Goal: Task Accomplishment & Management: Complete application form

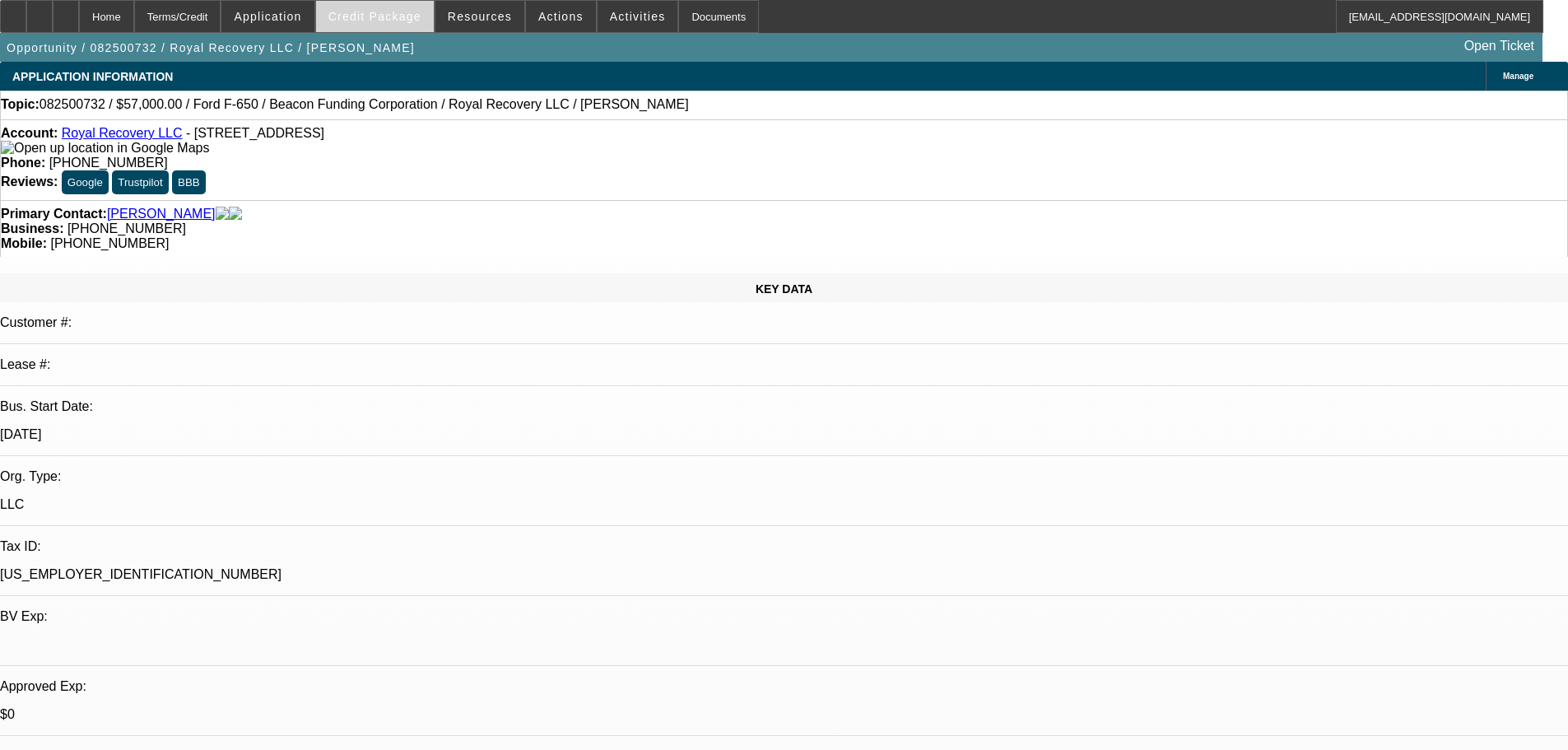
select select "0"
select select "2"
select select "0"
select select "6"
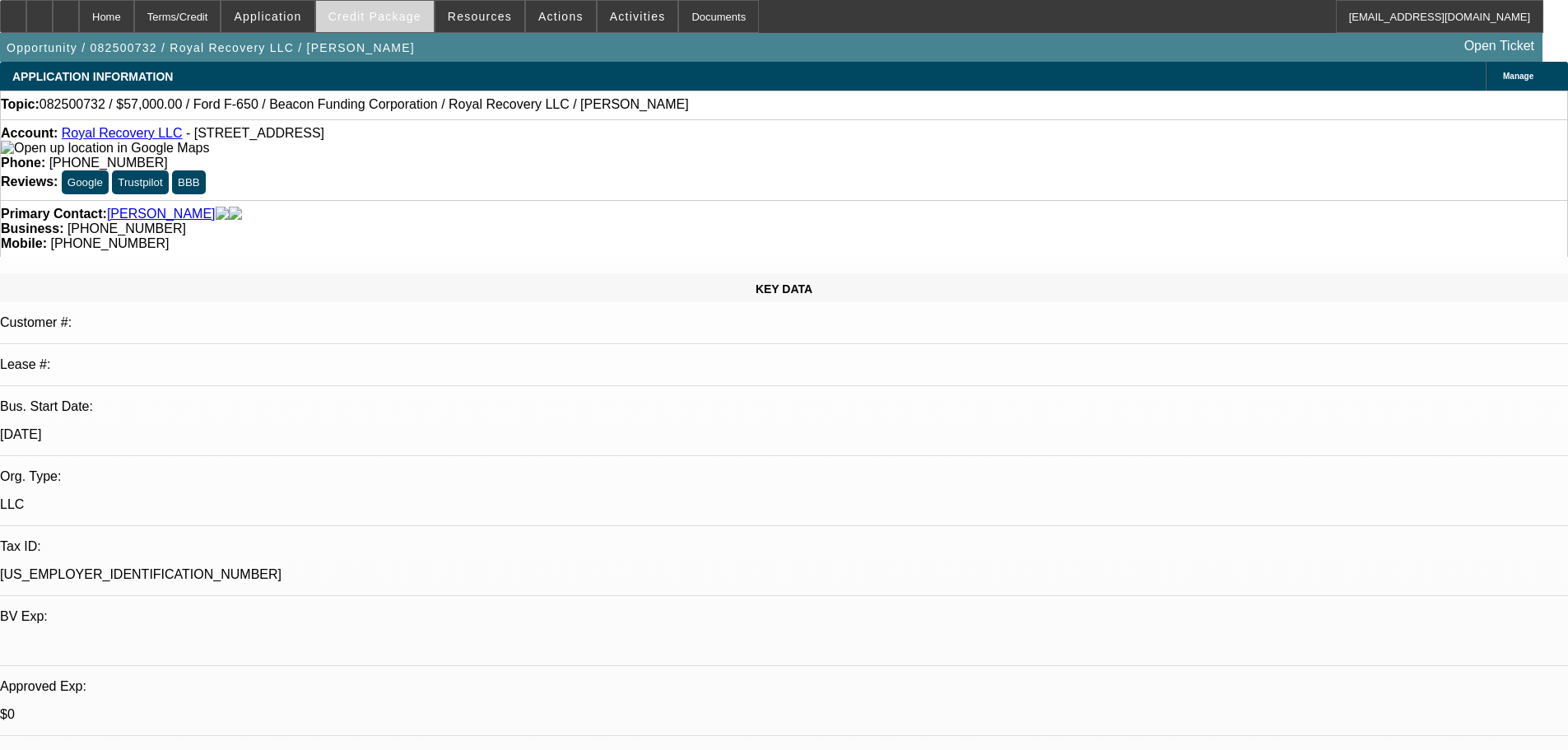
click at [405, 20] on span "Credit Package" at bounding box center [374, 16] width 93 height 13
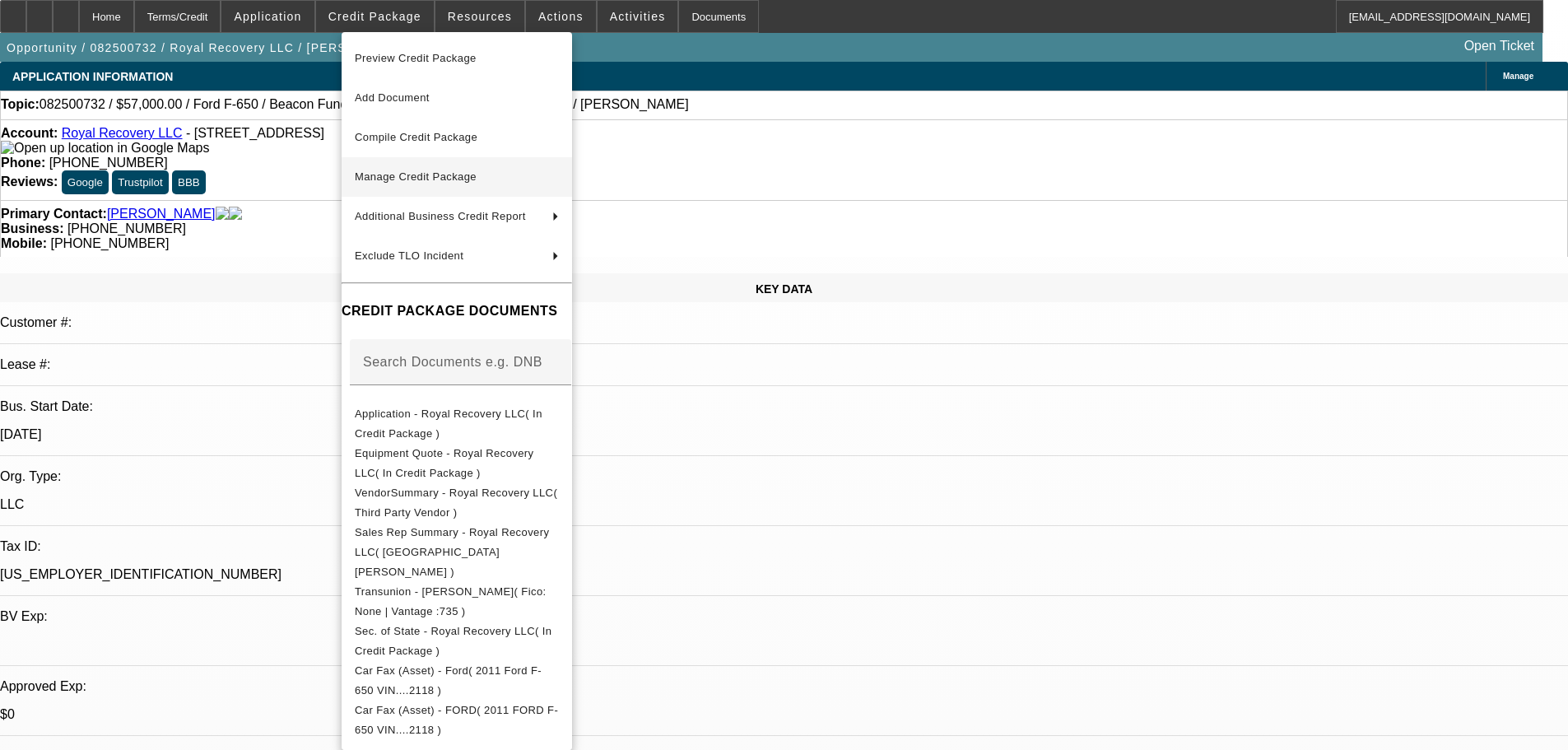
click at [426, 172] on span "Manage Credit Package" at bounding box center [415, 176] width 122 height 12
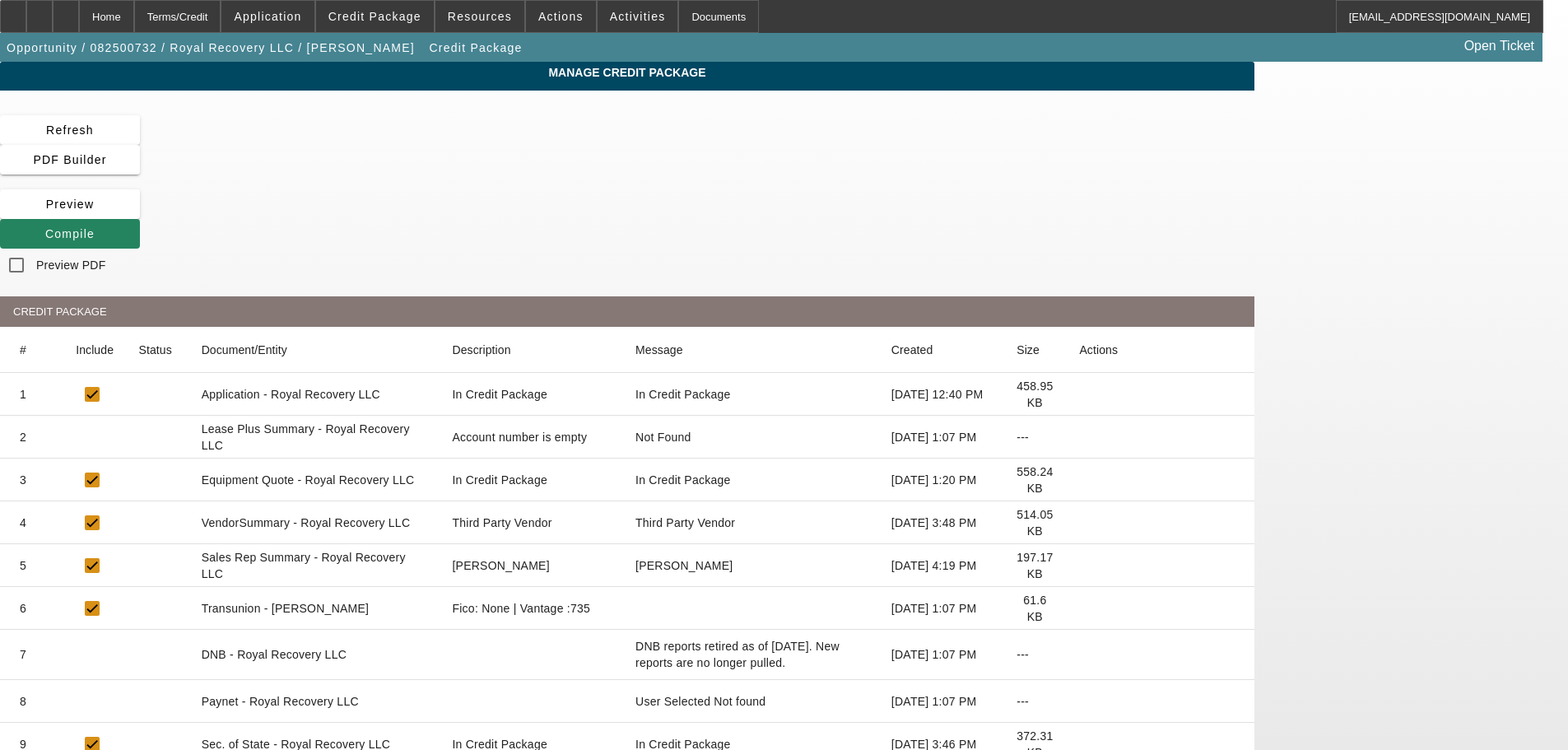
click at [1079, 438] on icon at bounding box center [1079, 438] width 0 height 0
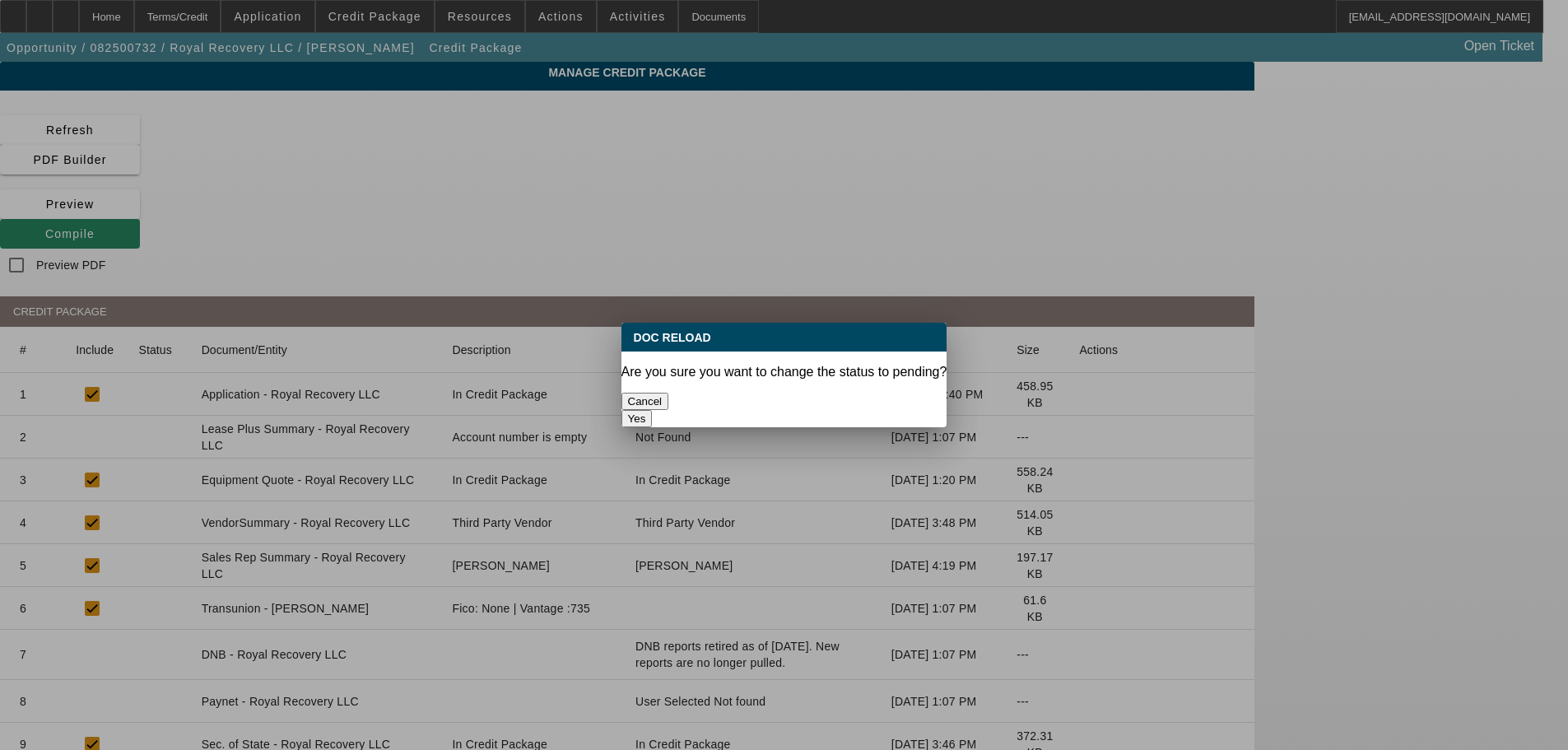
click at [652, 410] on button "Yes" at bounding box center [636, 419] width 31 height 17
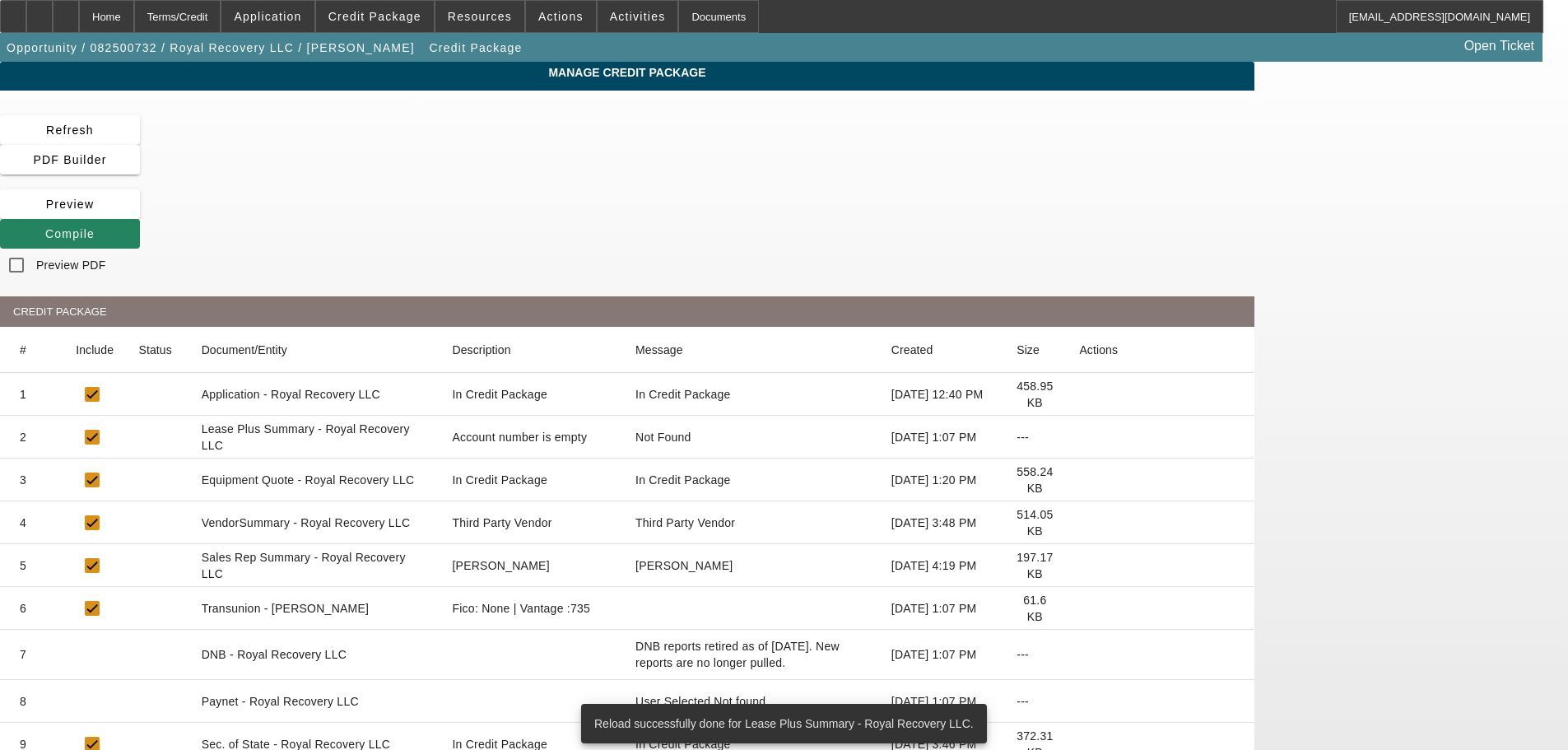
click at [1079, 523] on icon at bounding box center [1079, 523] width 0 height 0
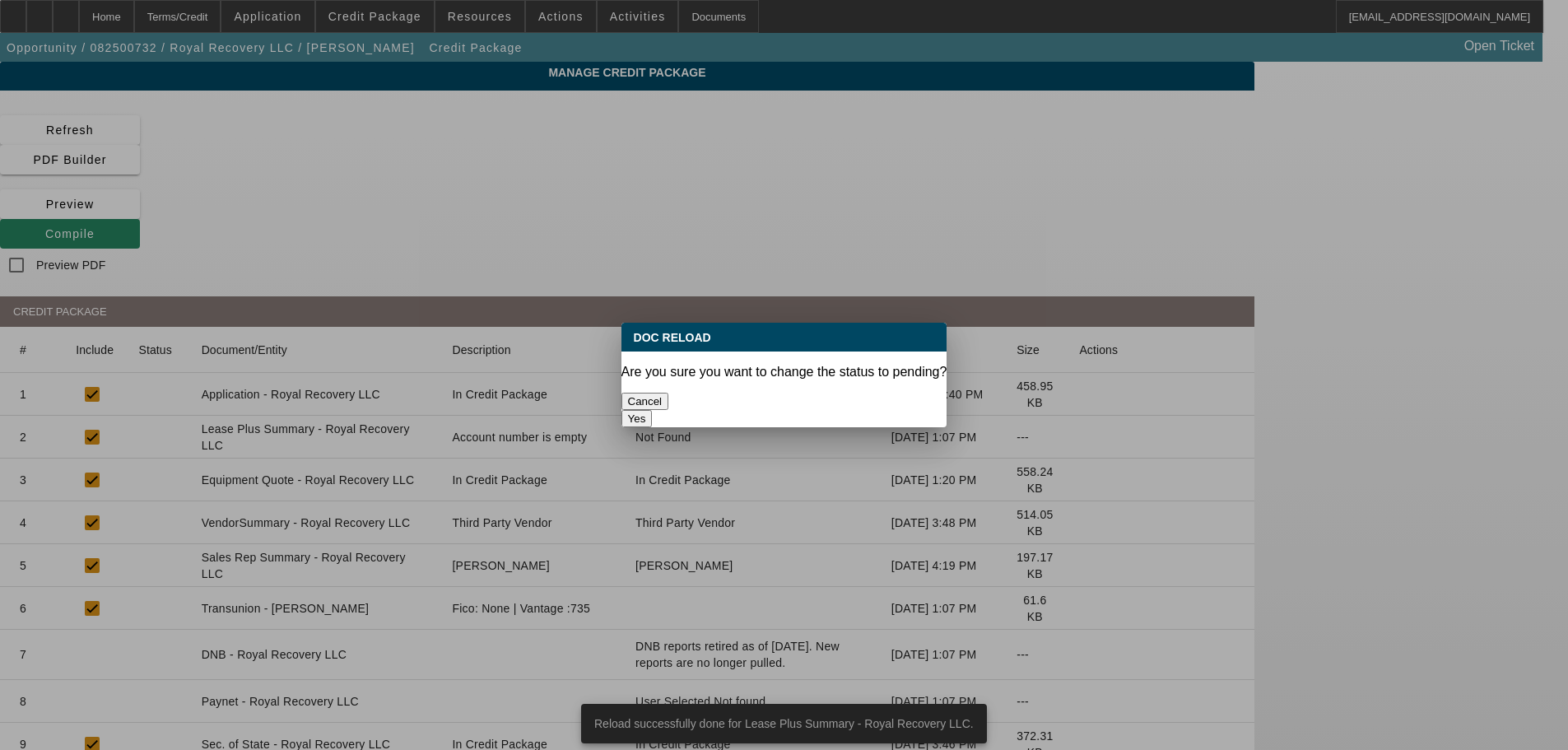
click at [652, 410] on button "Yes" at bounding box center [636, 419] width 31 height 17
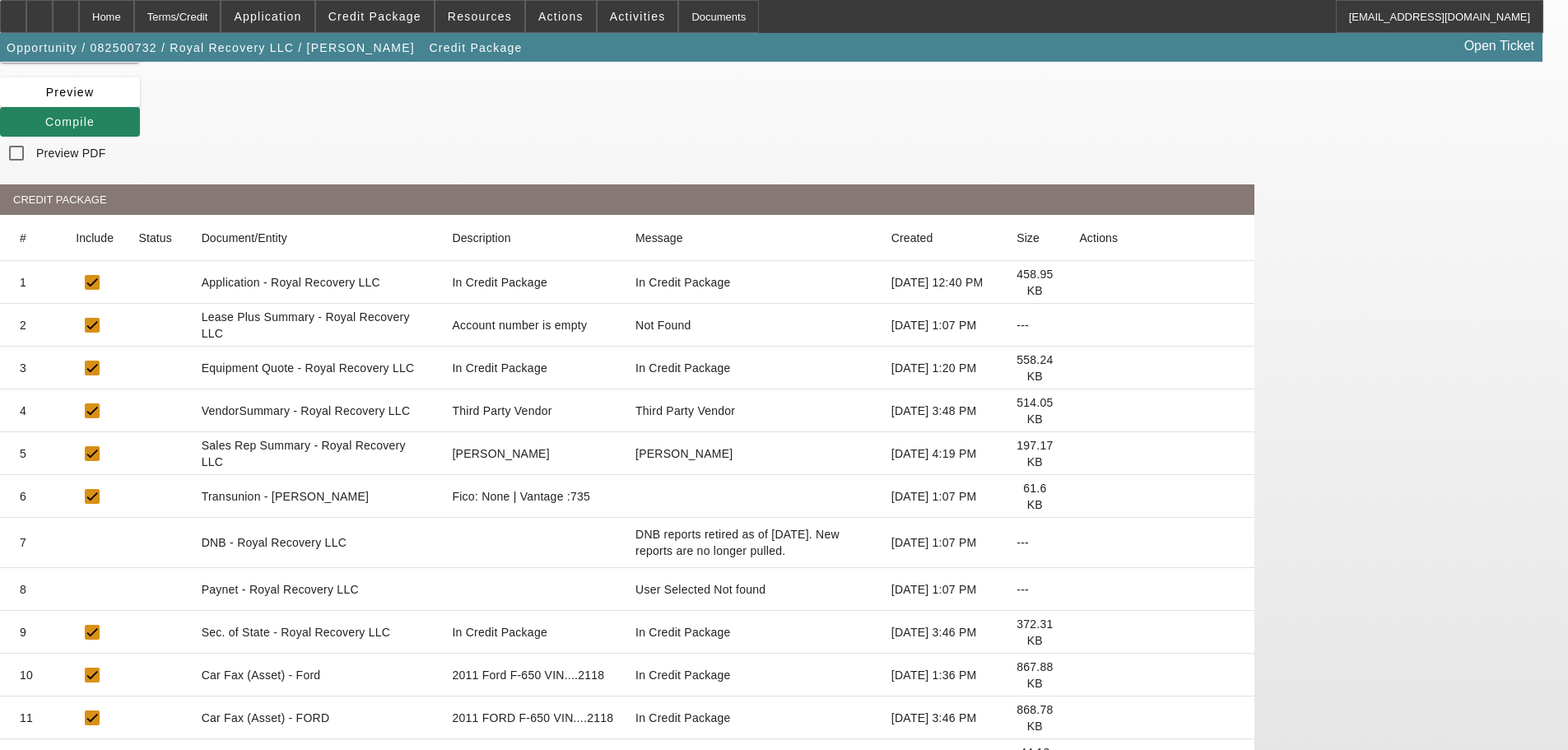
scroll to position [165, 0]
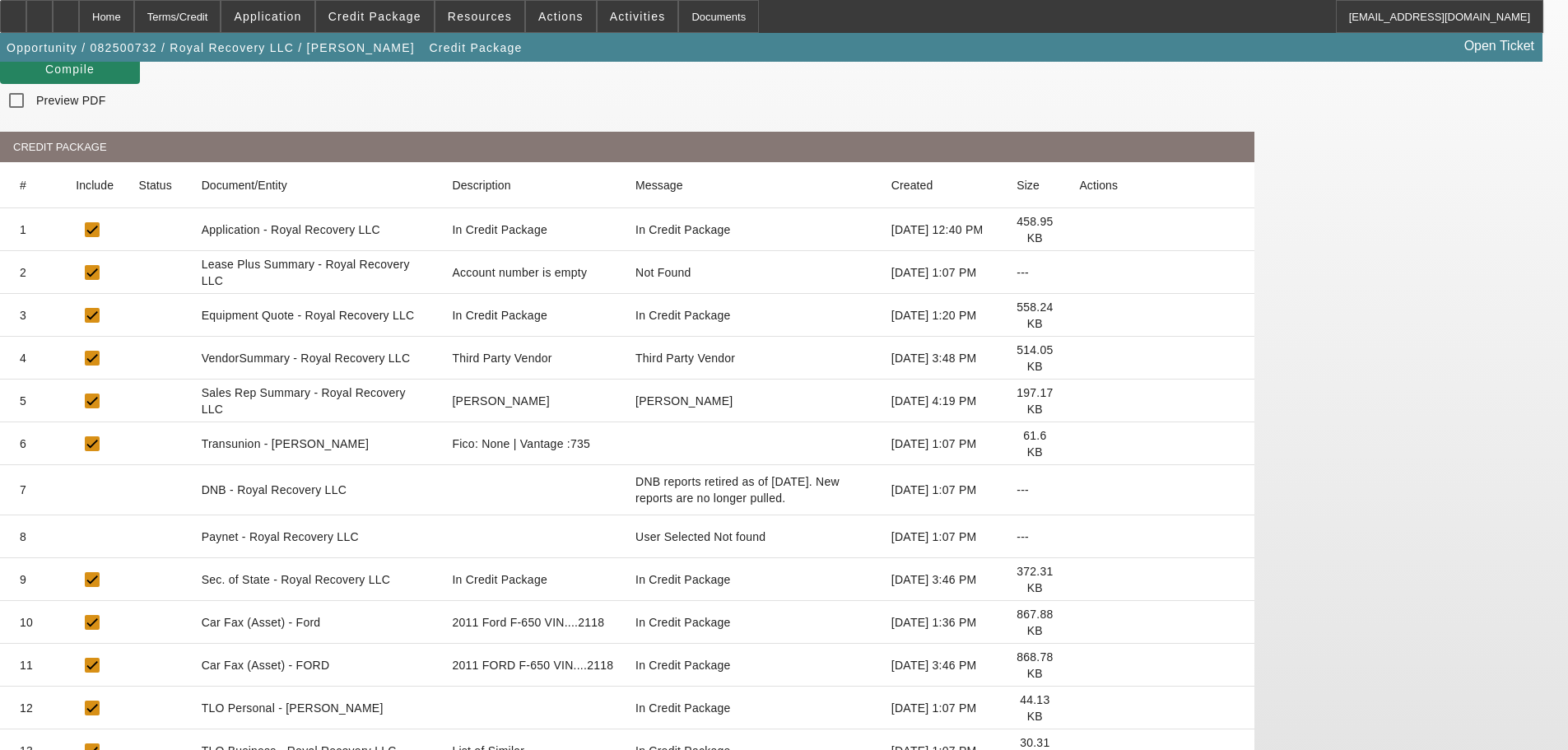
click at [1079, 749] on icon at bounding box center [1079, 751] width 0 height 0
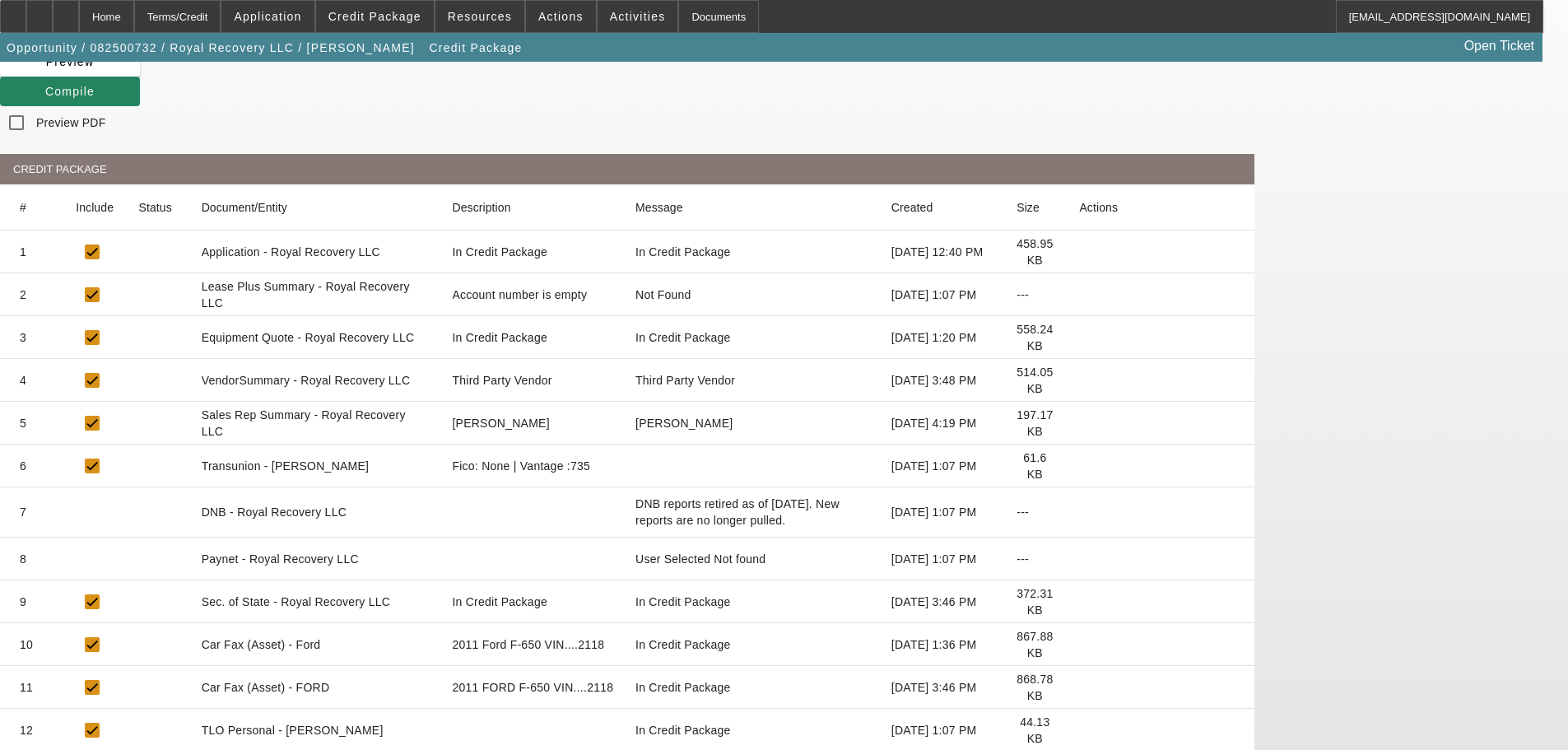
scroll to position [0, 0]
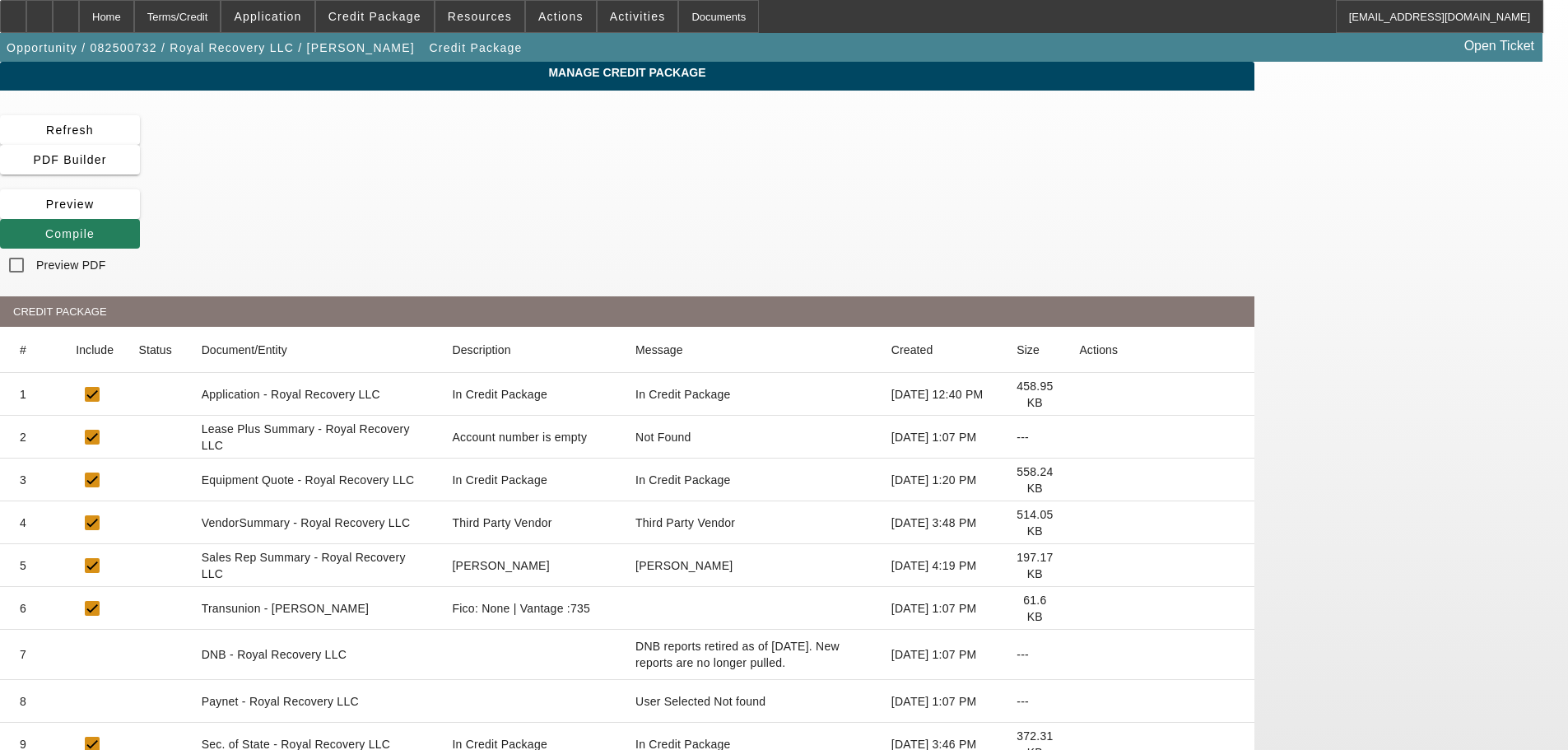
click at [94, 227] on span "Compile" at bounding box center [70, 234] width 49 height 13
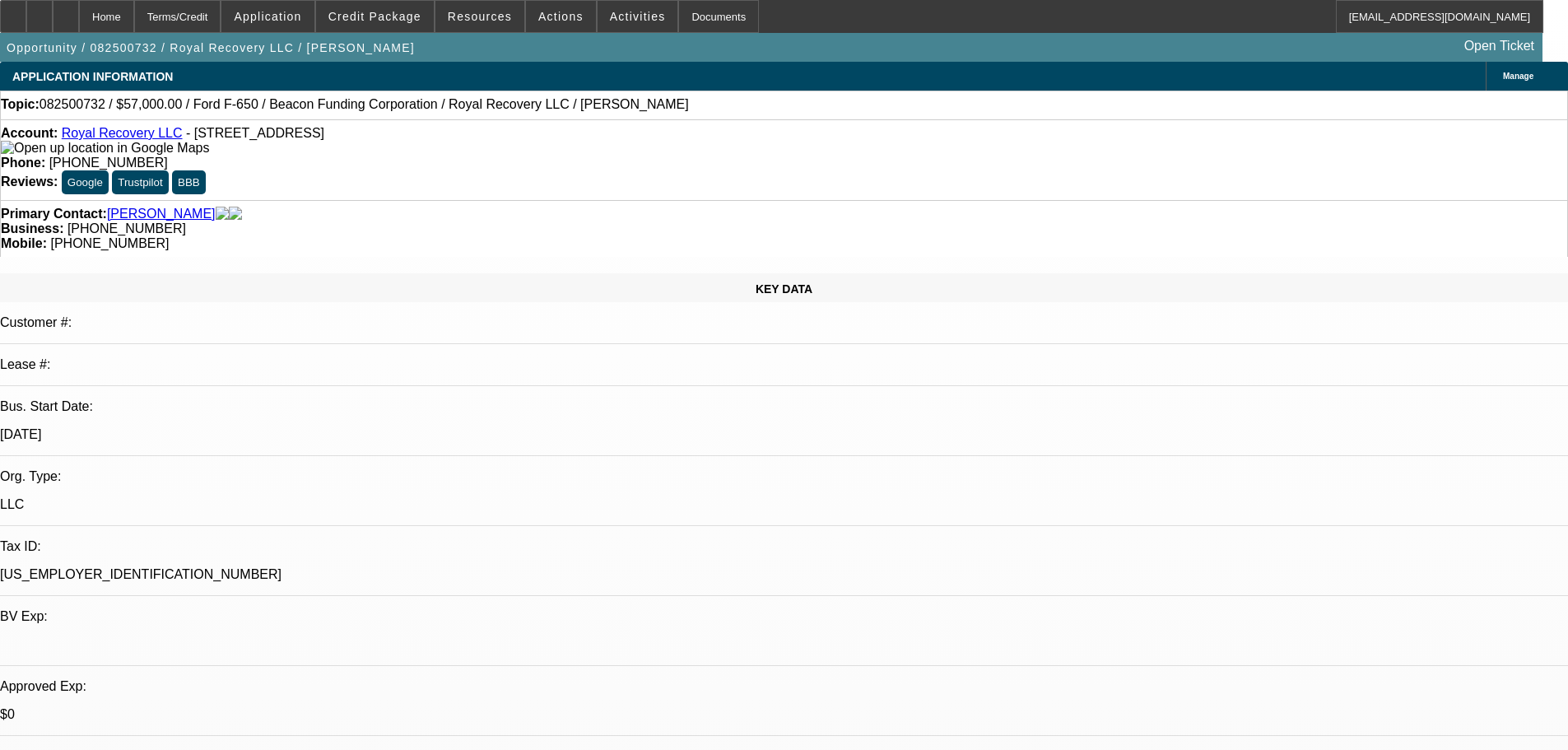
select select "0"
select select "2"
select select "0"
select select "6"
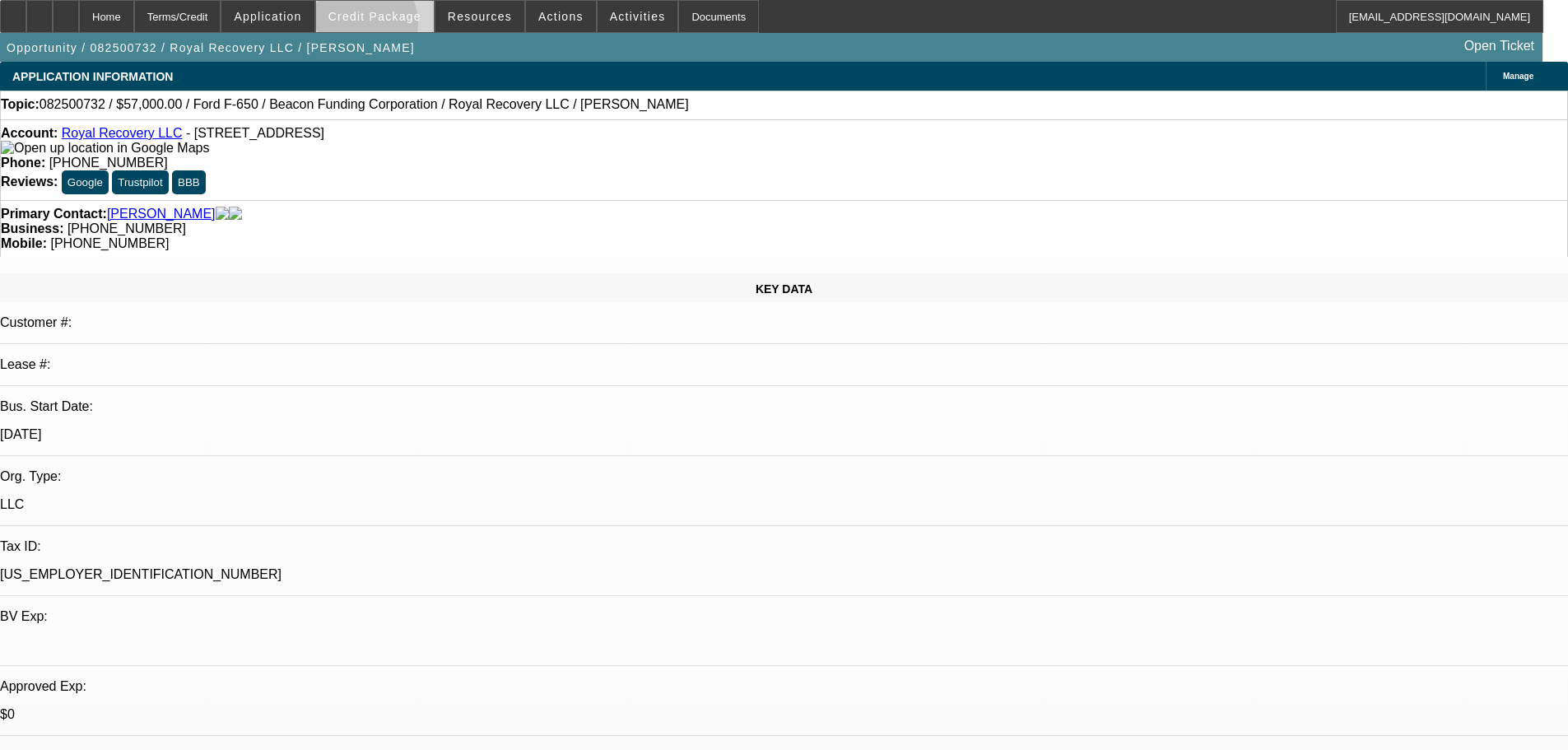
click at [387, 27] on span at bounding box center [374, 17] width 118 height 40
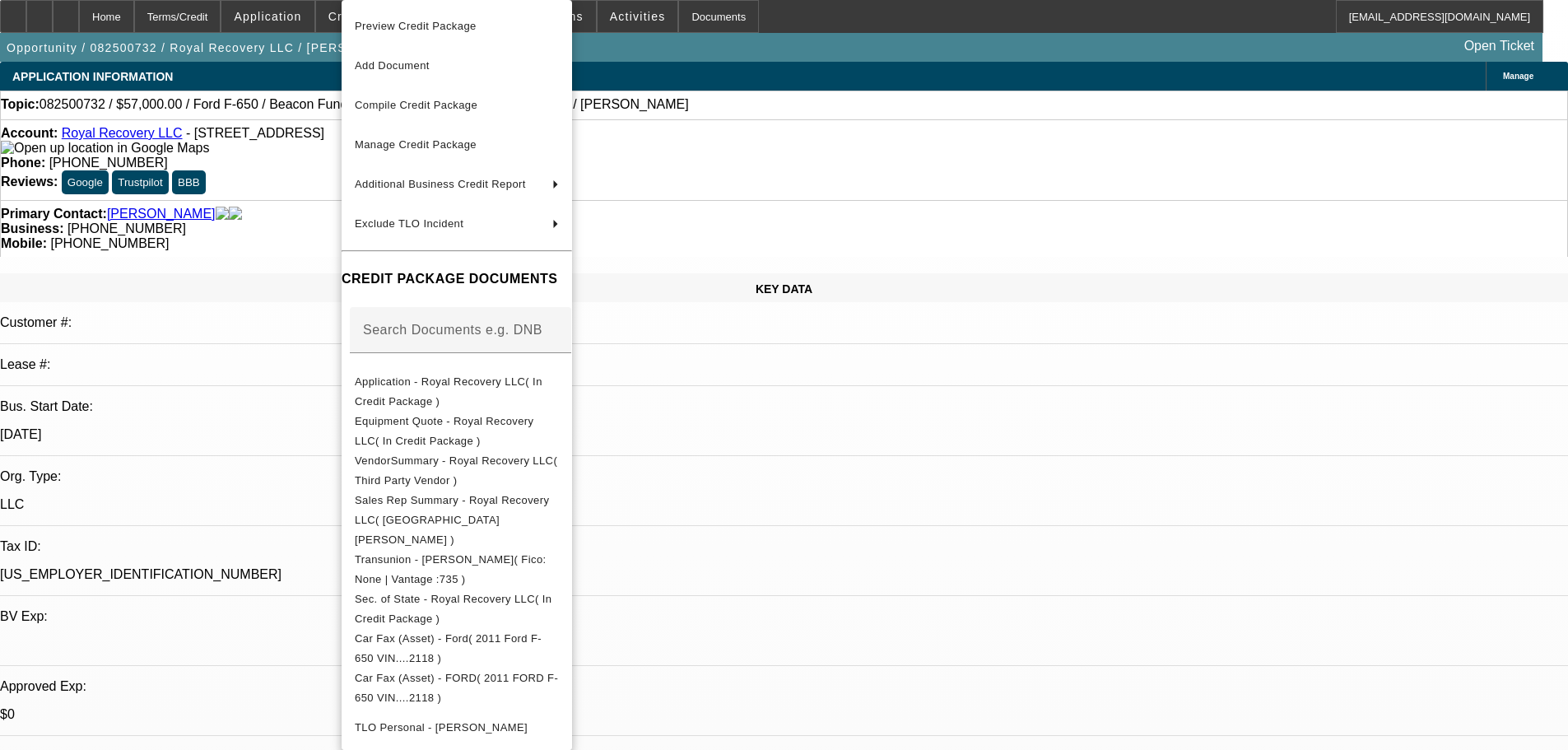
click at [277, 293] on div at bounding box center [784, 375] width 1568 height 750
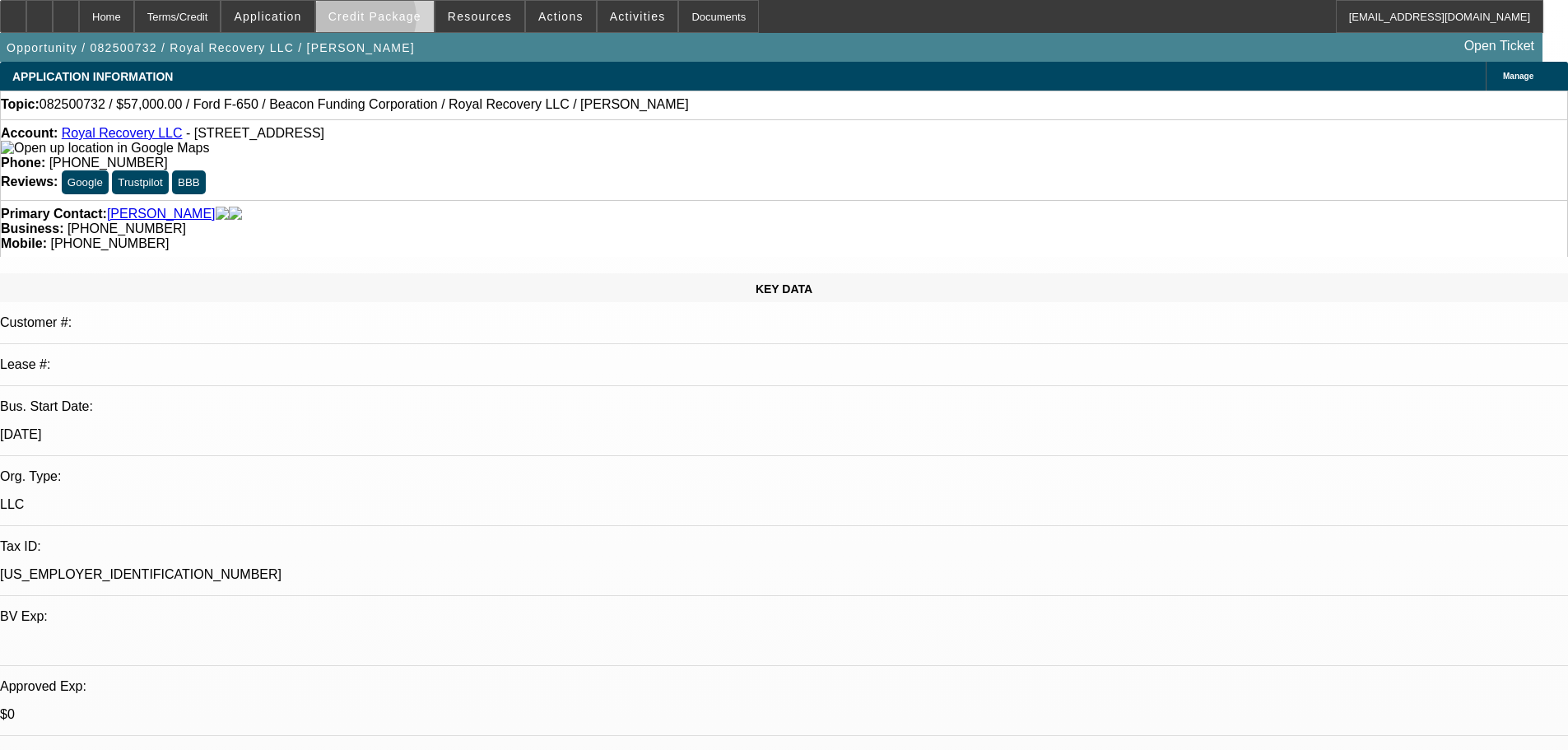
click at [388, 22] on span "Credit Package" at bounding box center [374, 16] width 93 height 13
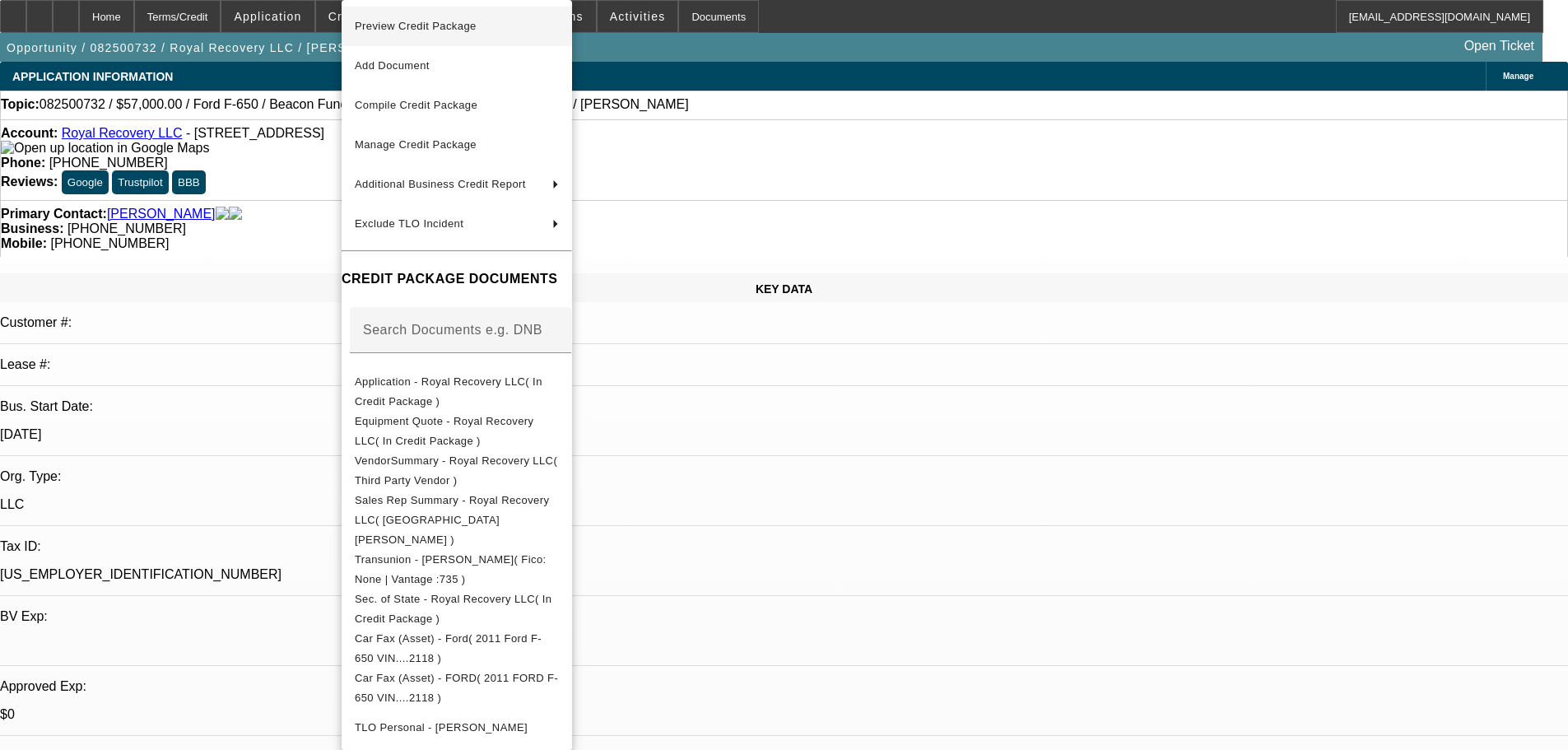
click at [439, 36] on span "Preview Credit Package" at bounding box center [456, 25] width 205 height 20
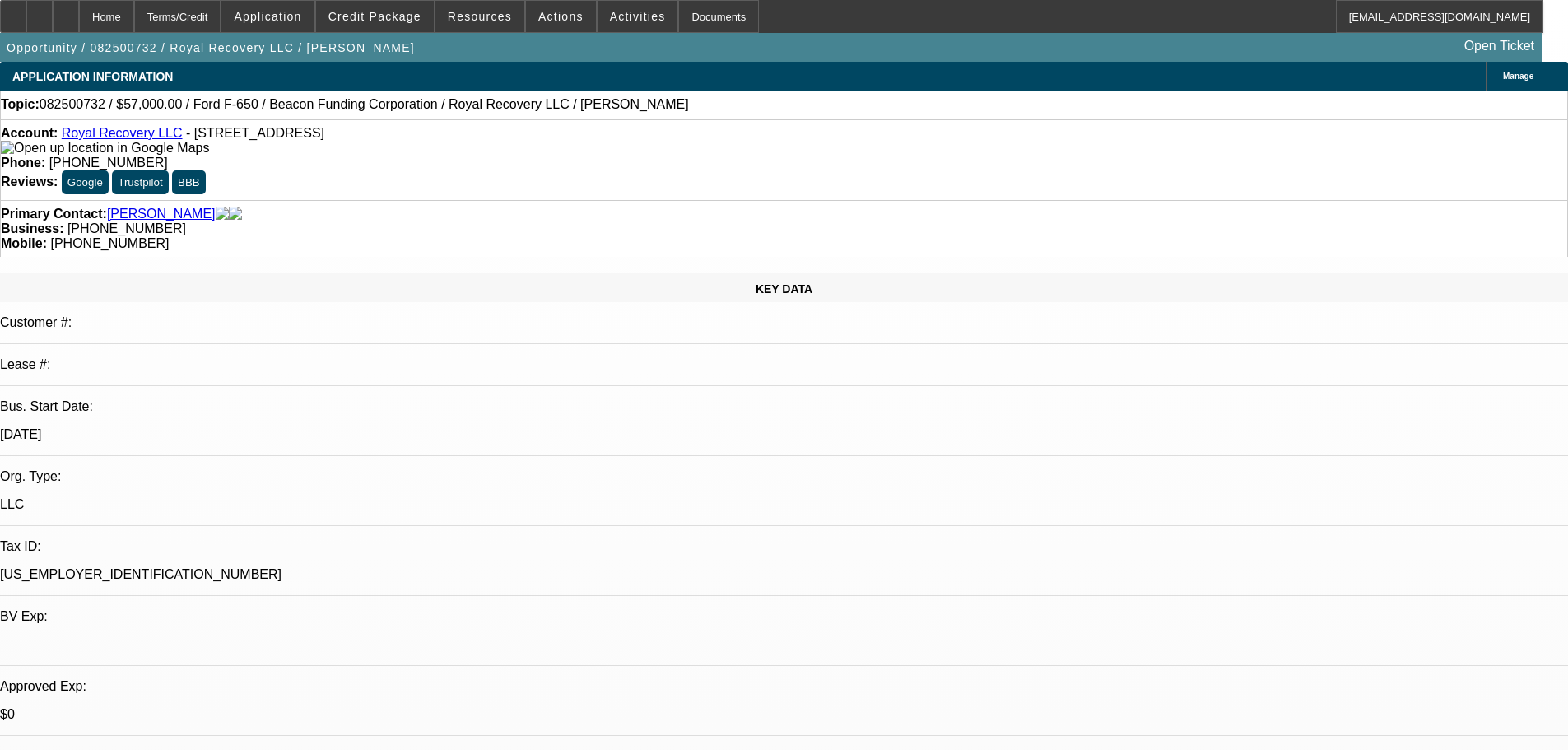
click at [33, 150] on img at bounding box center [105, 148] width 208 height 15
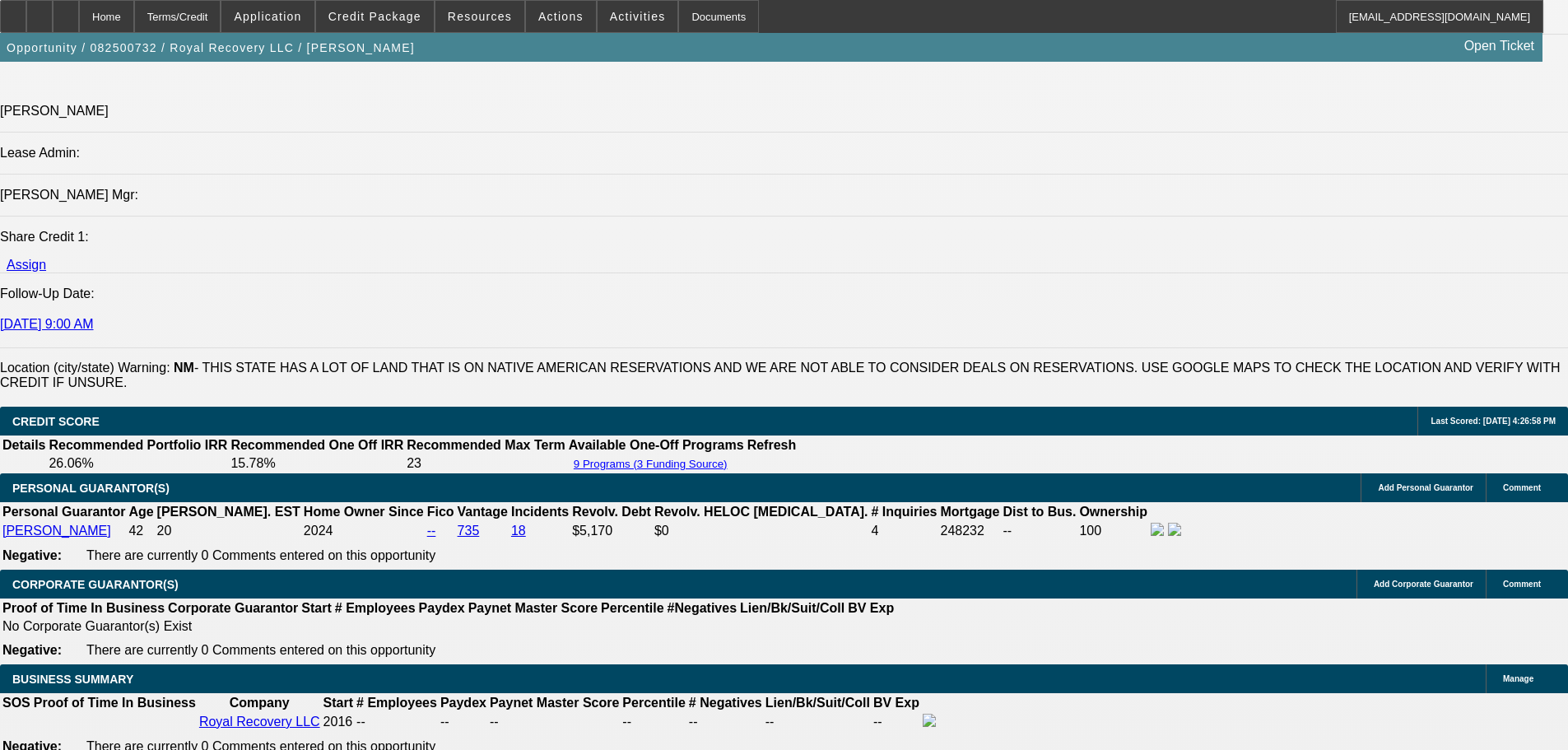
scroll to position [82, 12]
drag, startPoint x: 1281, startPoint y: 569, endPoint x: 1301, endPoint y: 567, distance: 20.1
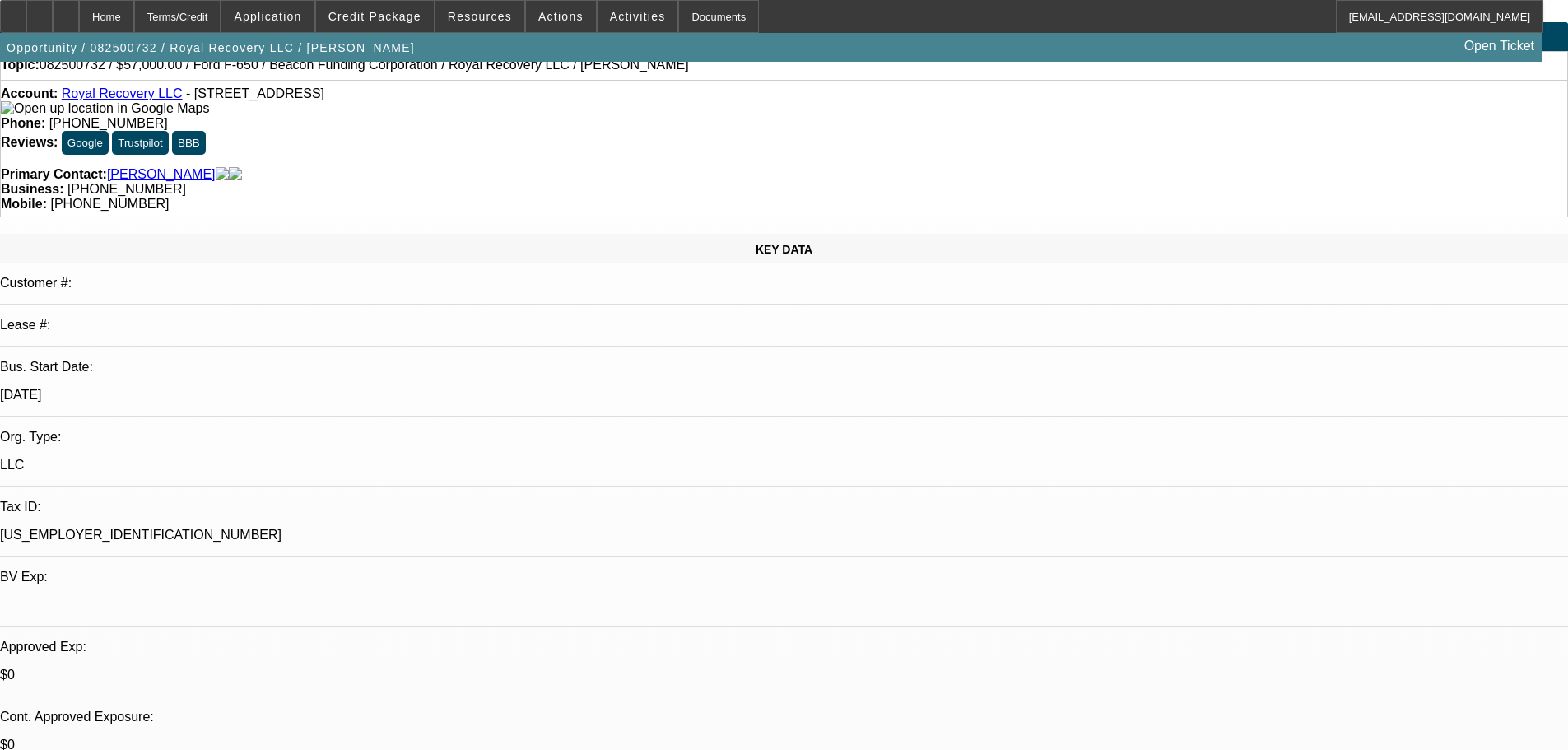
scroll to position [0, 0]
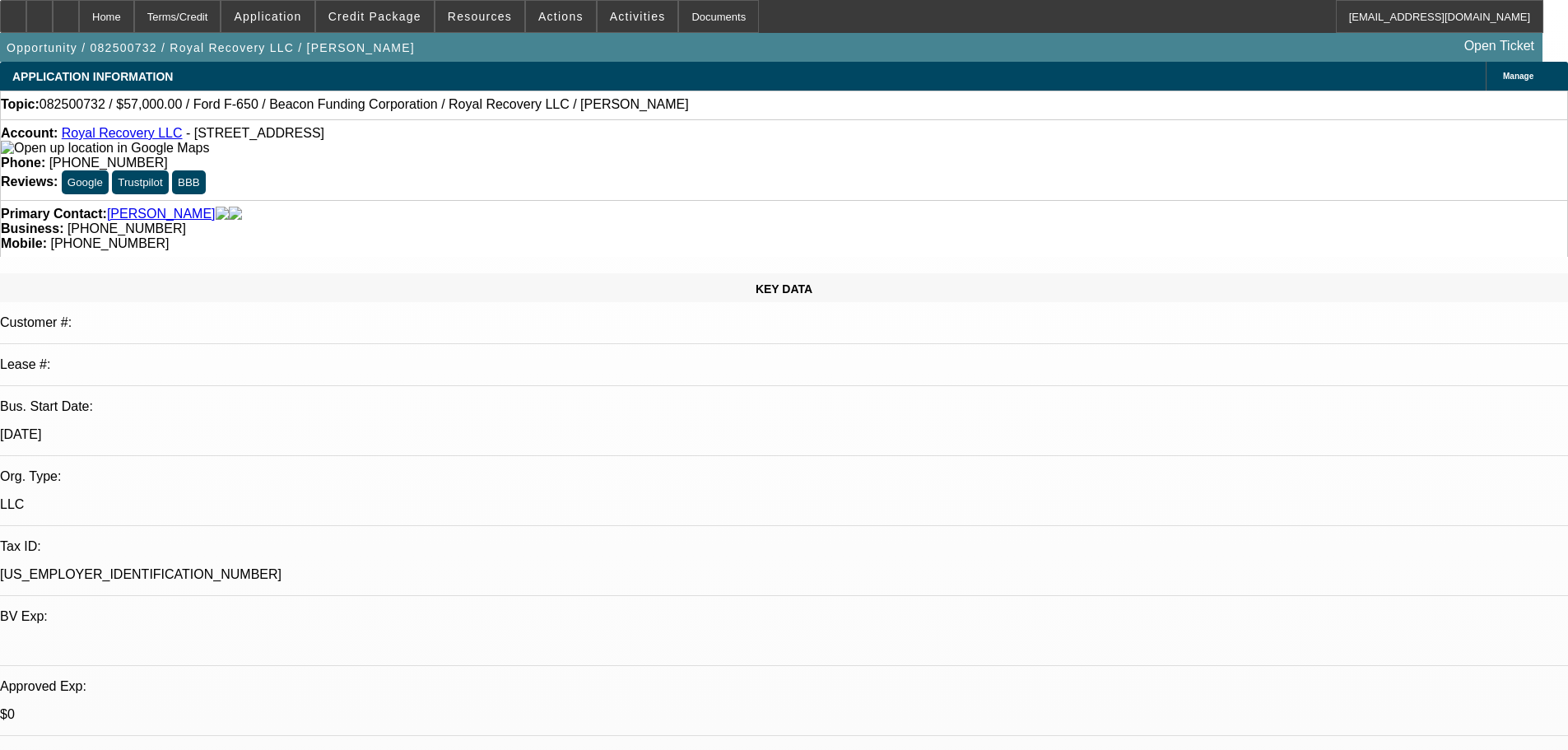
click at [118, 140] on link "Royal Recovery LLC" at bounding box center [122, 133] width 121 height 14
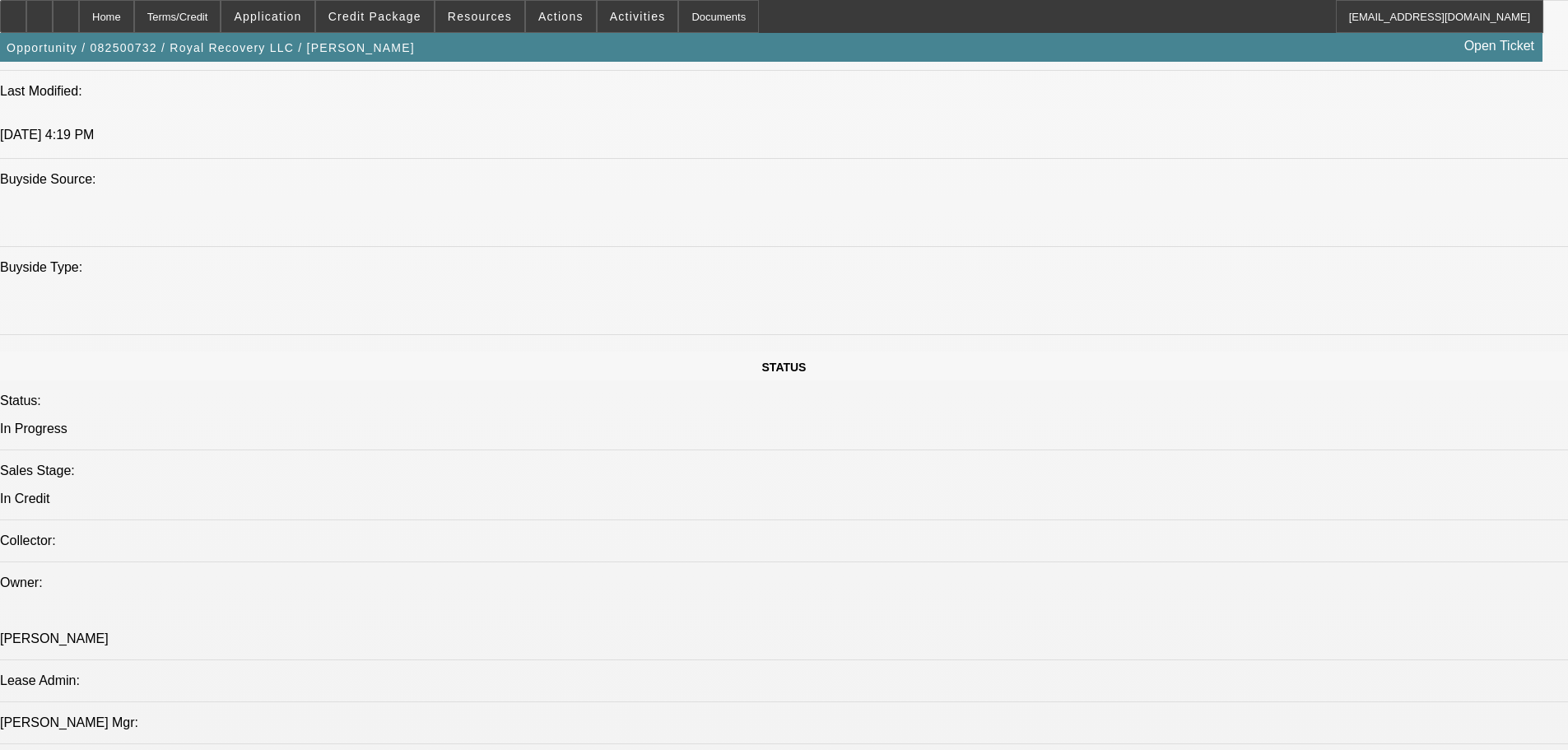
scroll to position [1729, 0]
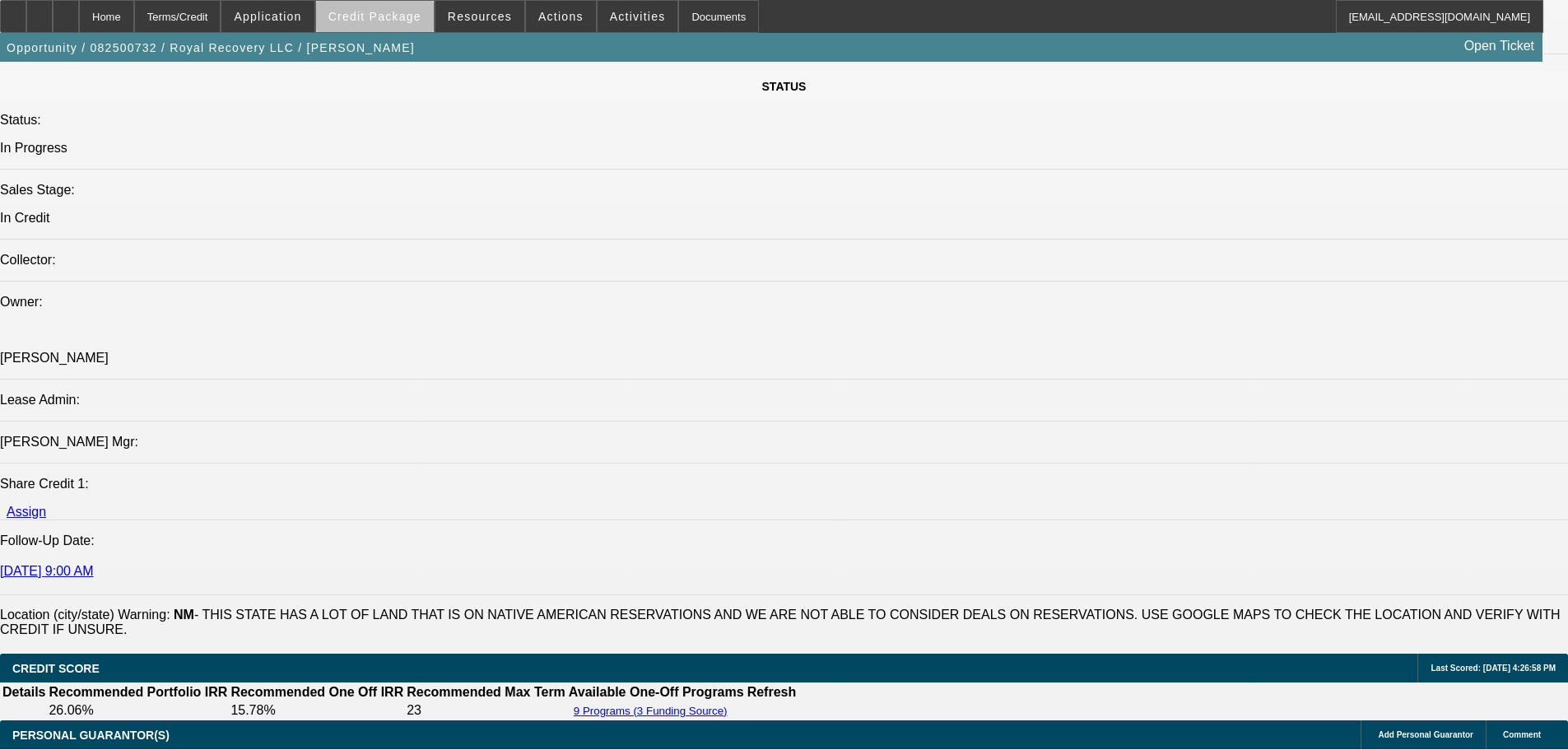
click at [414, 29] on span at bounding box center [374, 17] width 118 height 40
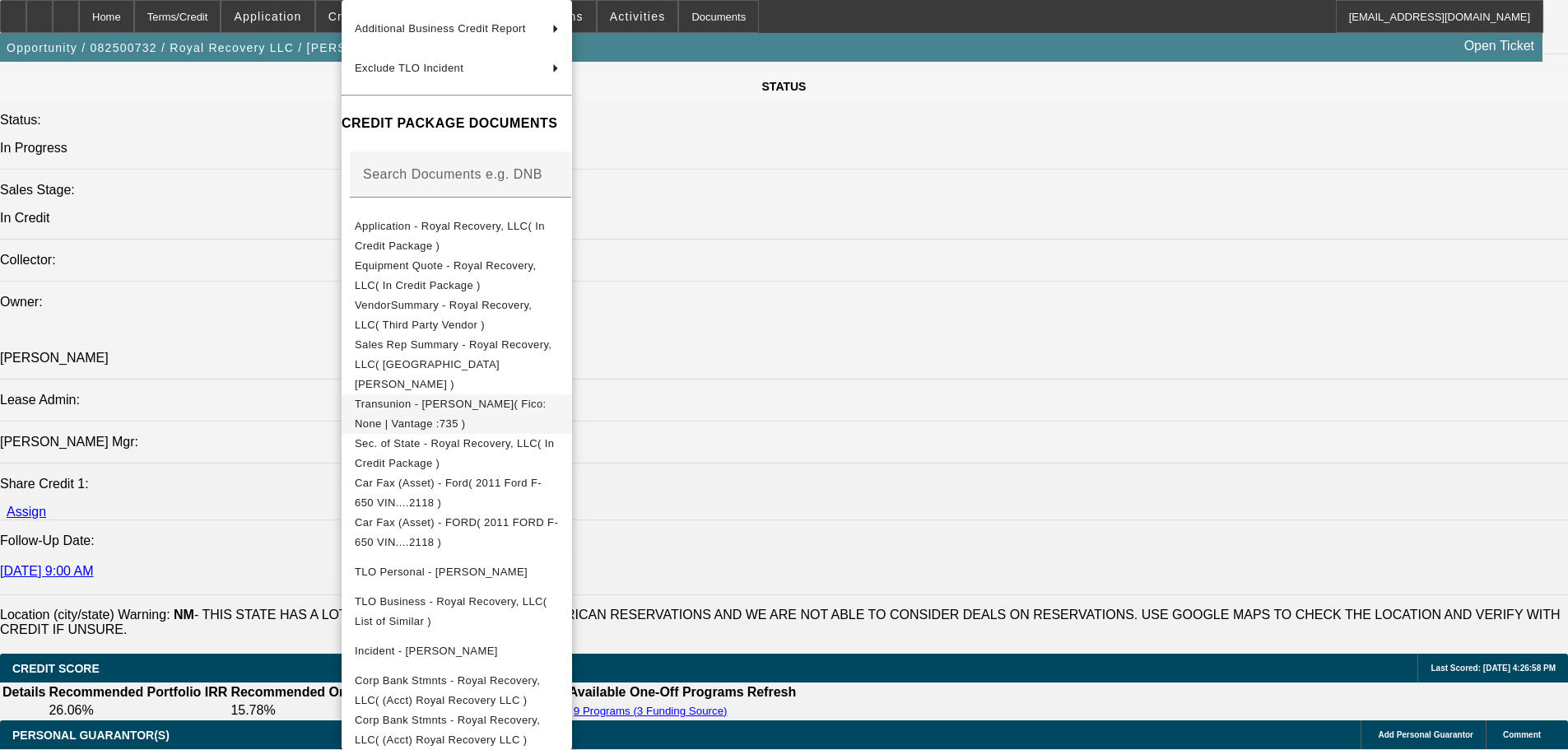
scroll to position [0, 0]
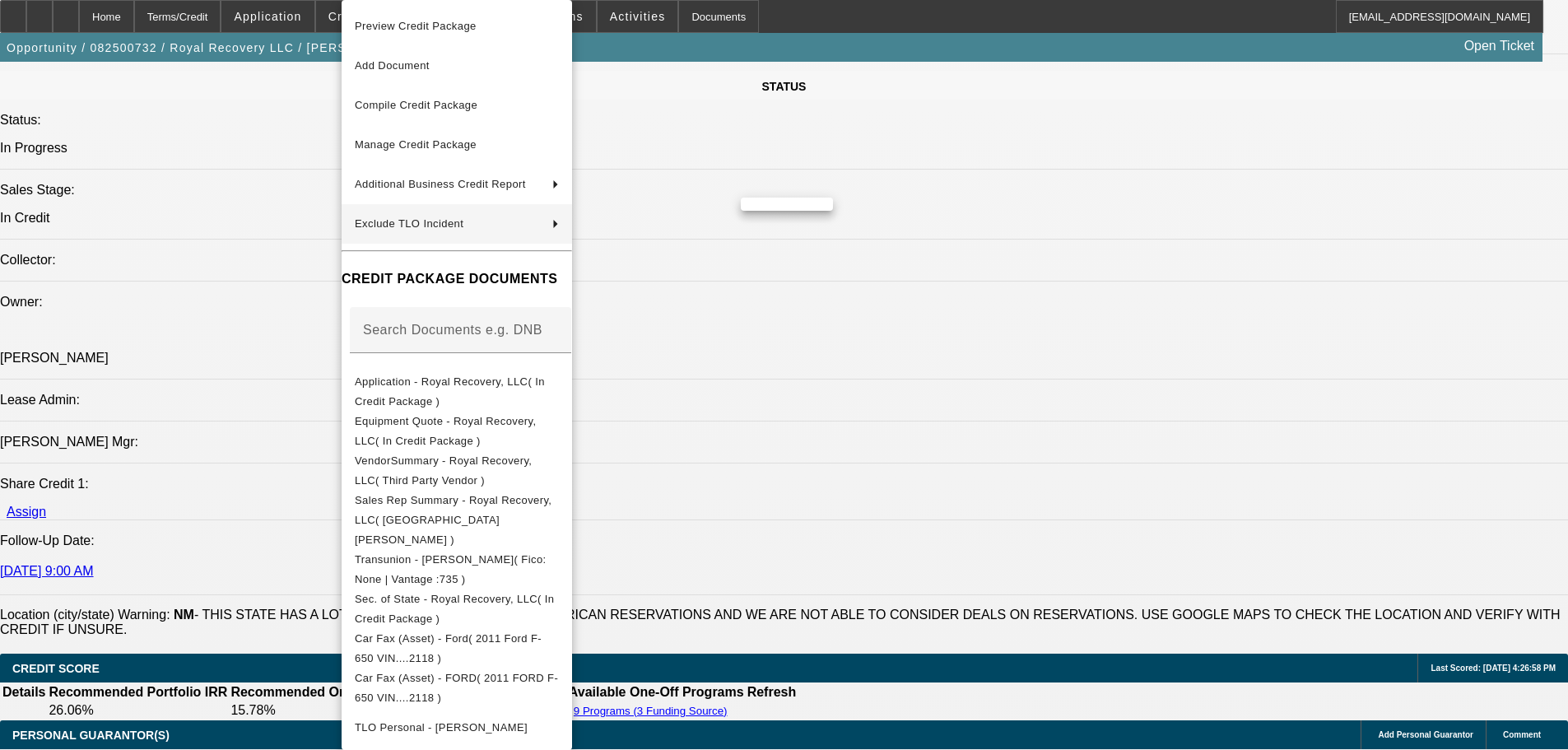
click at [484, 222] on span "Exclude TLO Incident" at bounding box center [447, 224] width 185 height 20
click at [812, 230] on span "[PERSON_NAME]" at bounding box center [801, 224] width 92 height 20
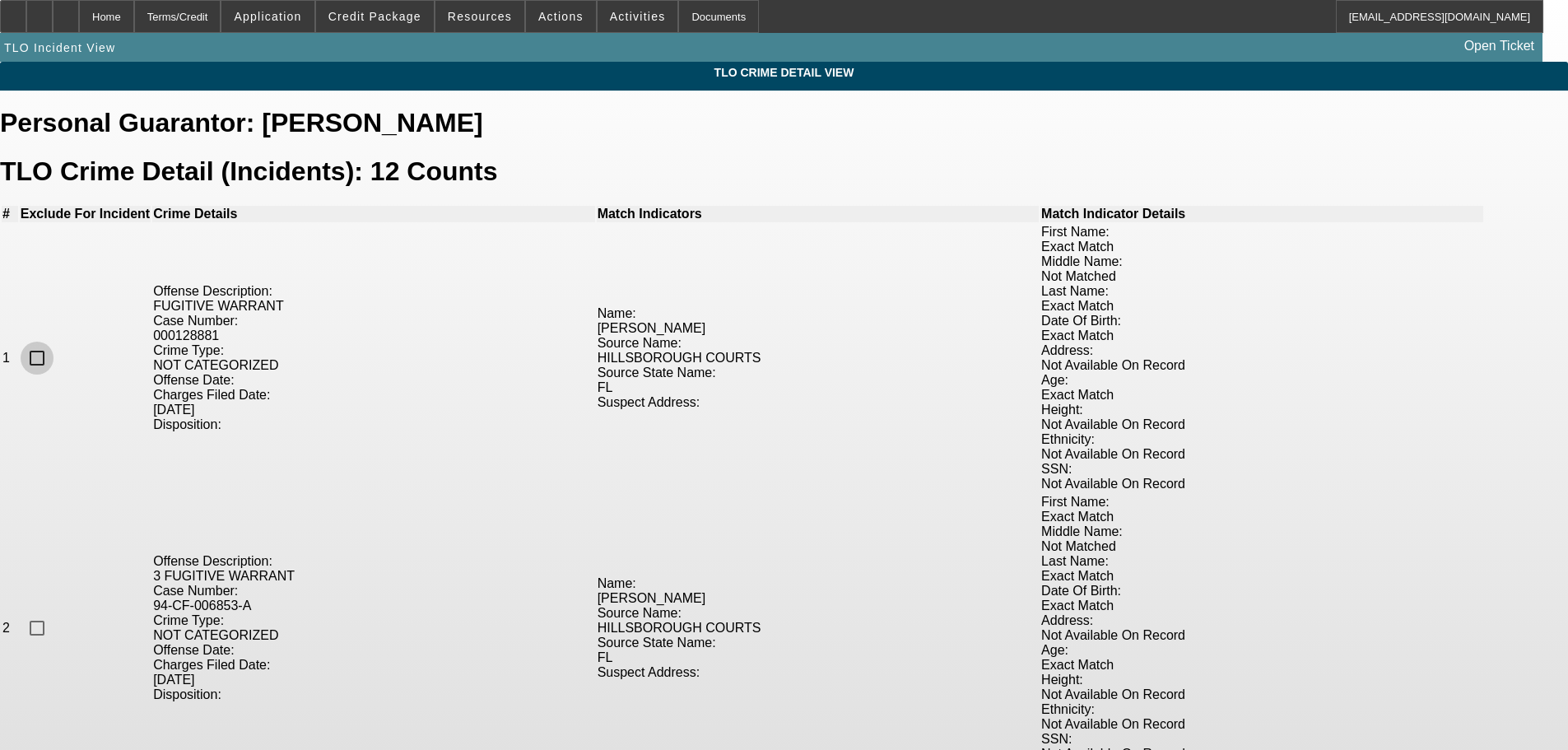
click at [54, 342] on input "checkbox" at bounding box center [37, 358] width 33 height 33
checkbox input "true"
click at [54, 612] on input "checkbox" at bounding box center [37, 628] width 33 height 33
checkbox input "true"
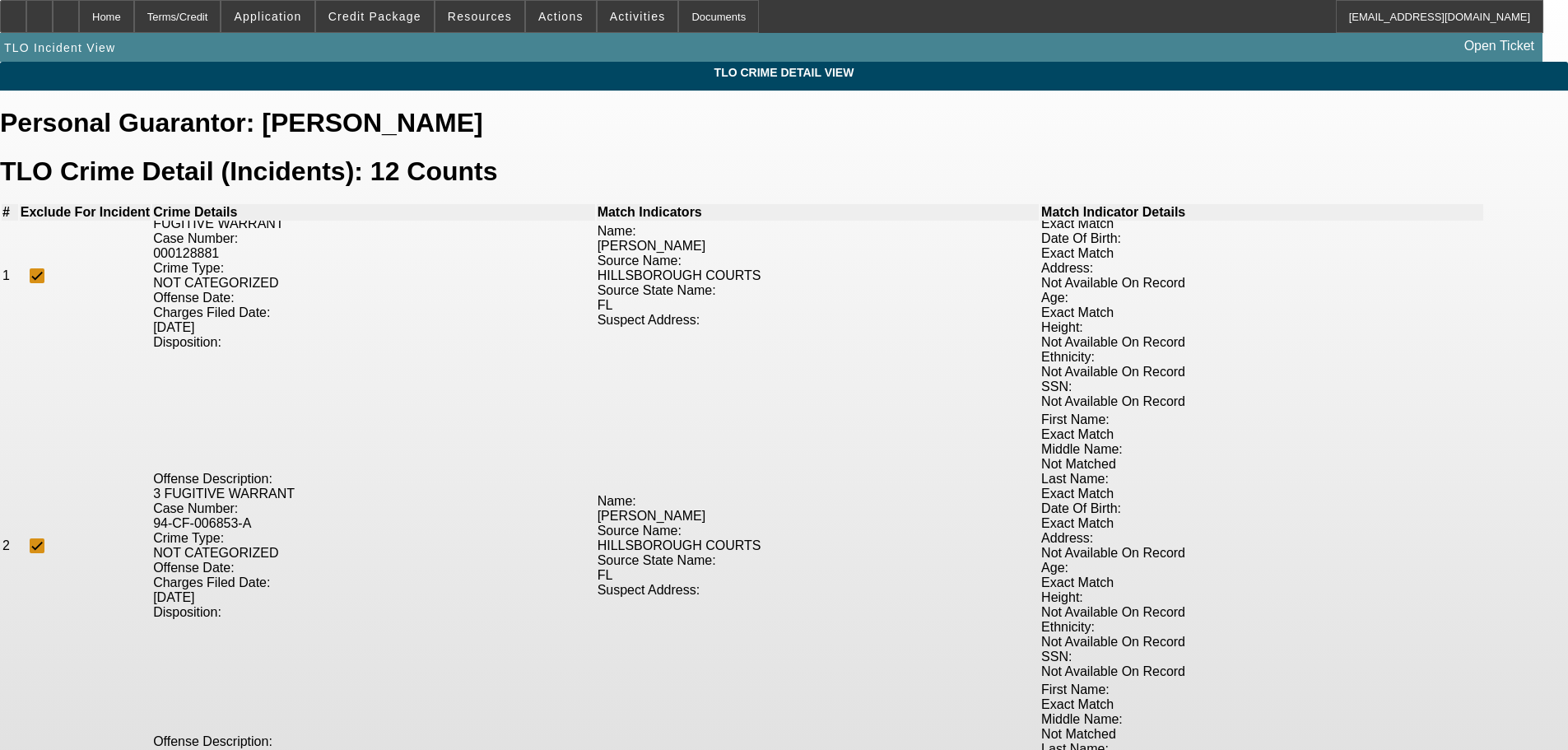
checkbox input "true"
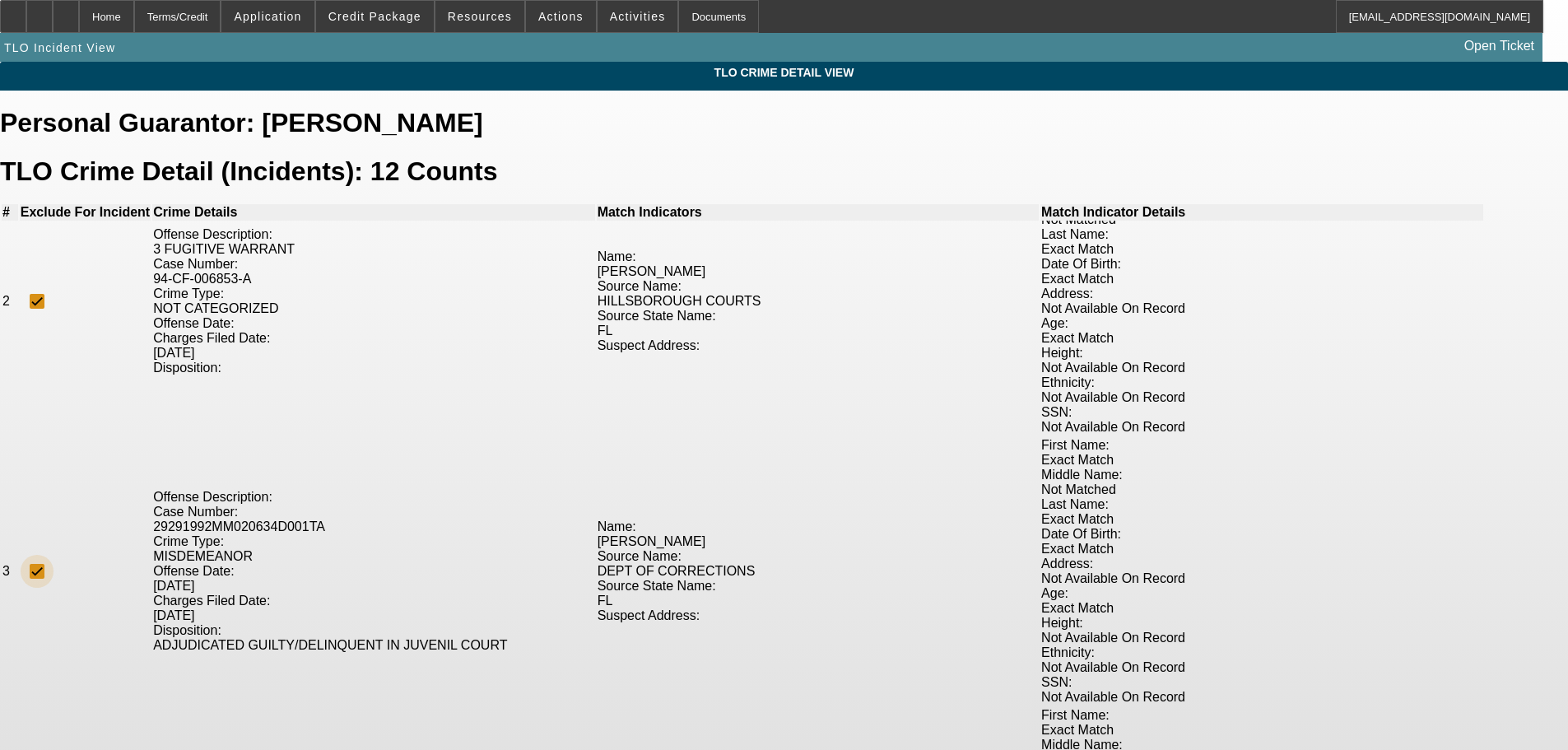
scroll to position [329, 0]
checkbox input "true"
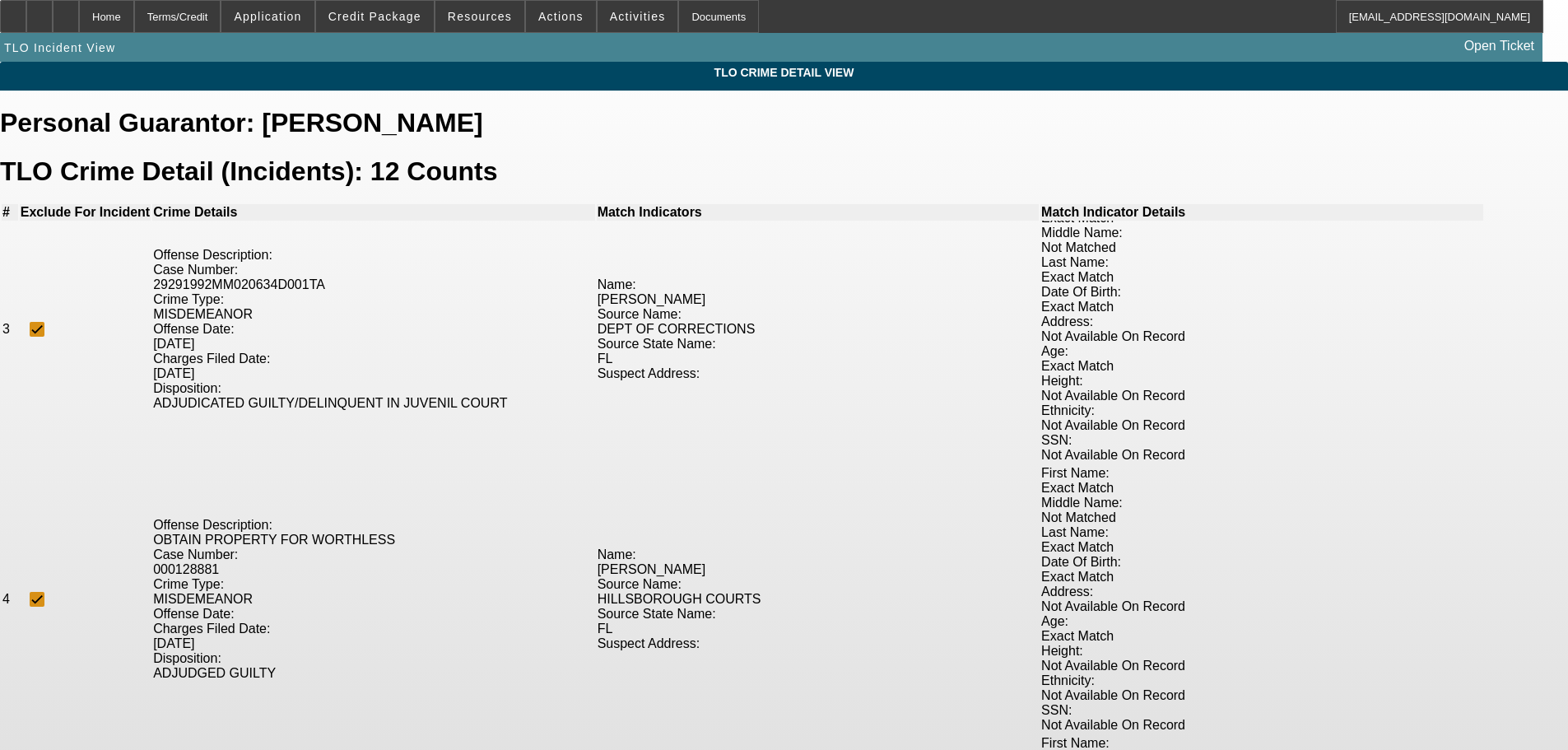
scroll to position [576, 0]
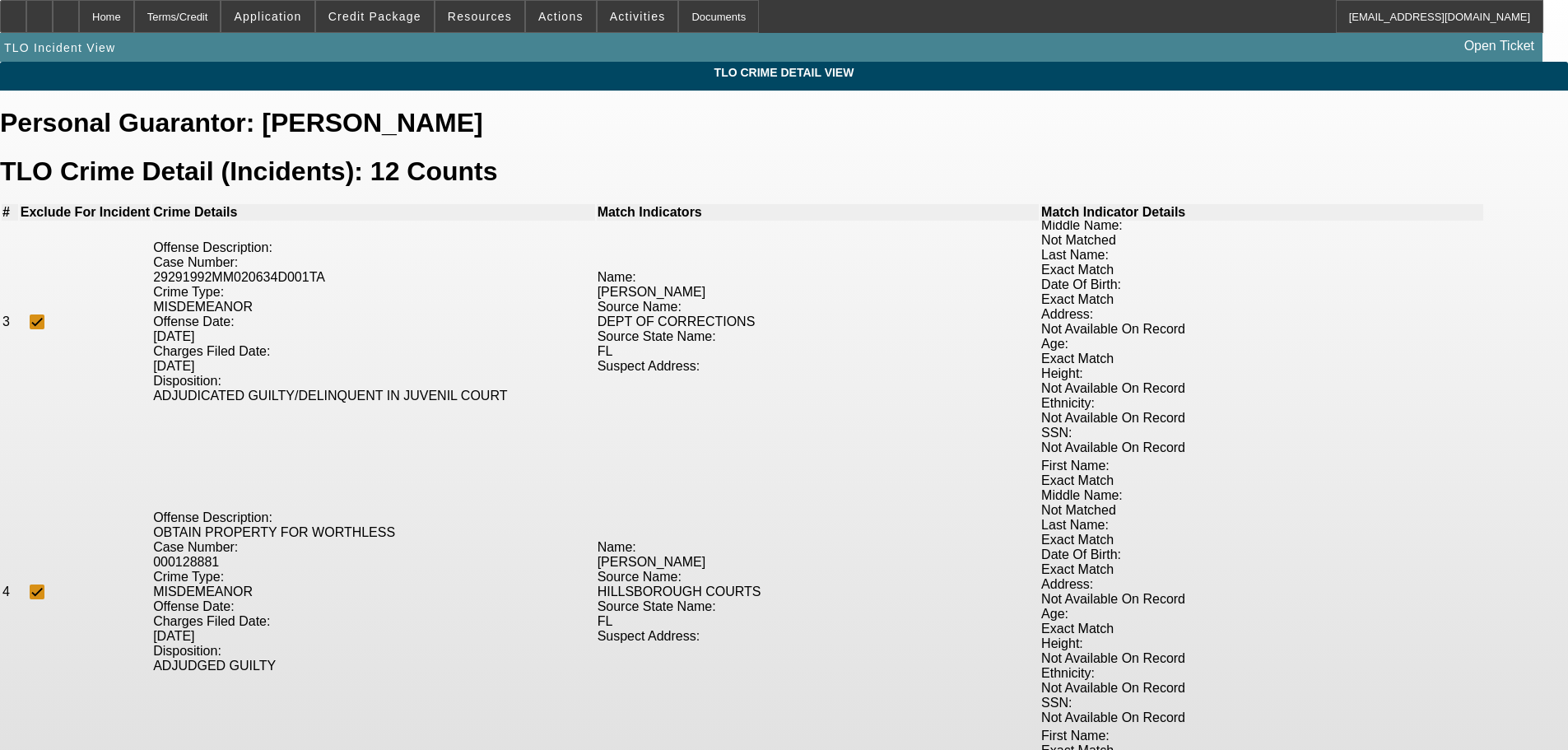
checkbox input "true"
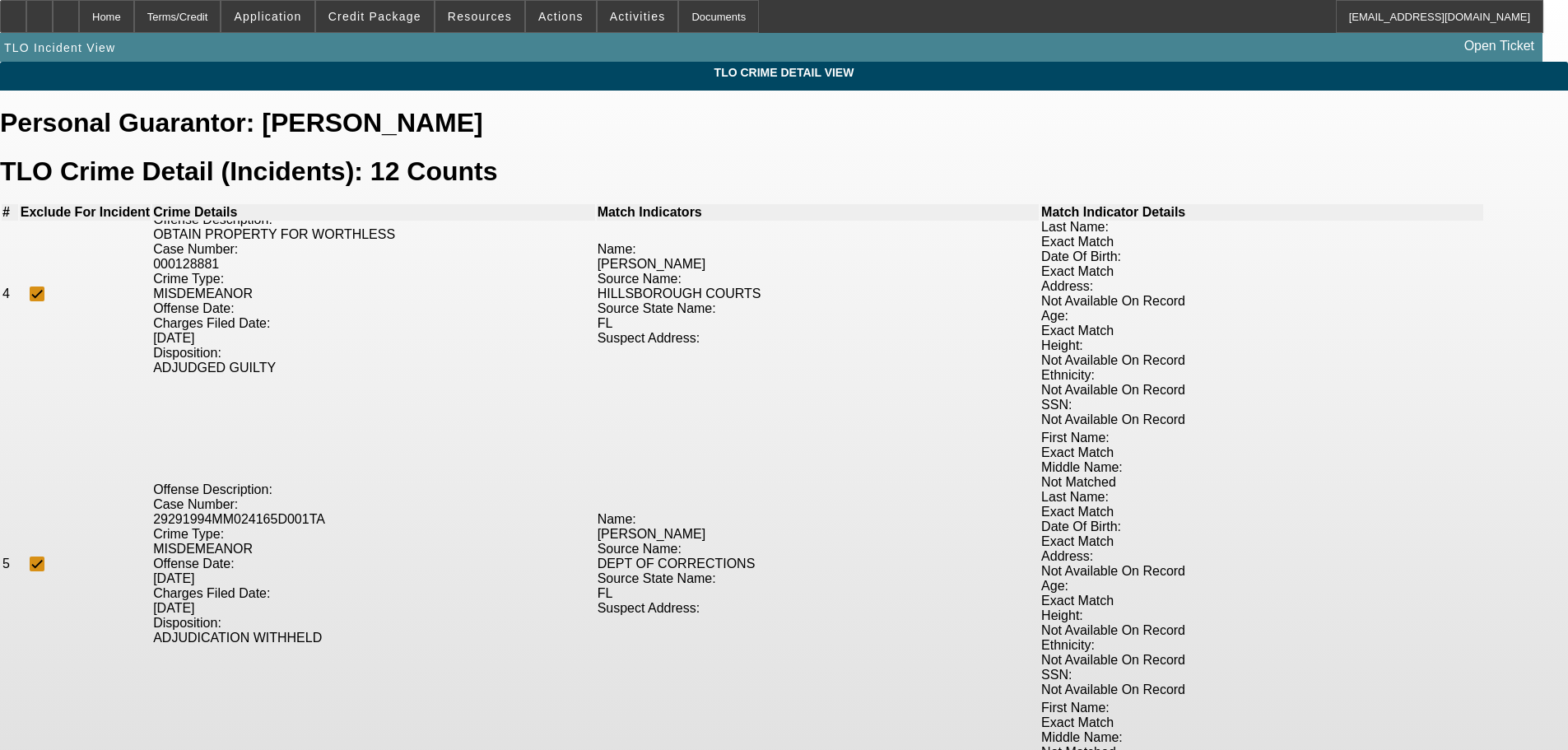
scroll to position [906, 0]
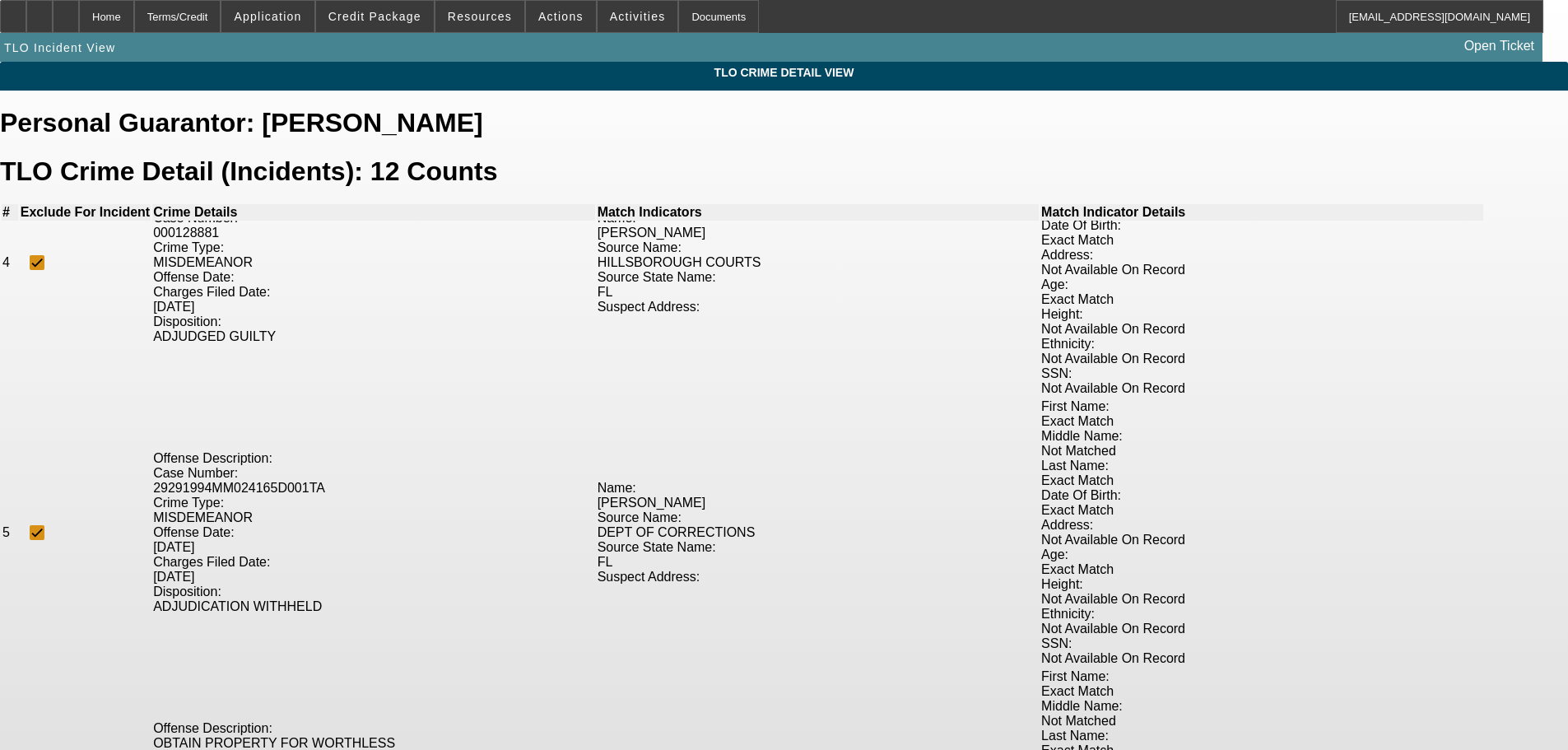
checkbox input "true"
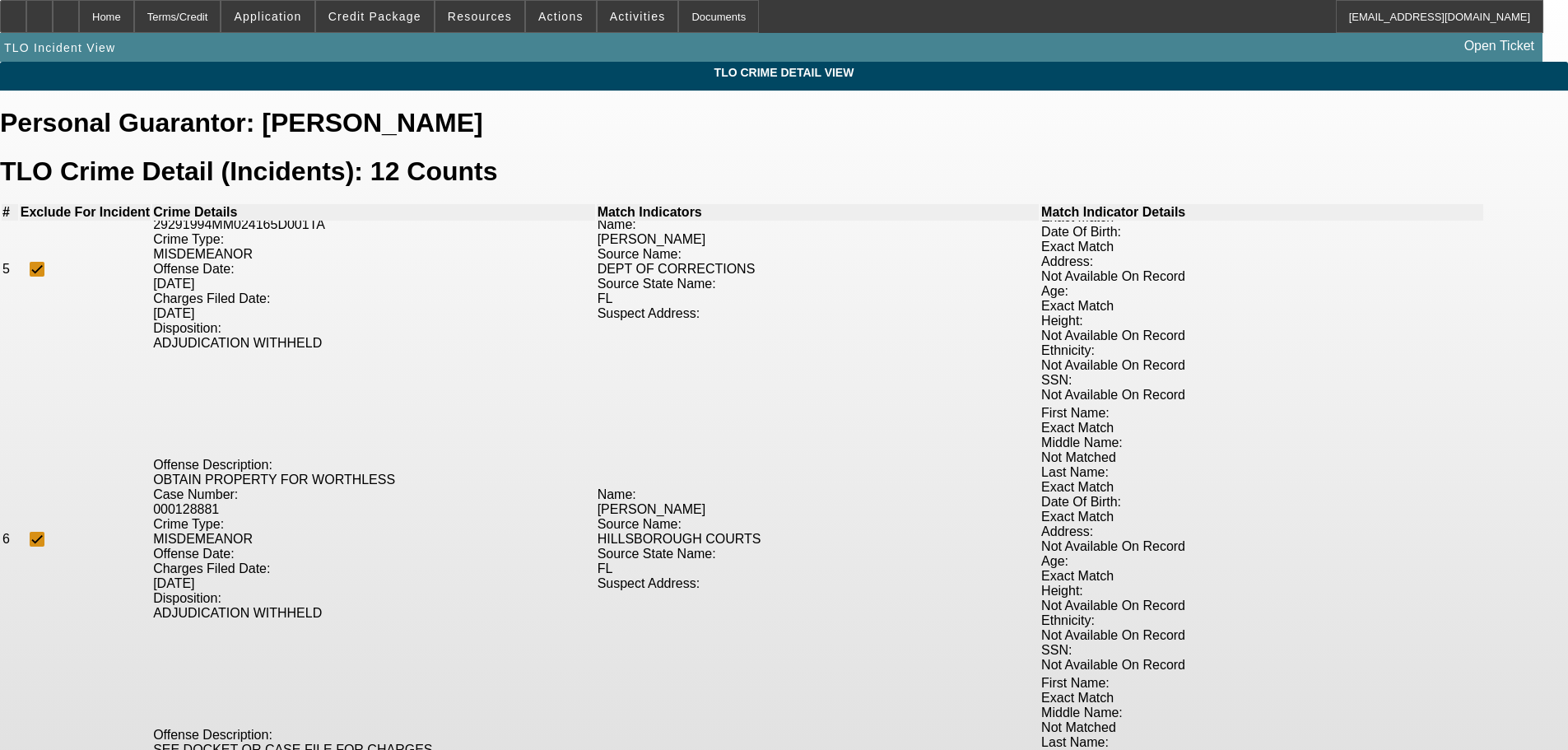
scroll to position [1174, 0]
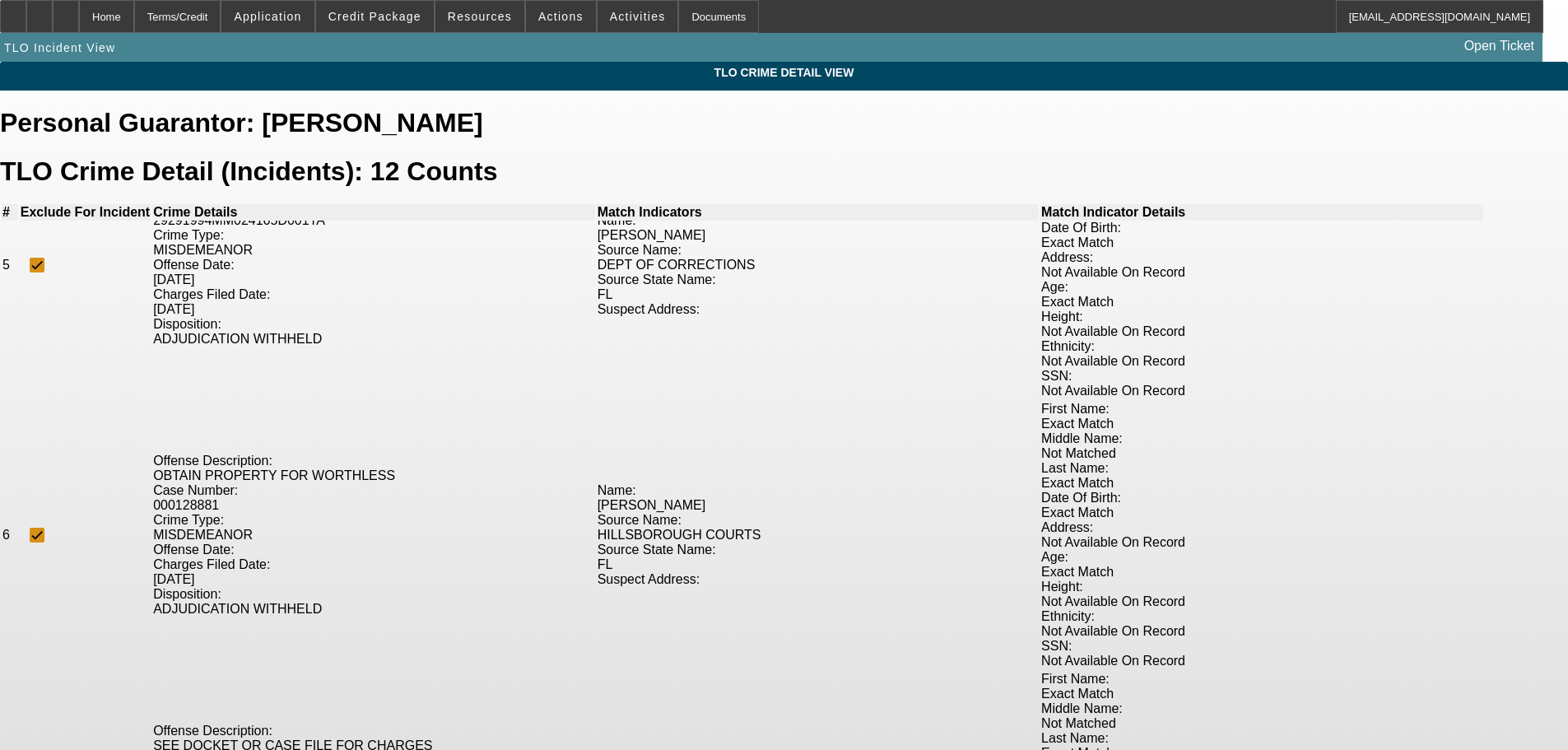
checkbox input "true"
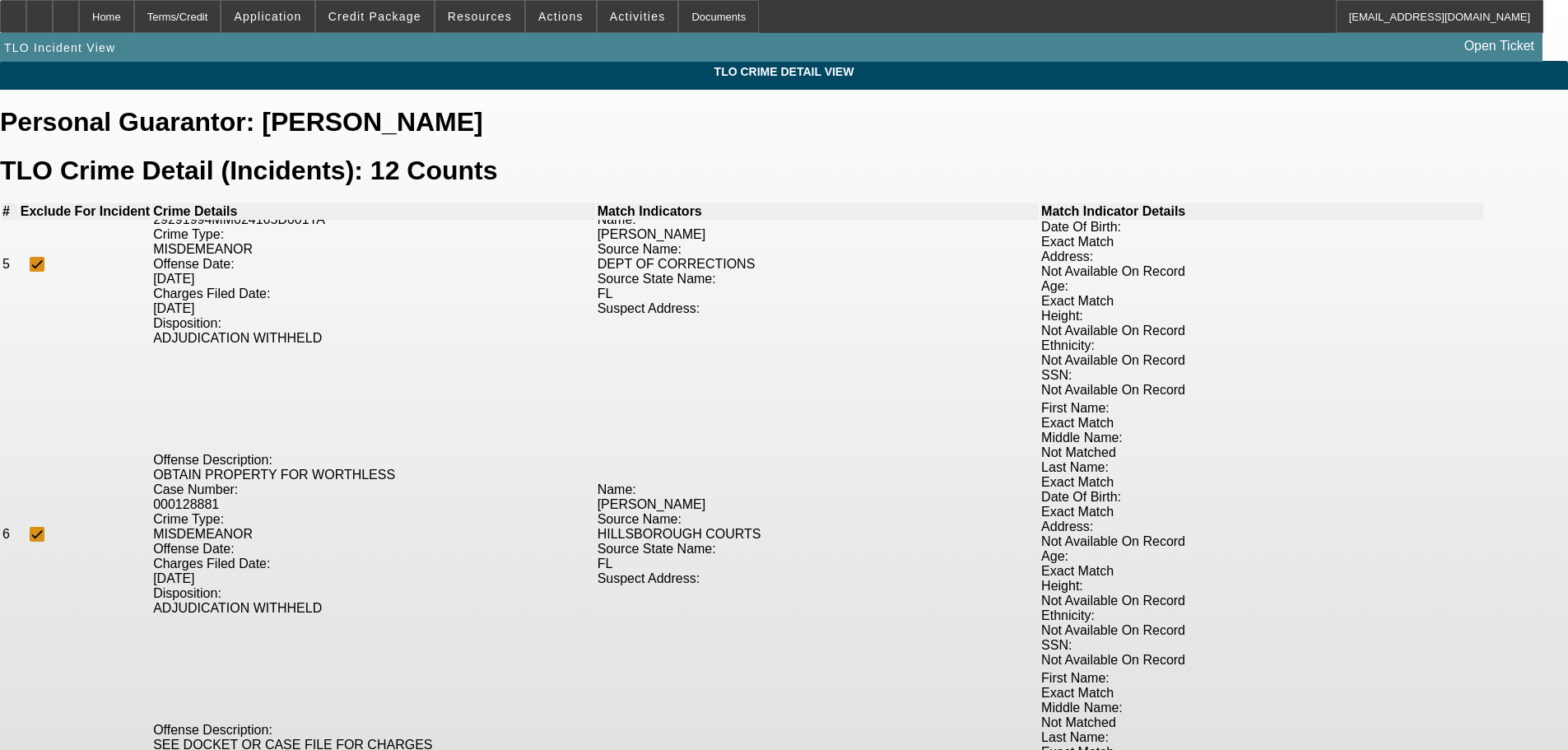
scroll to position [157, 0]
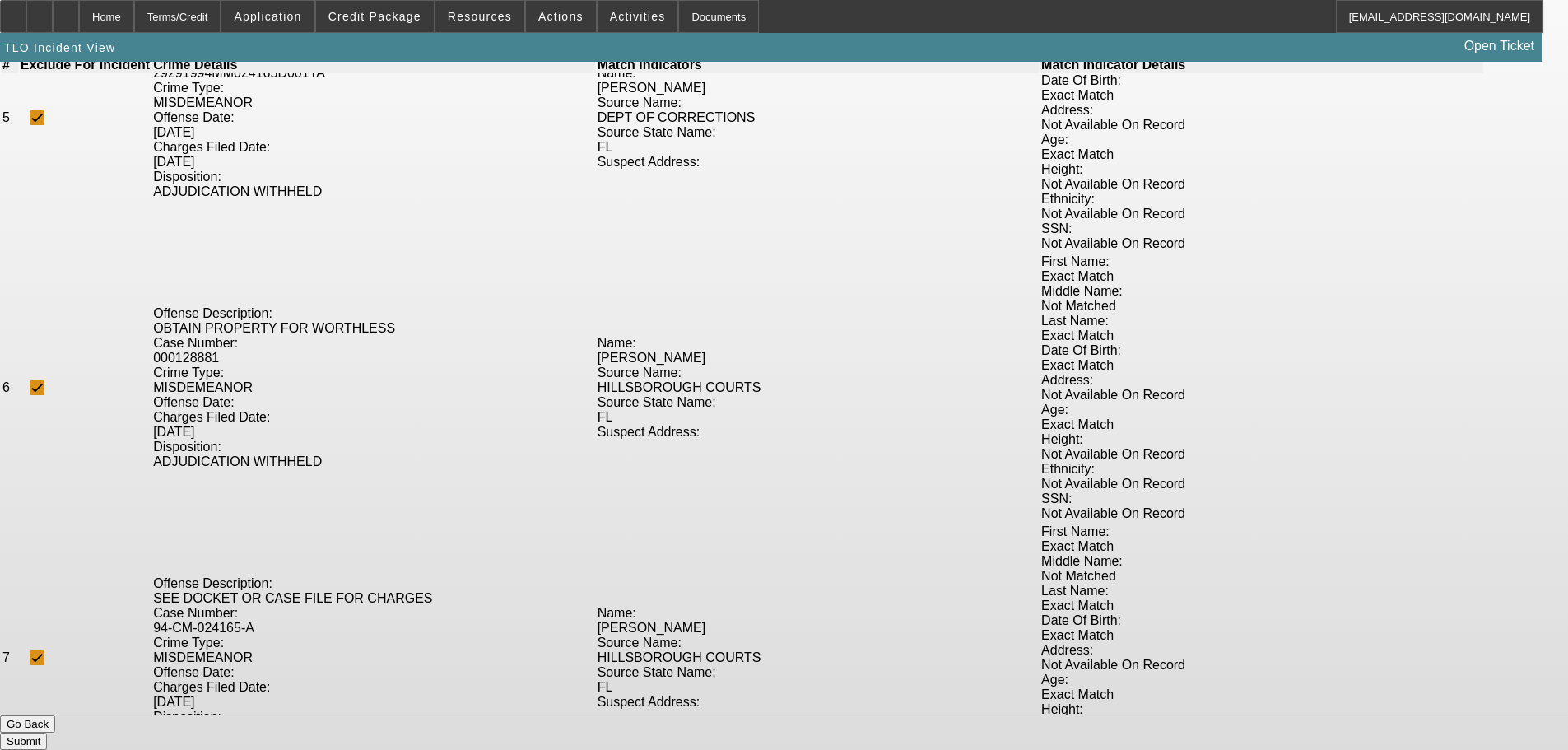
click at [47, 733] on button "Submit" at bounding box center [24, 742] width 47 height 17
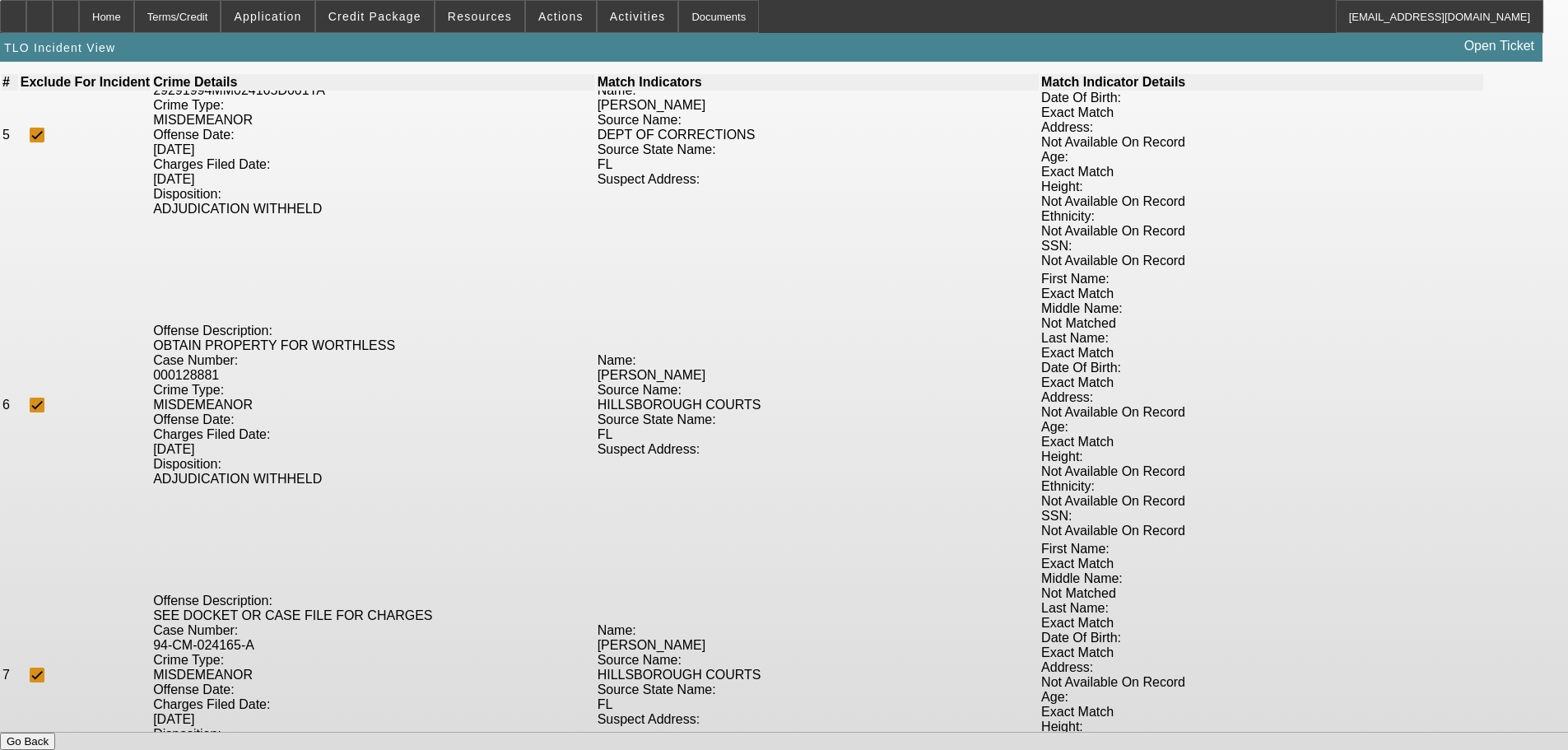
click at [55, 733] on button "Go Back" at bounding box center [27, 742] width 55 height 17
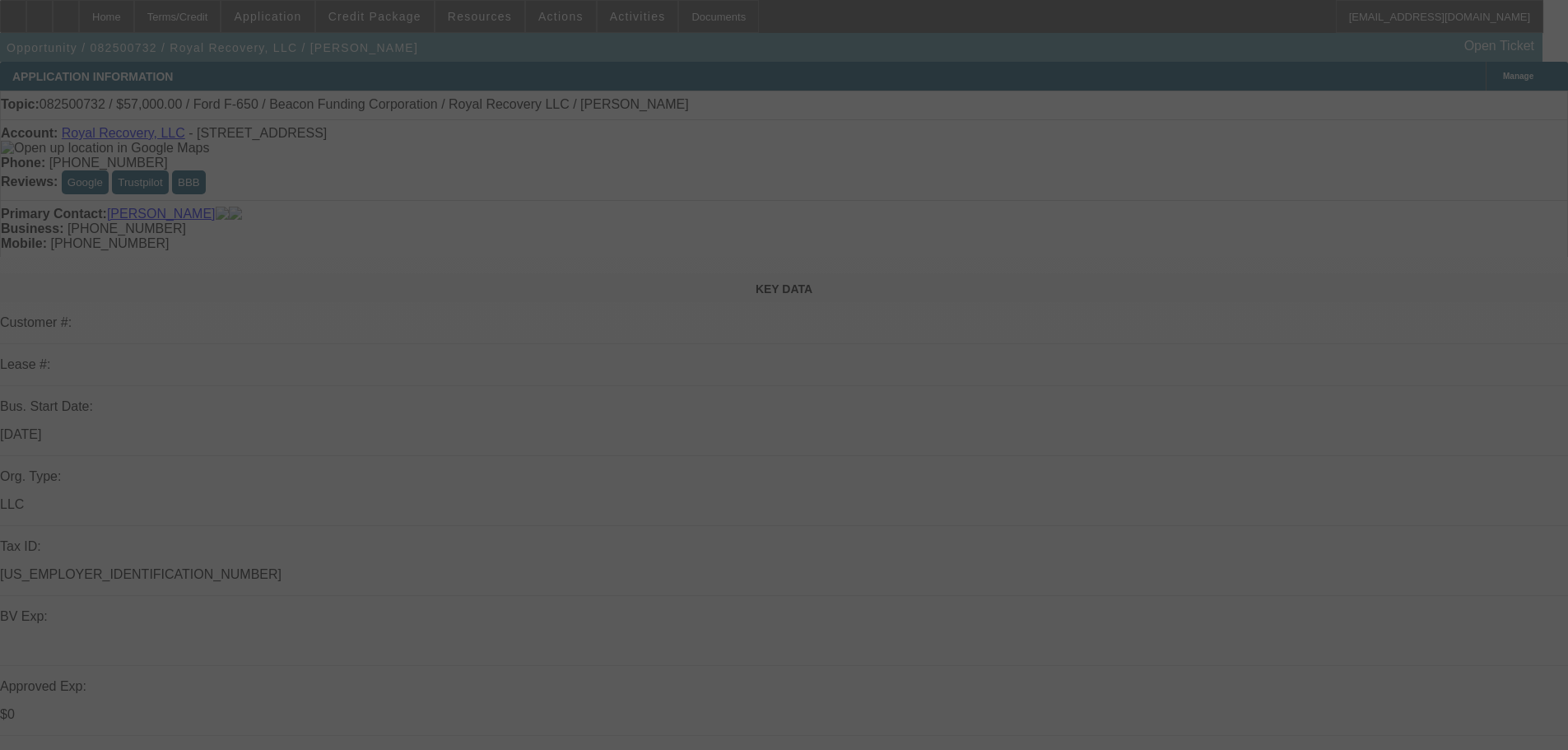
select select "0"
select select "2"
select select "0"
select select "6"
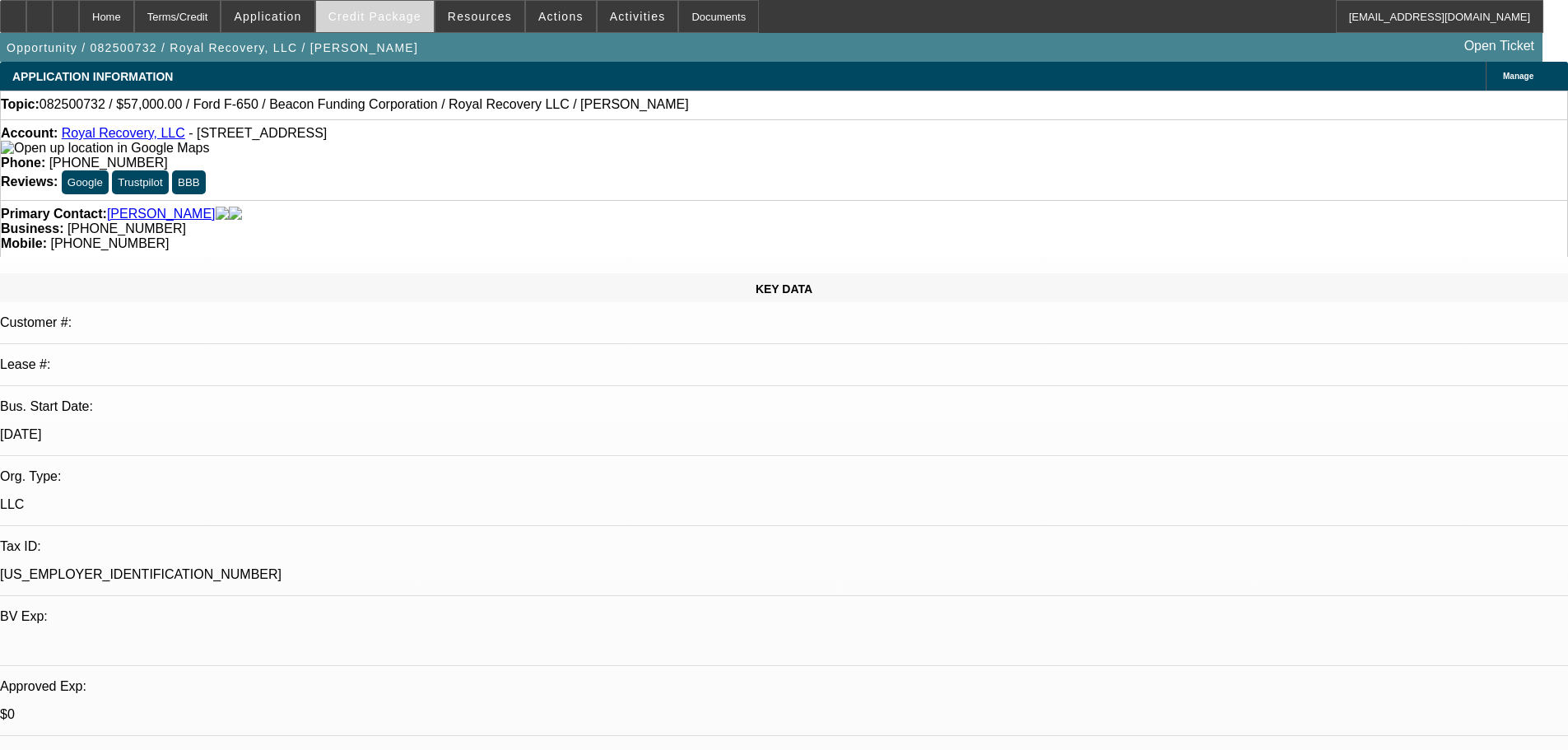
click at [376, 20] on span "Credit Package" at bounding box center [374, 16] width 93 height 13
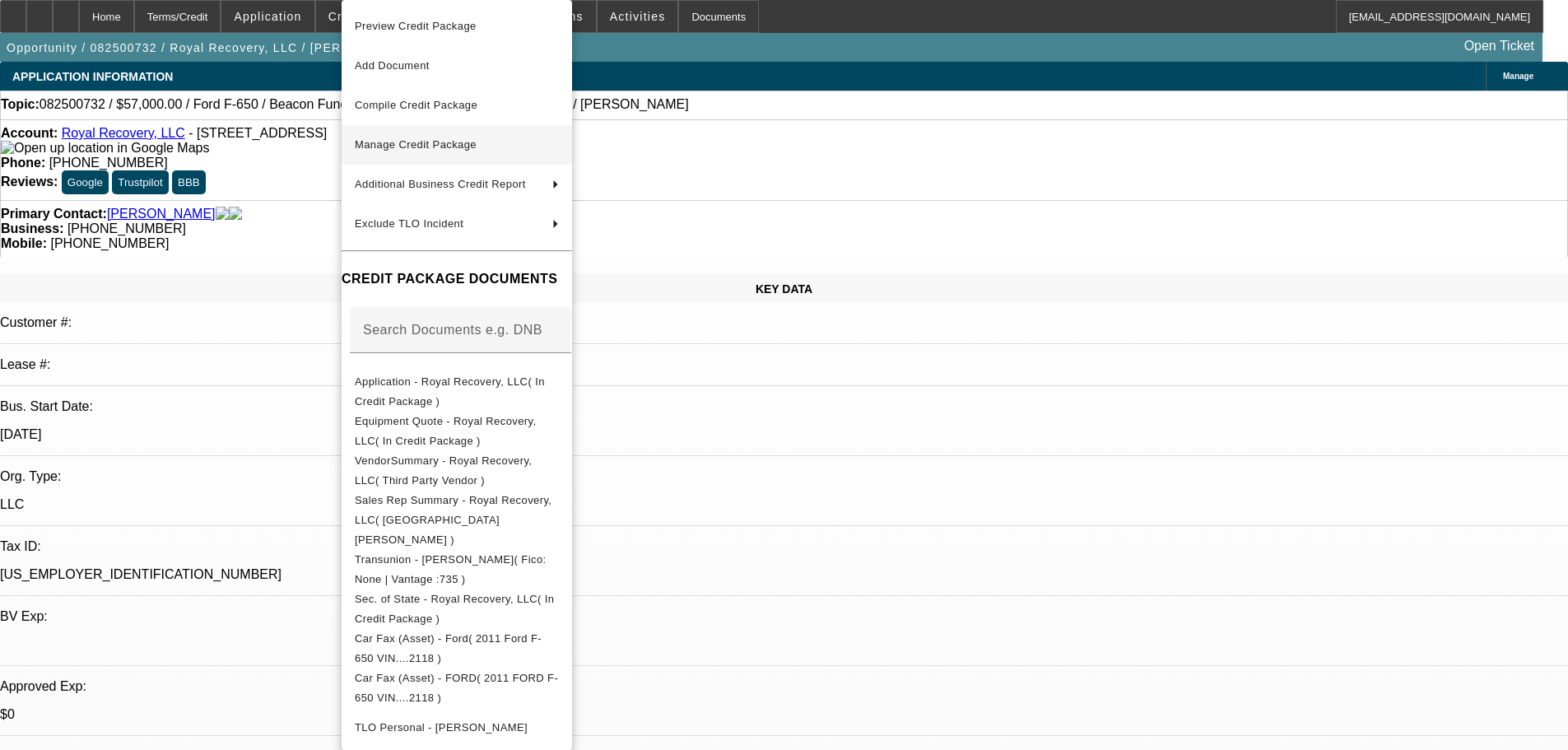
click at [403, 143] on span "Manage Credit Package" at bounding box center [415, 144] width 122 height 12
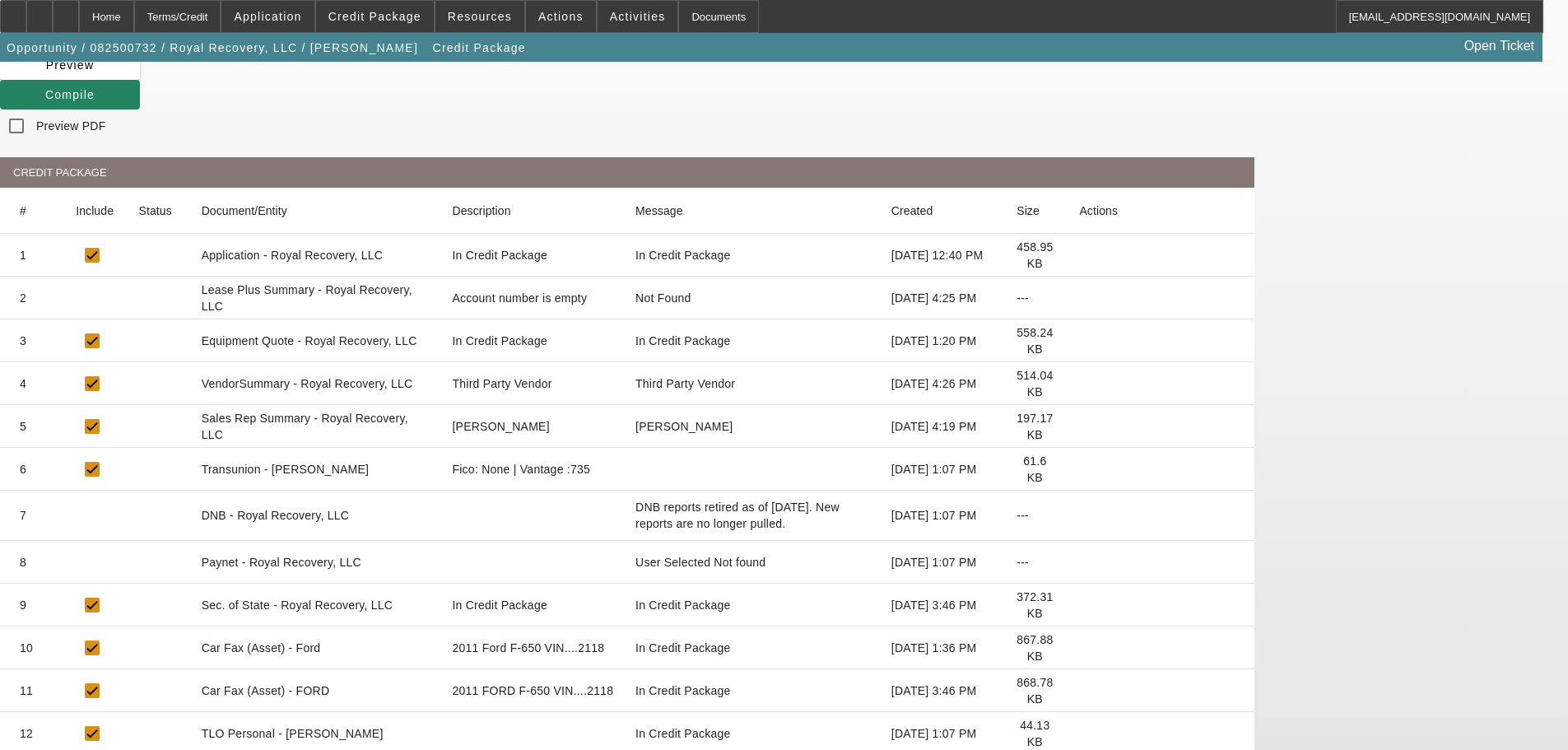
scroll to position [353, 0]
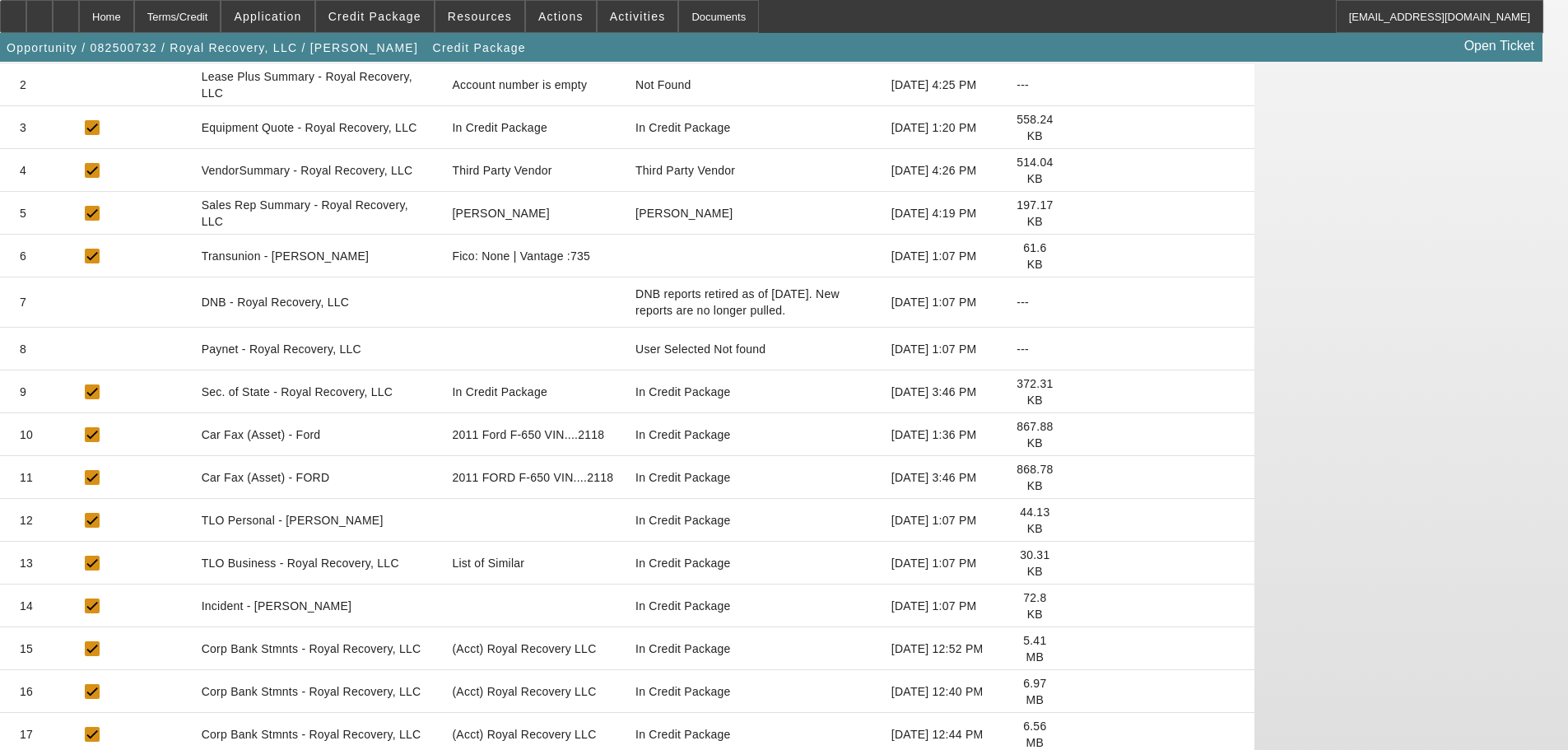
click at [1079, 607] on icon at bounding box center [1079, 607] width 0 height 0
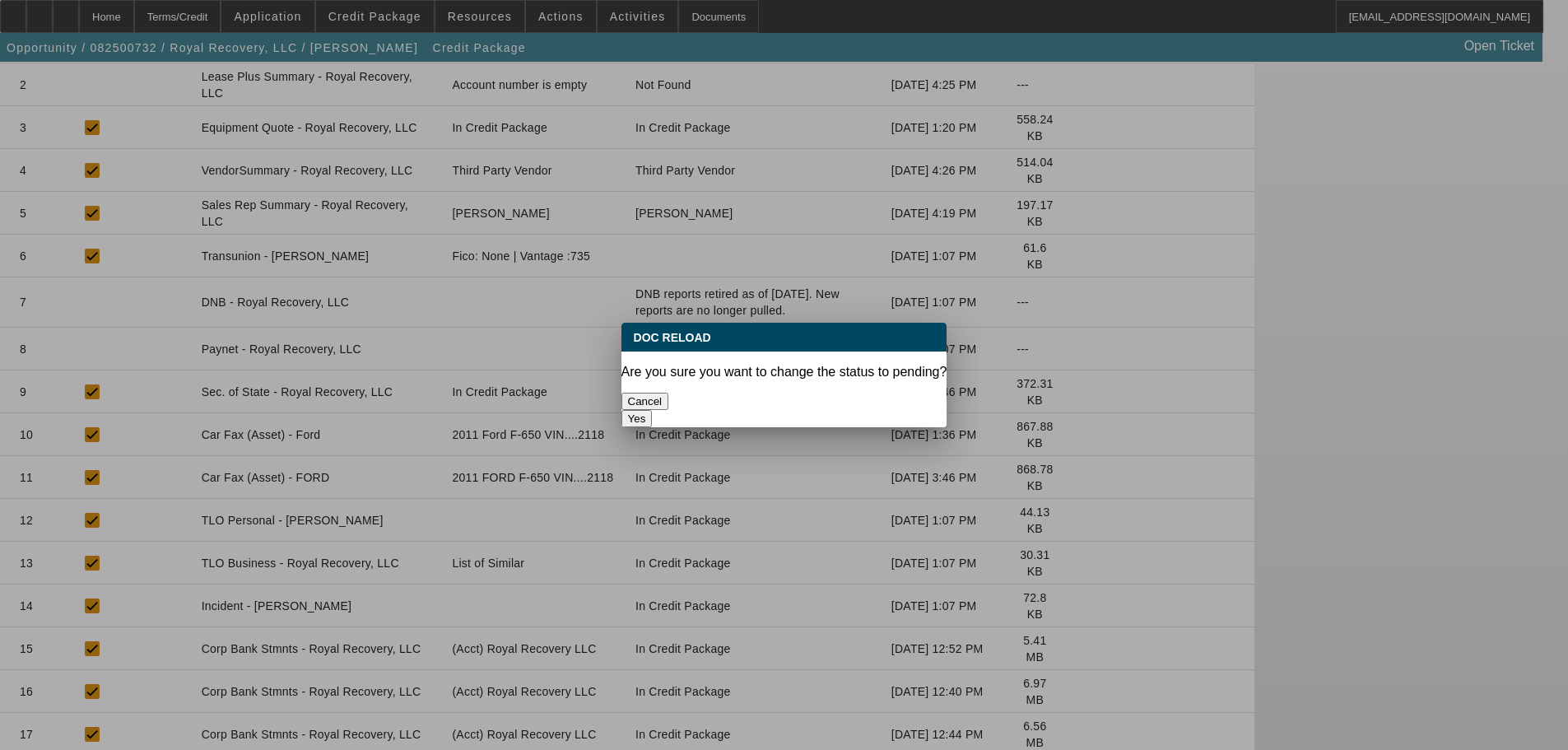
click at [652, 410] on button "Yes" at bounding box center [636, 419] width 31 height 17
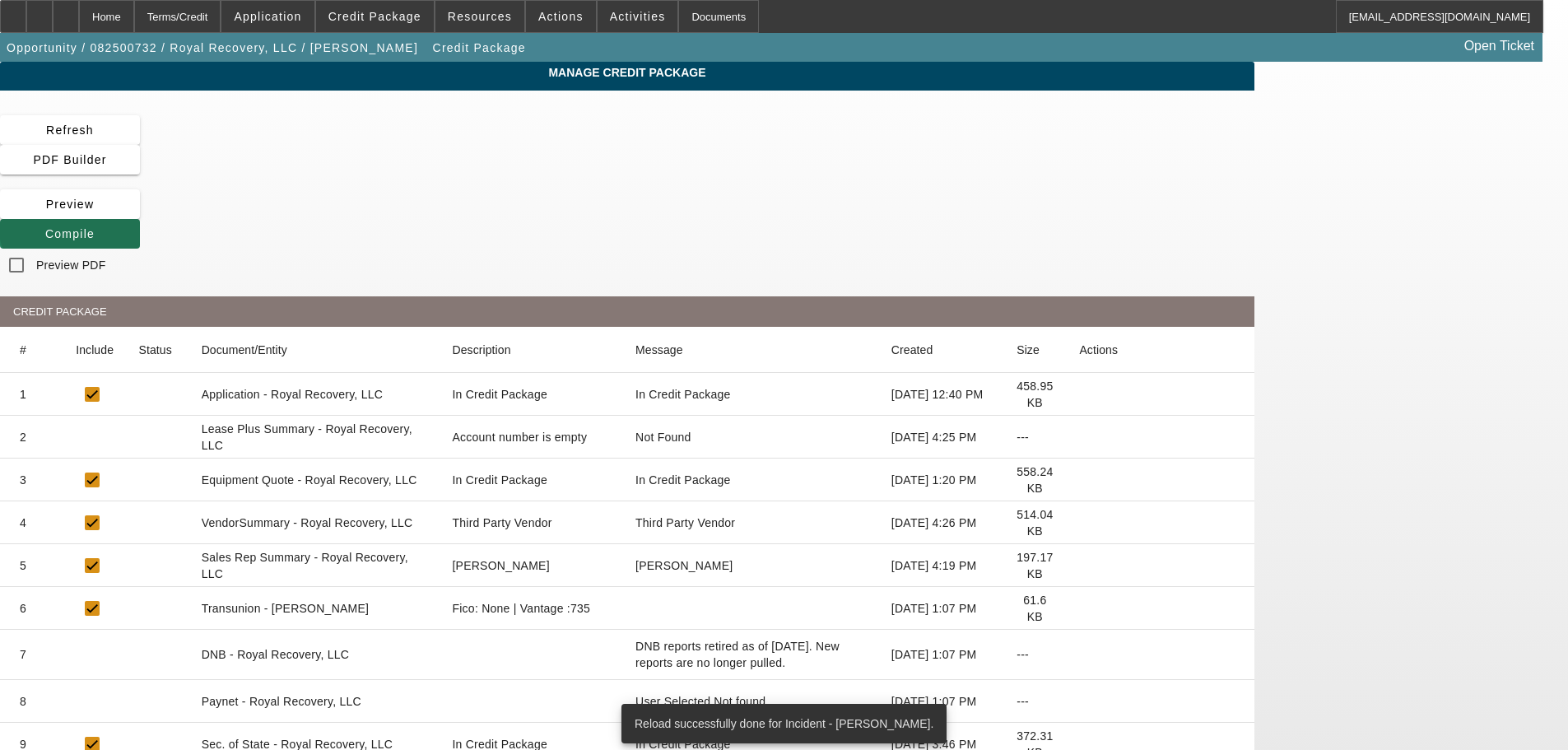
click at [94, 227] on span "Compile" at bounding box center [70, 234] width 49 height 13
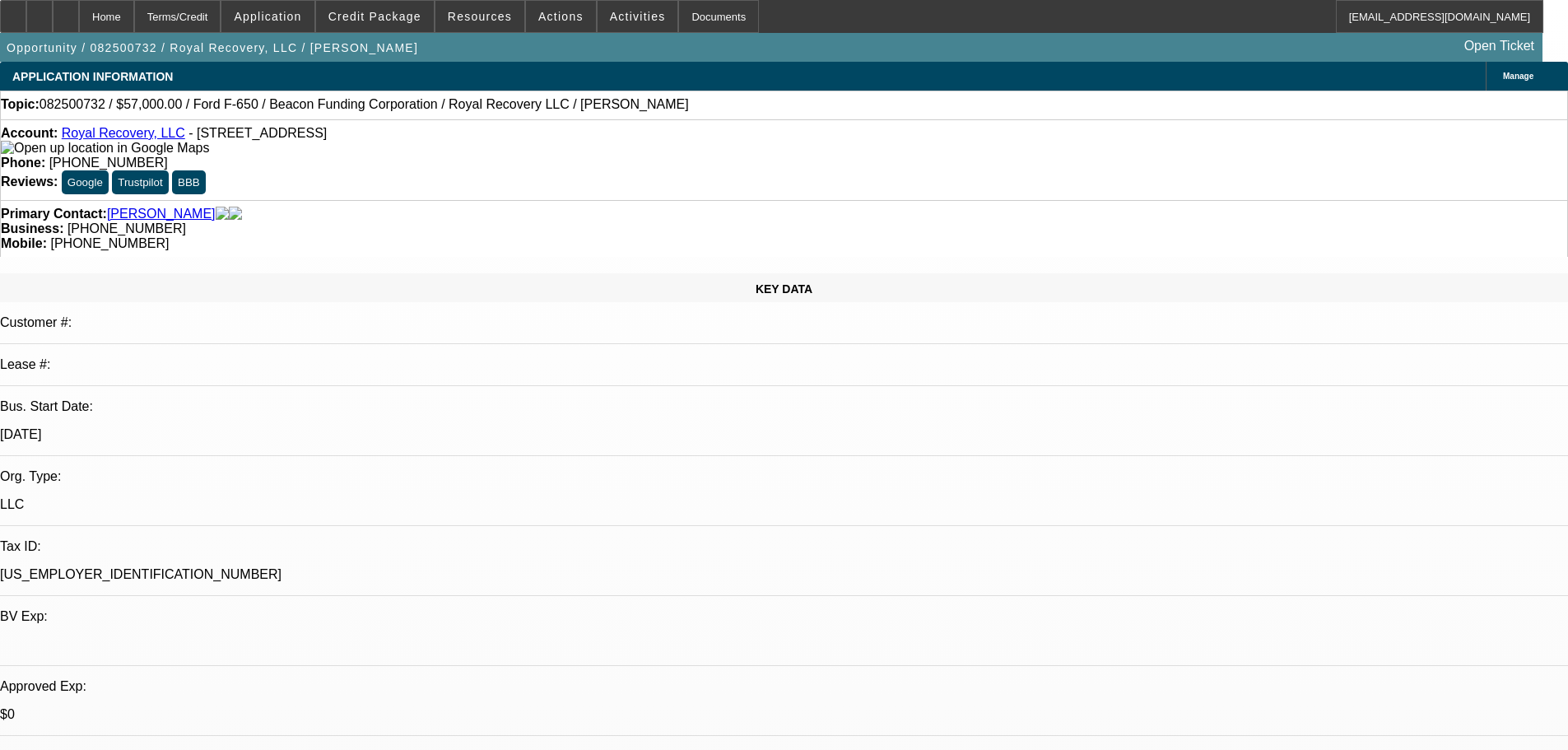
select select "0"
select select "2"
select select "0"
select select "6"
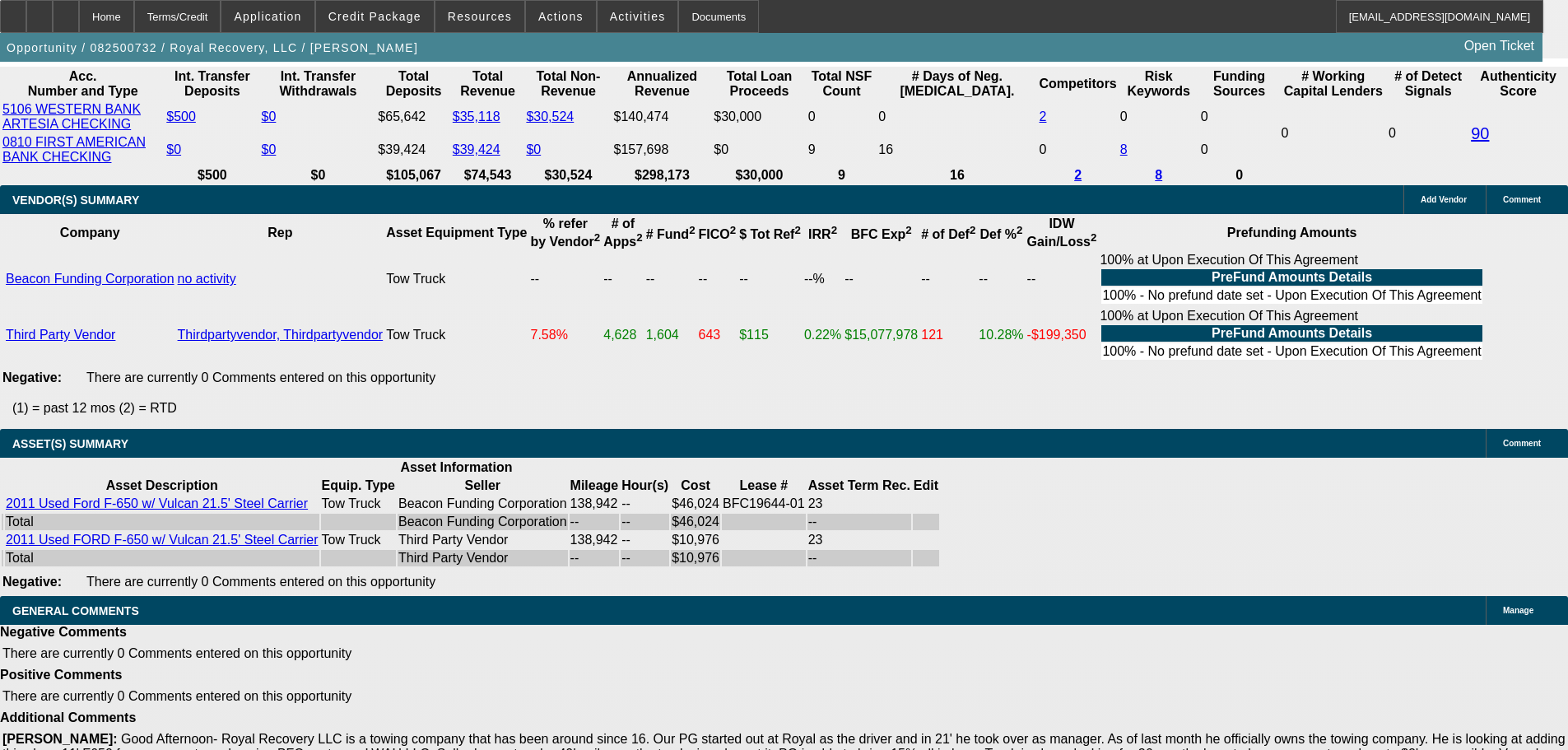
scroll to position [3275, 0]
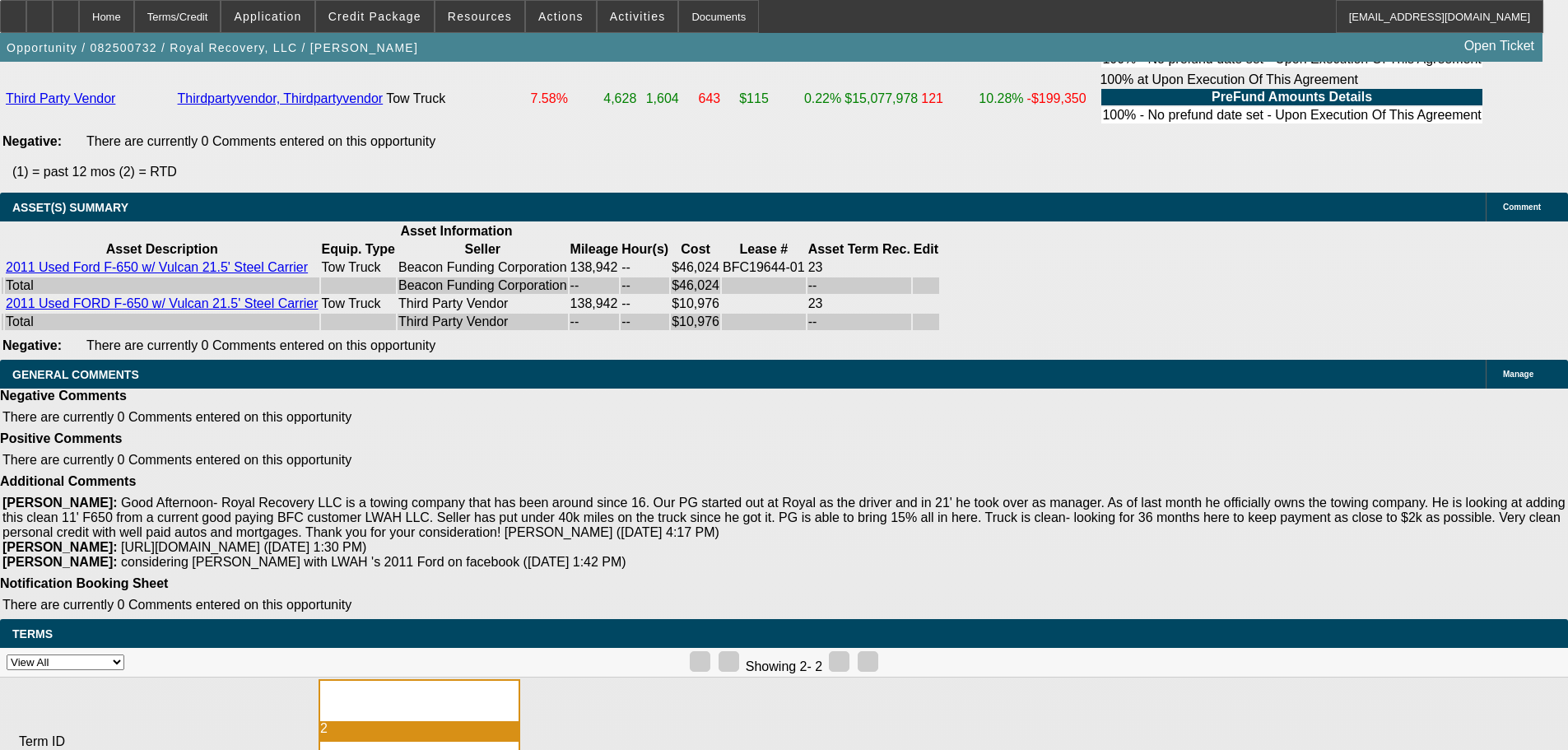
select select "5"
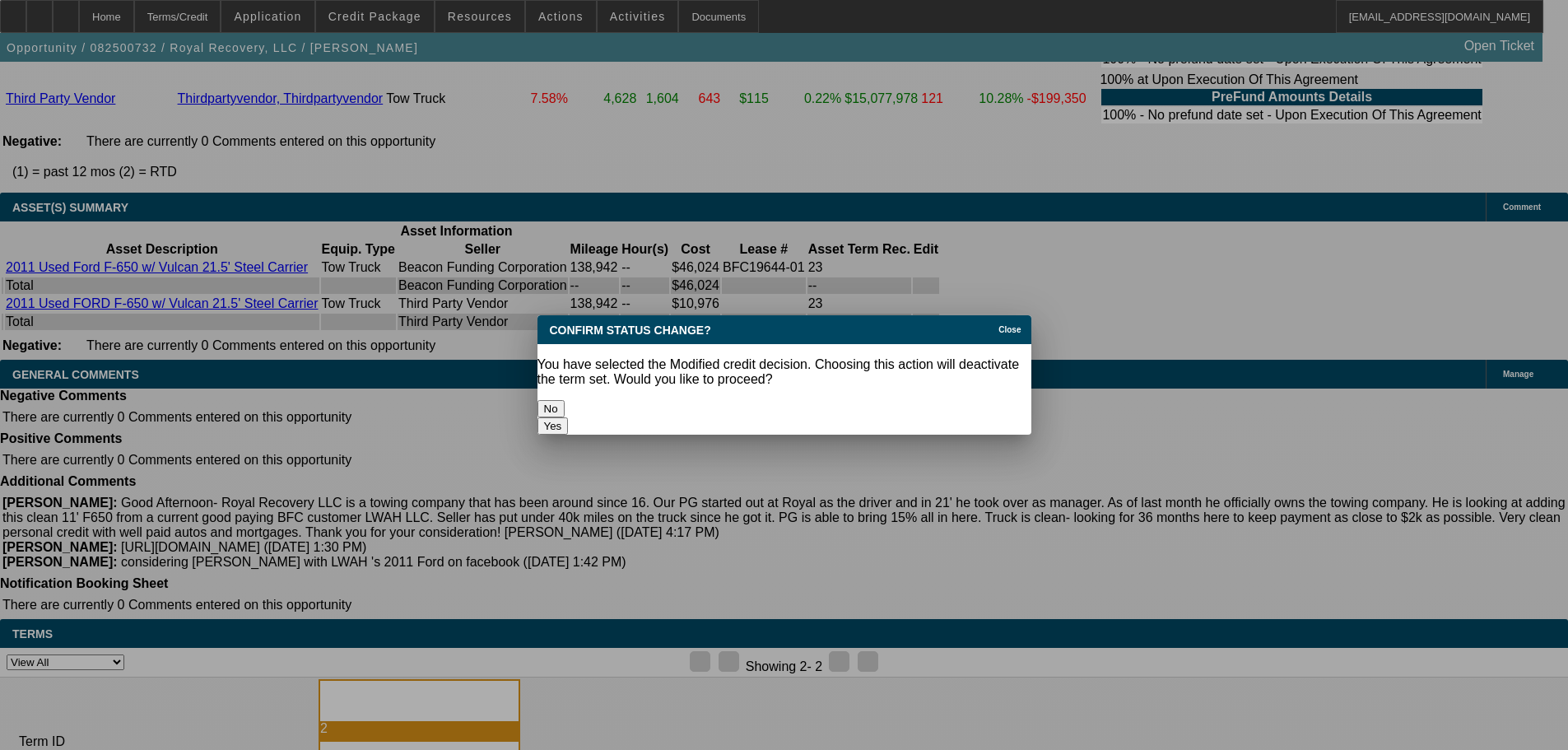
click at [569, 418] on button "Yes" at bounding box center [553, 426] width 31 height 17
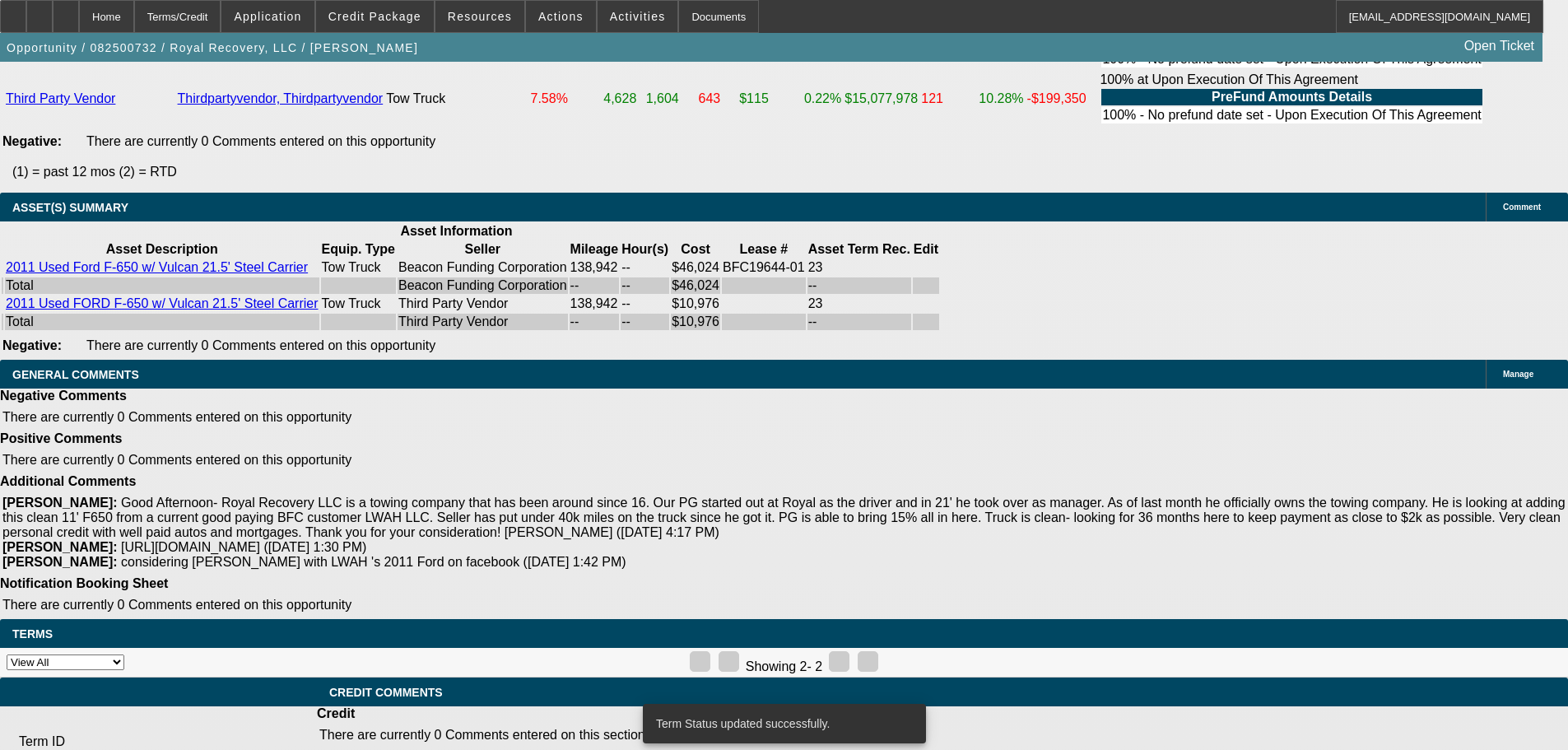
scroll to position [3239, 0]
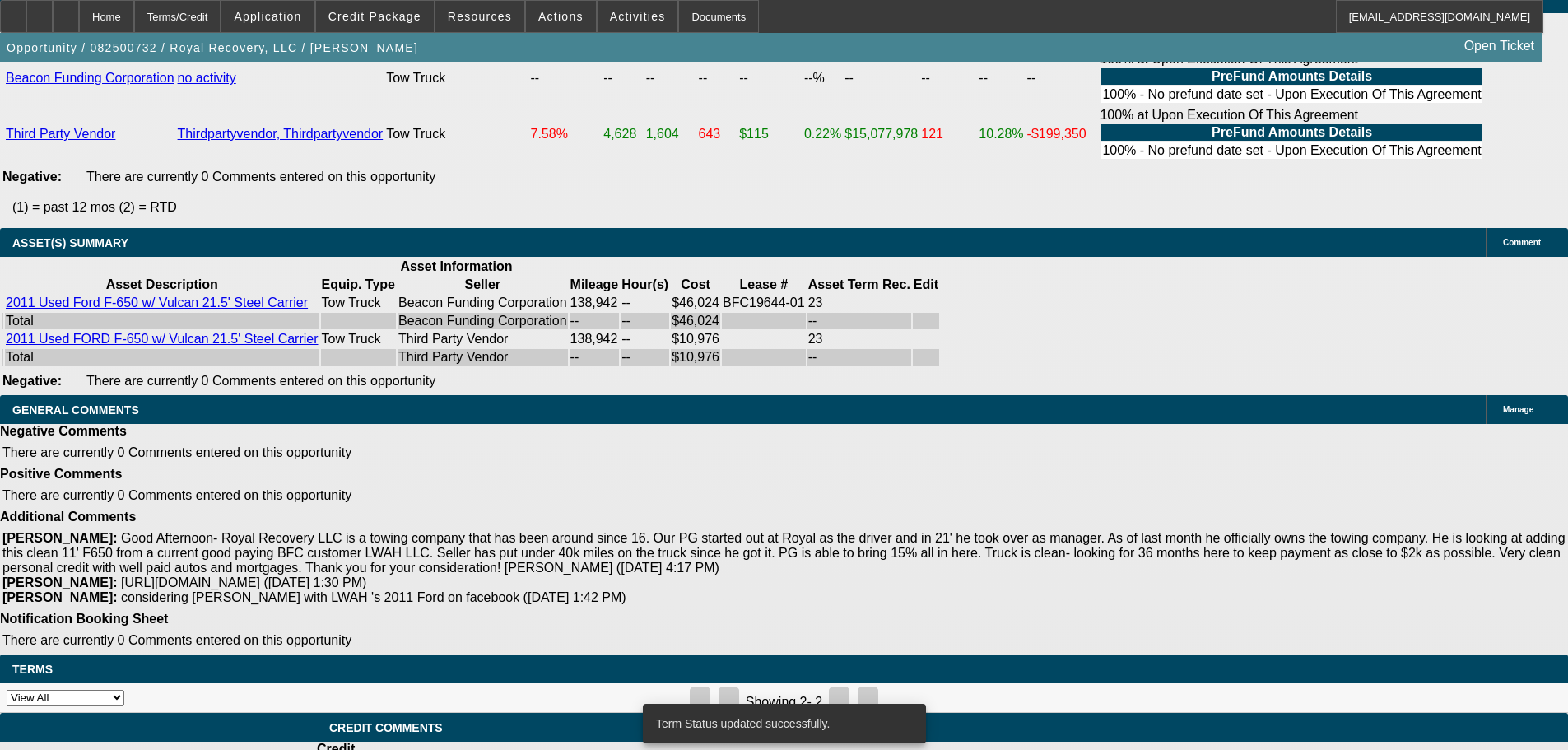
select select "0"
select select "2"
select select "0"
select select "6"
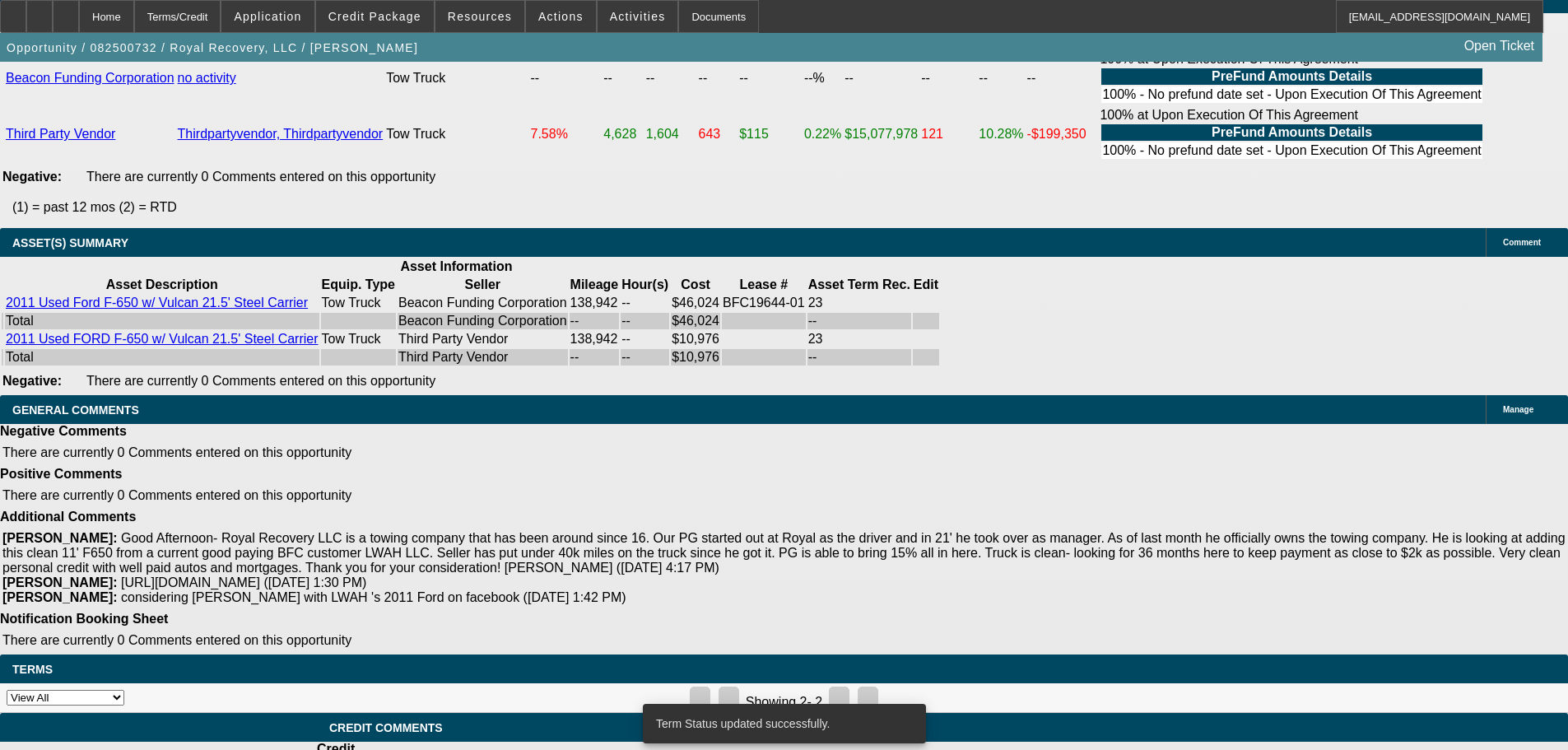
select select "0"
select select "2"
select select "0"
select select "6"
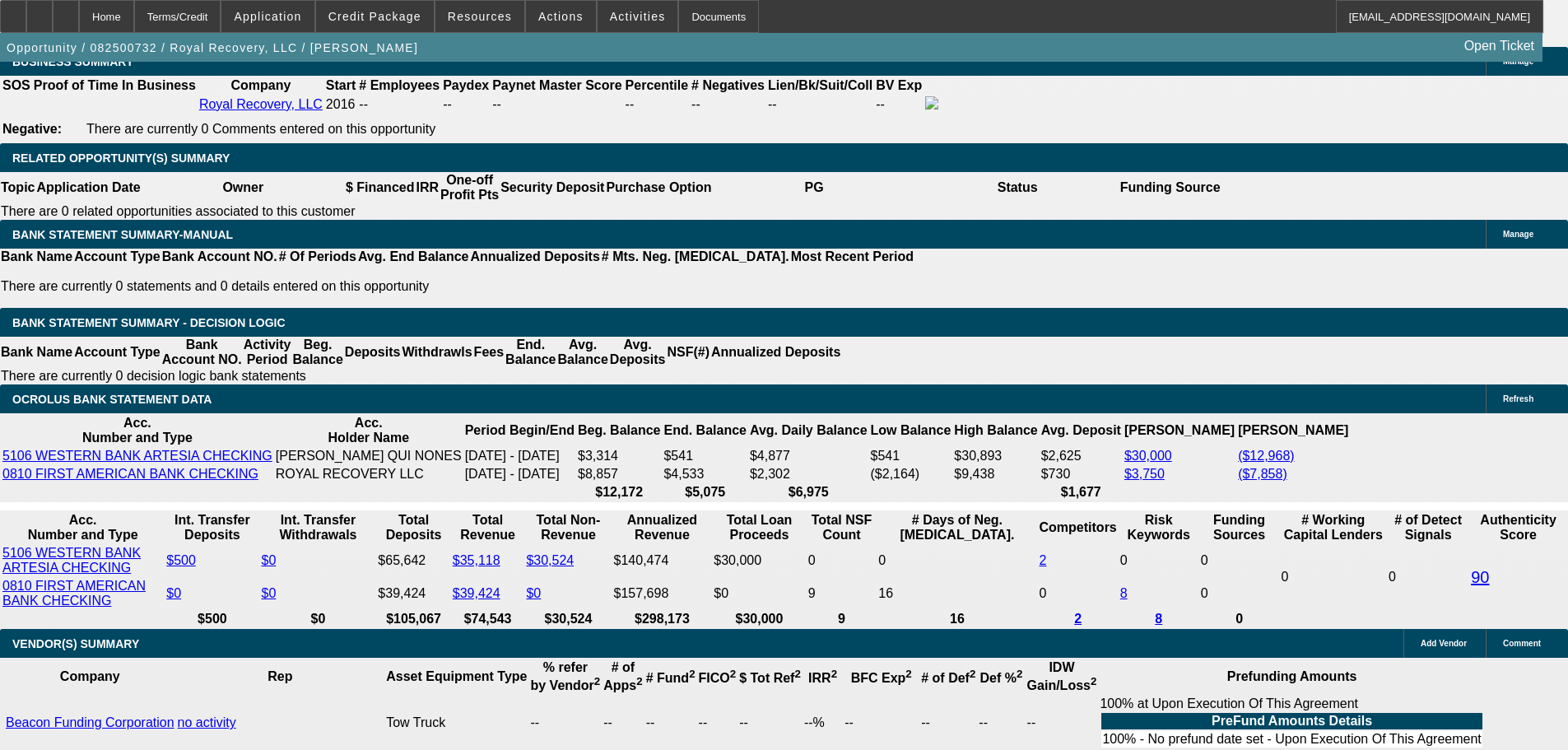
scroll to position [2533, 0]
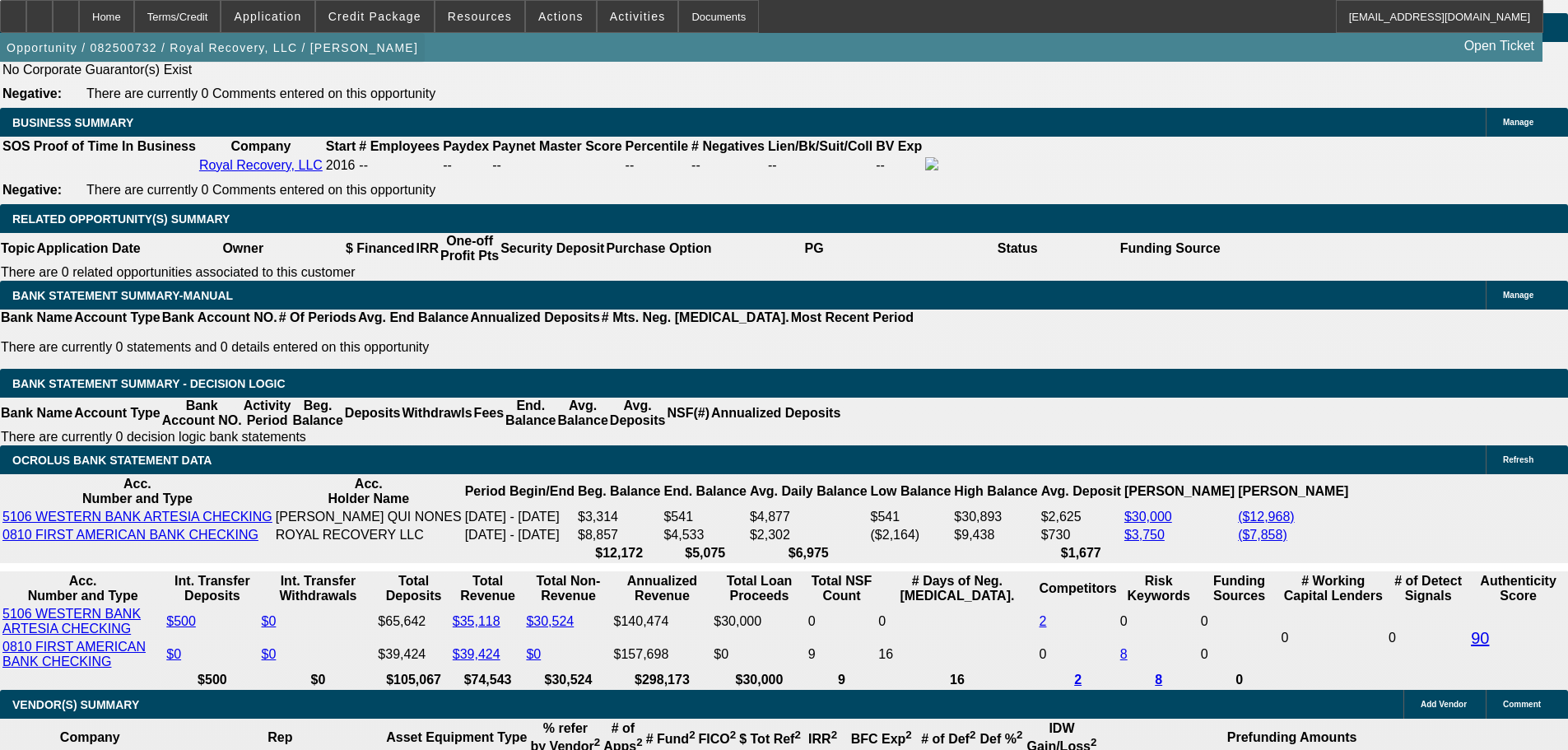
drag, startPoint x: 113, startPoint y: 23, endPoint x: 112, endPoint y: 37, distance: 14.0
click at [79, 23] on div at bounding box center [66, 16] width 26 height 33
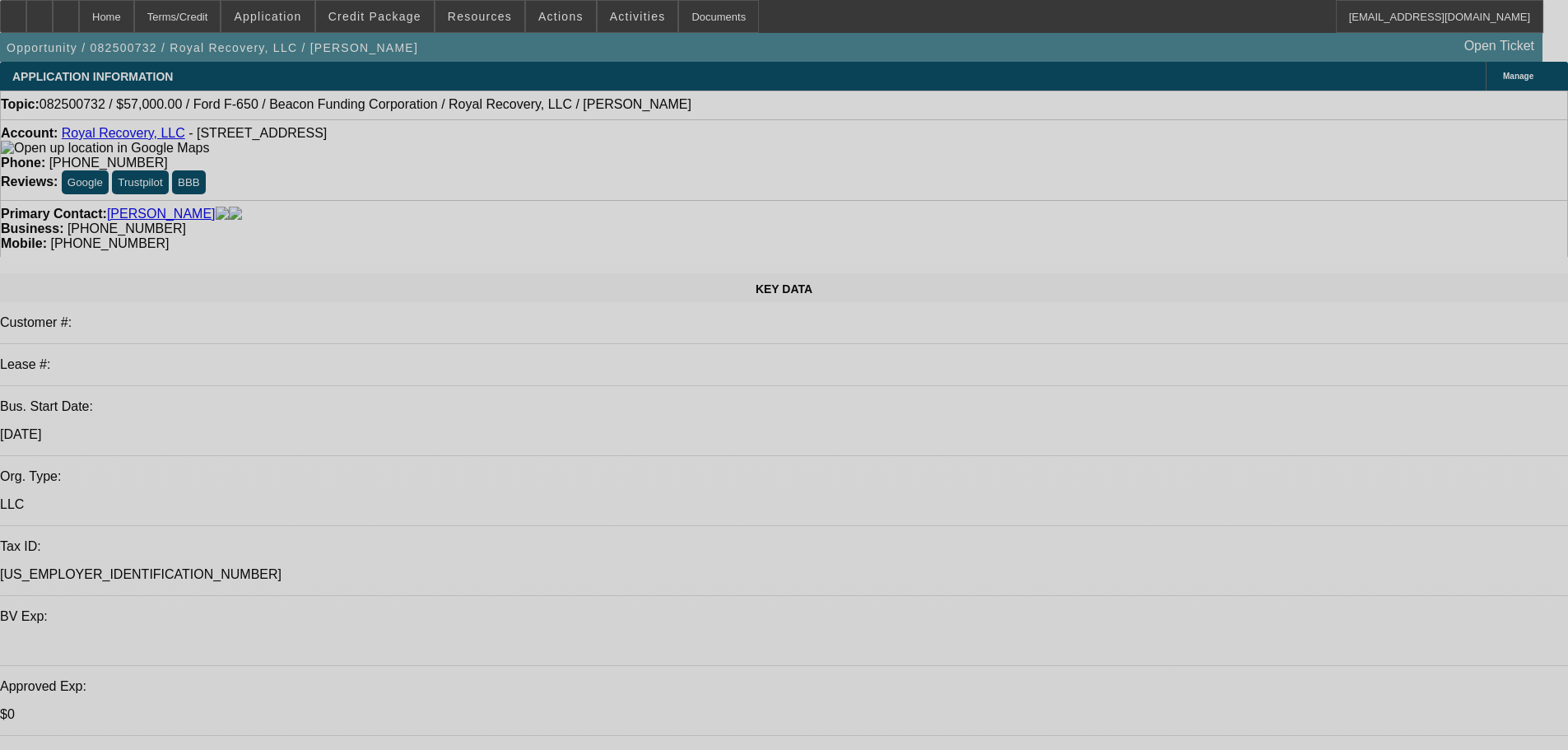
select select "0"
select select "2"
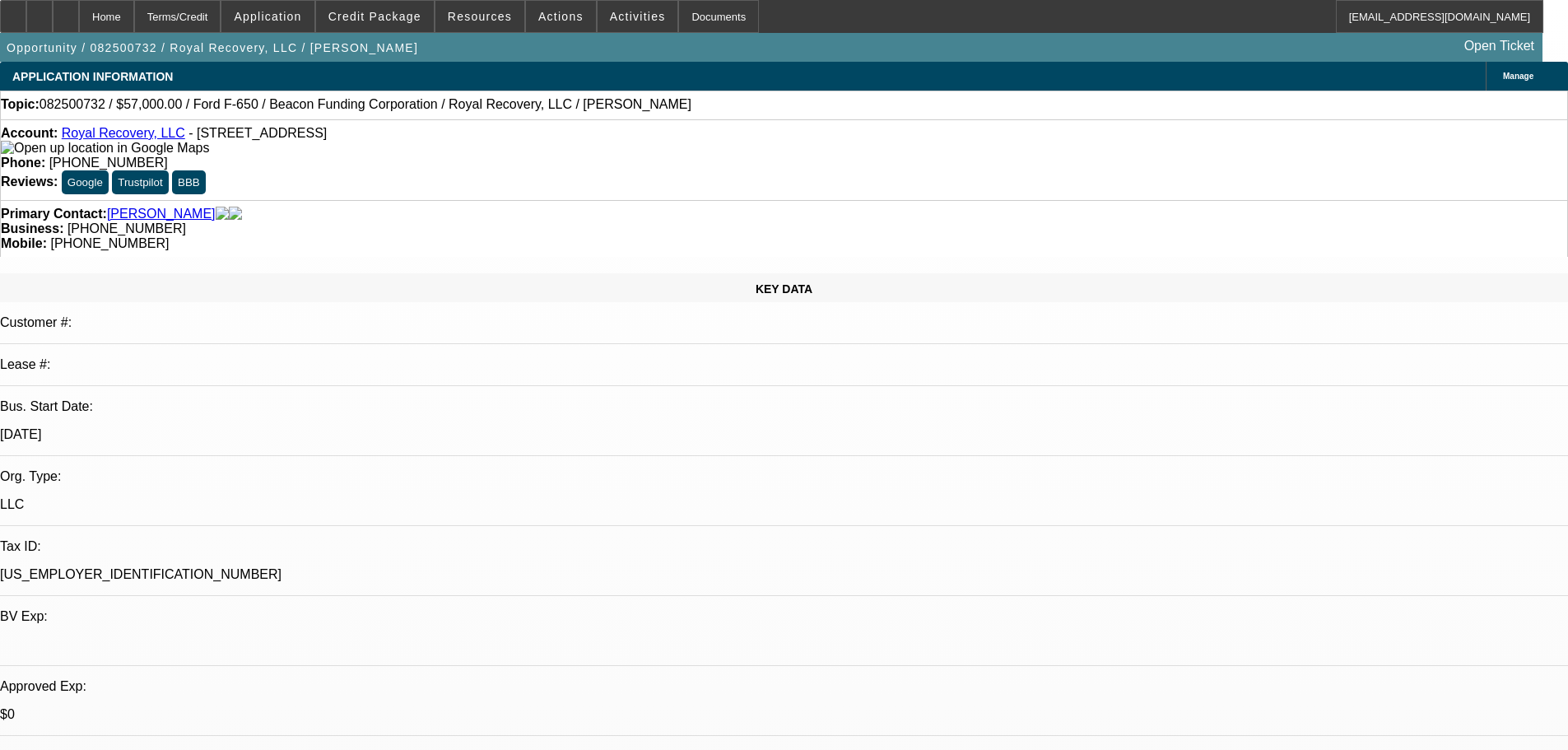
select select "0"
select select "6"
select select "0"
select select "2"
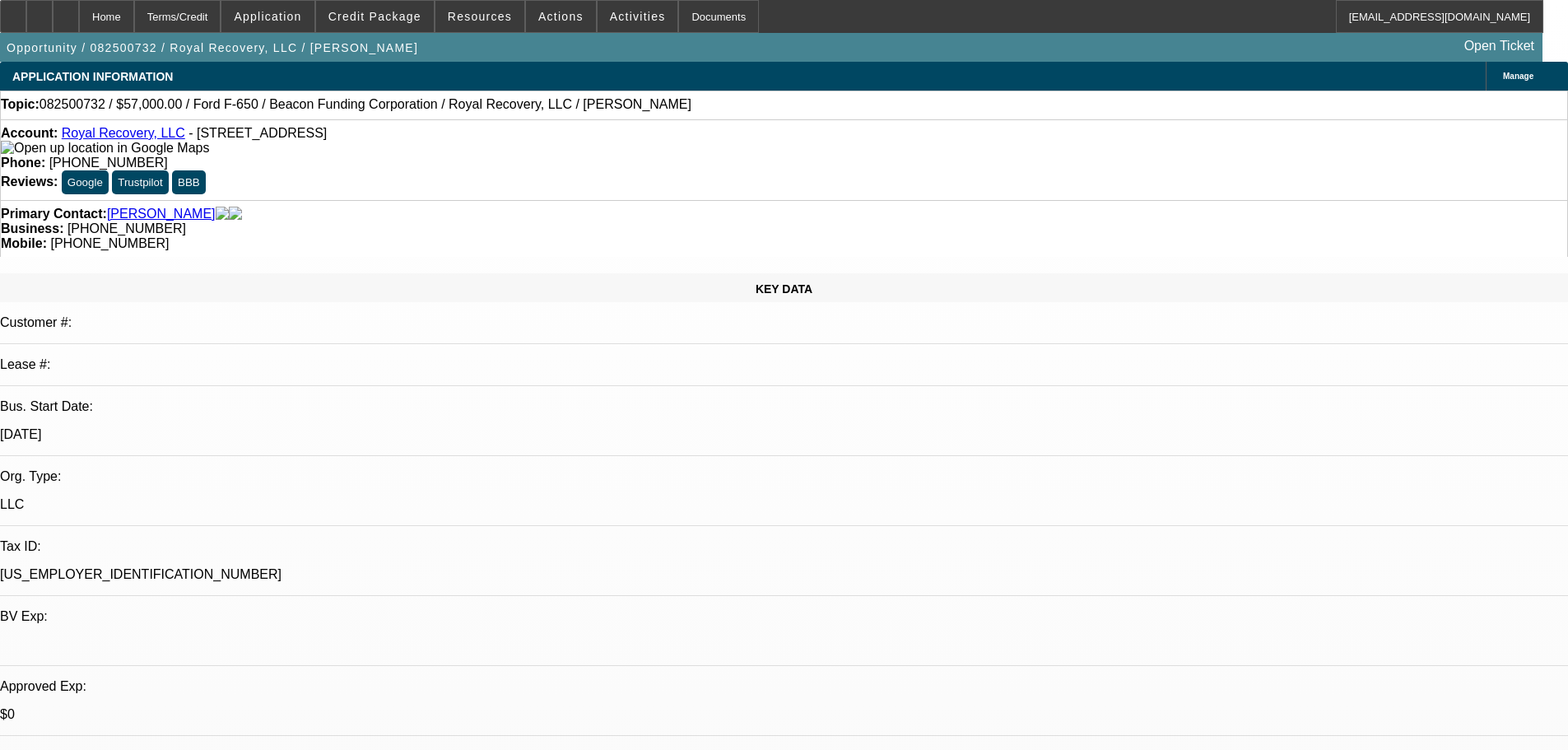
select select "0"
select select "6"
click at [31, 148] on img at bounding box center [105, 148] width 208 height 15
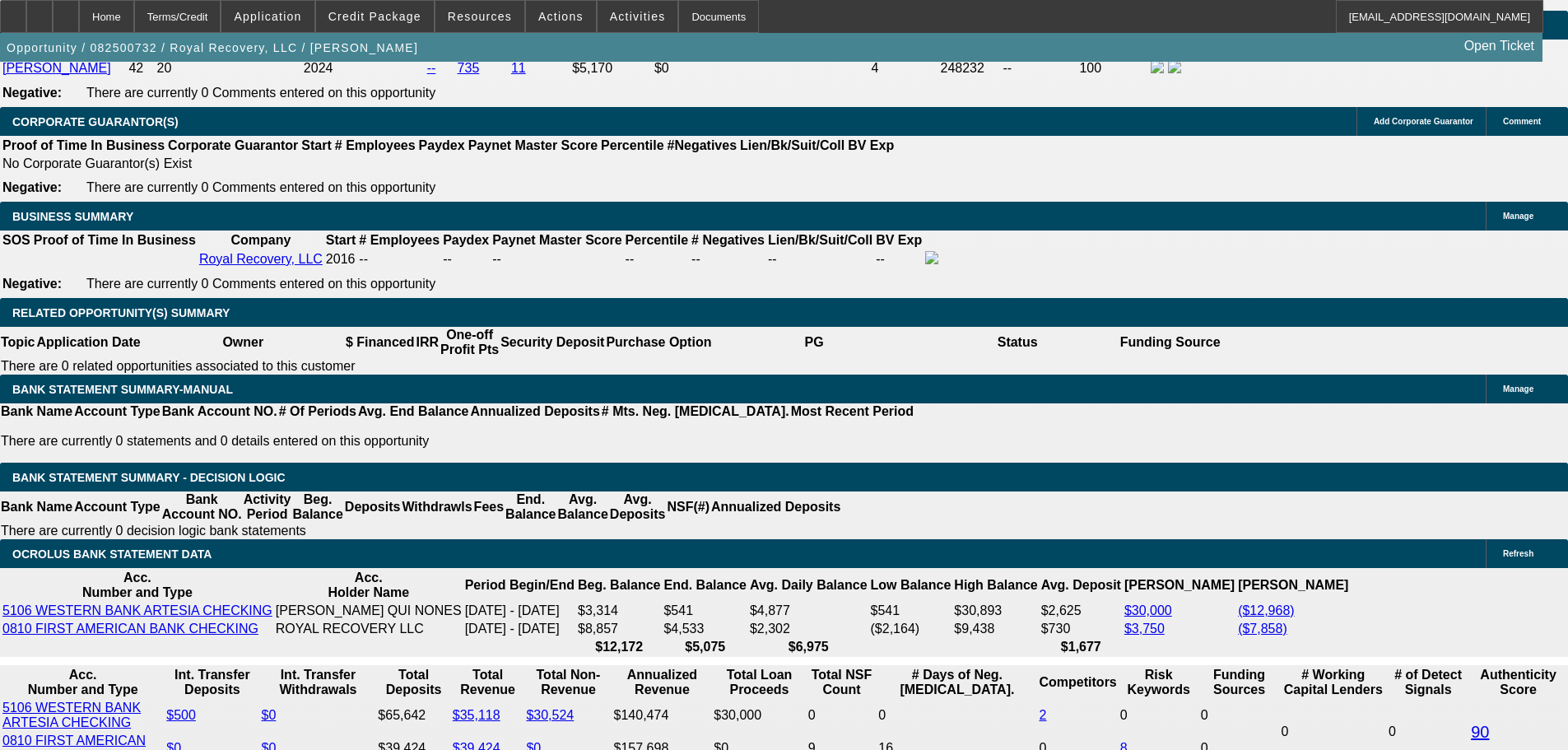
scroll to position [2718, 0]
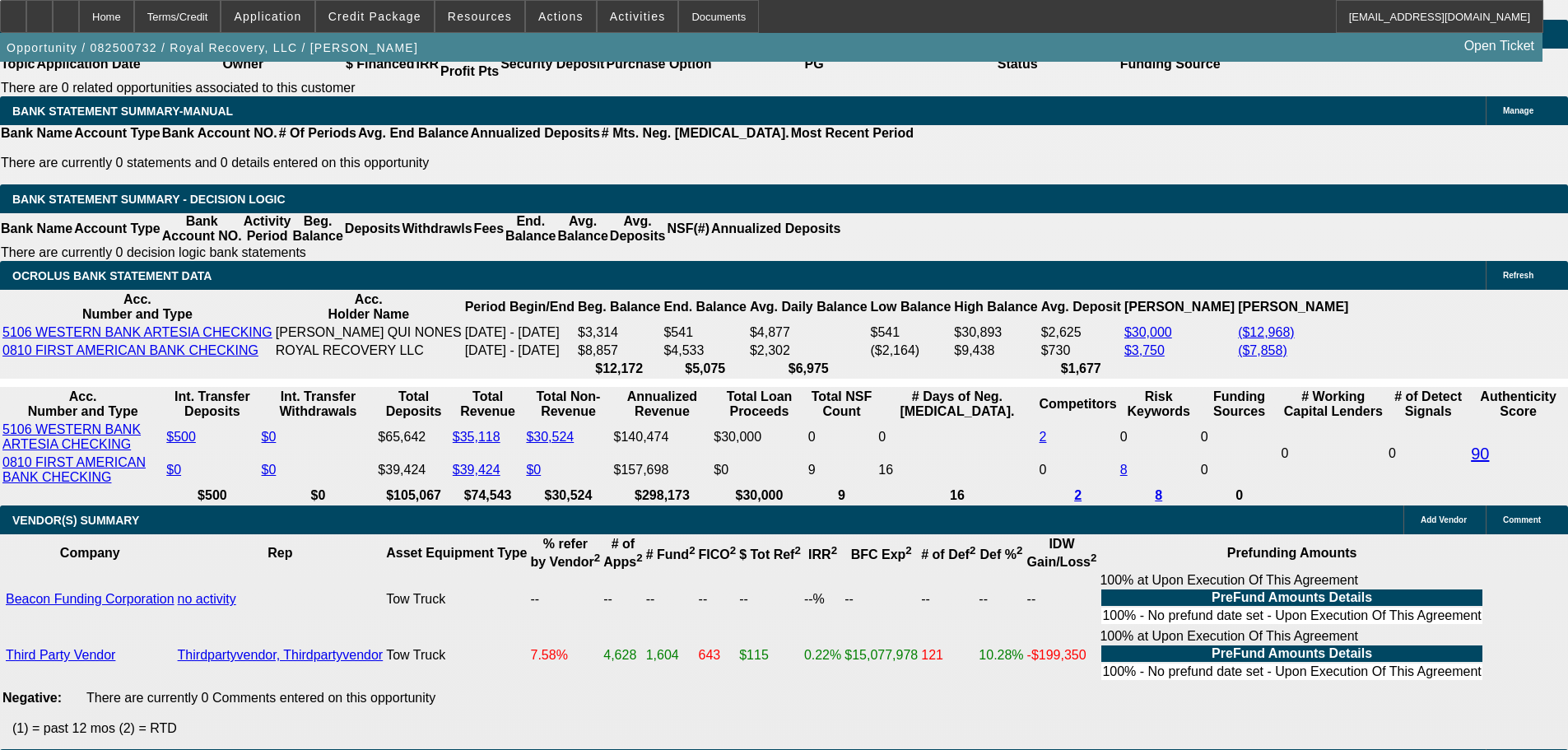
paste textarea "14 YEAR OLD FORD TRUCK; LOOKING FOR EXTENDED TERMS; TRUCK LOOKS TO BE IN A BIT …"
type textarea "14 YEAR OLD FORD TRUCK; LOOKING FOR EXTENDED TERMS; TRUCK LOOKS TO BE IN A BIT …"
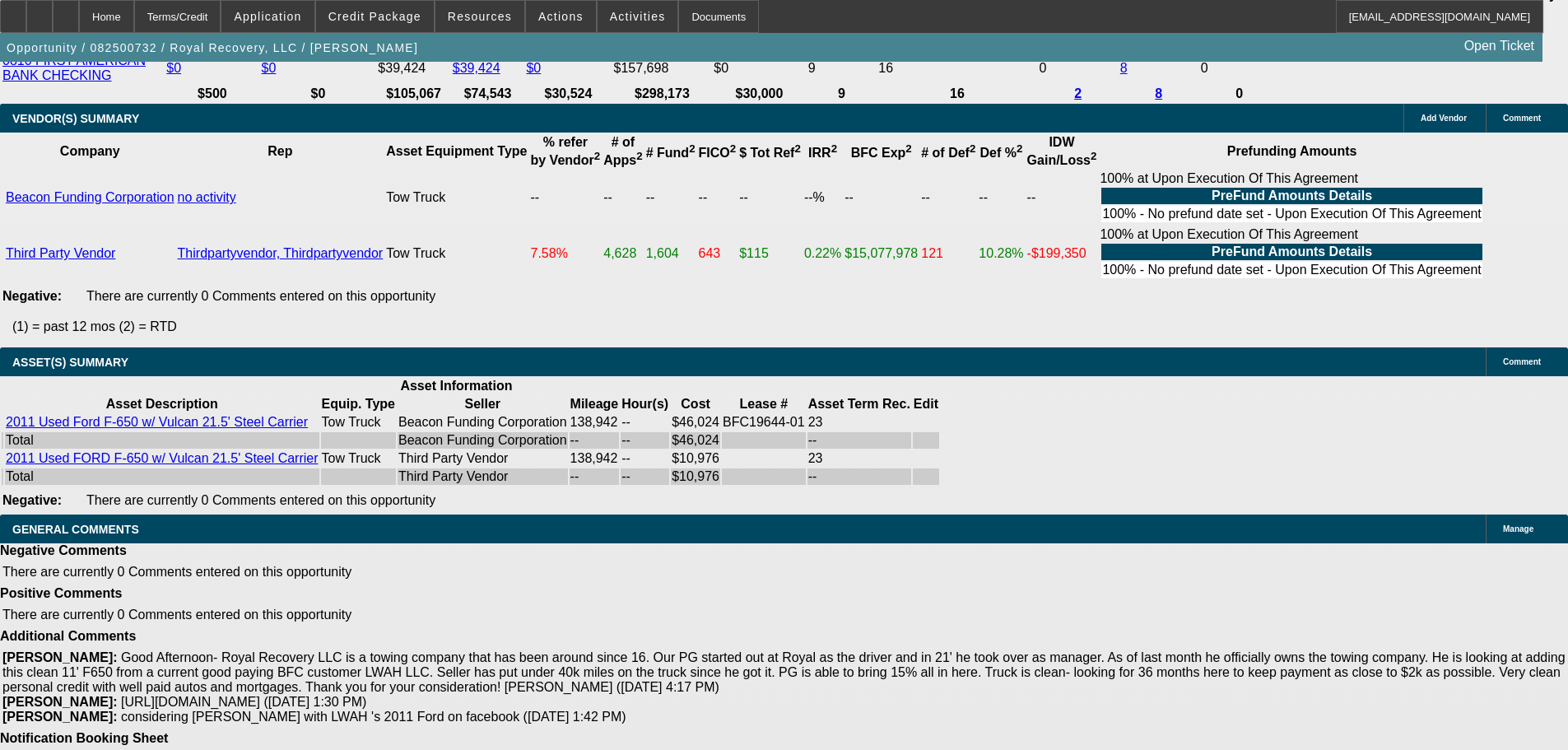
scroll to position [3275, 0]
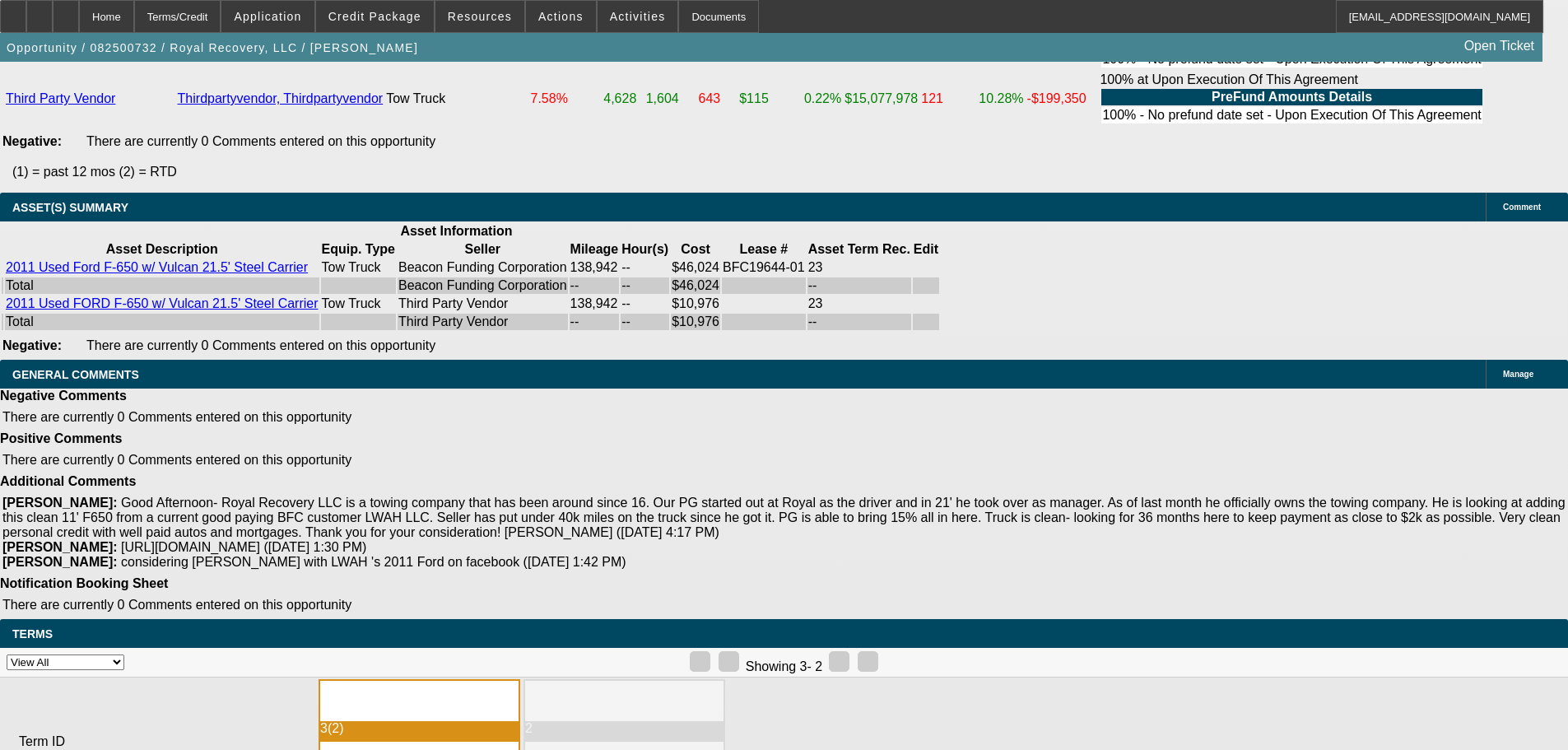
select select "6"
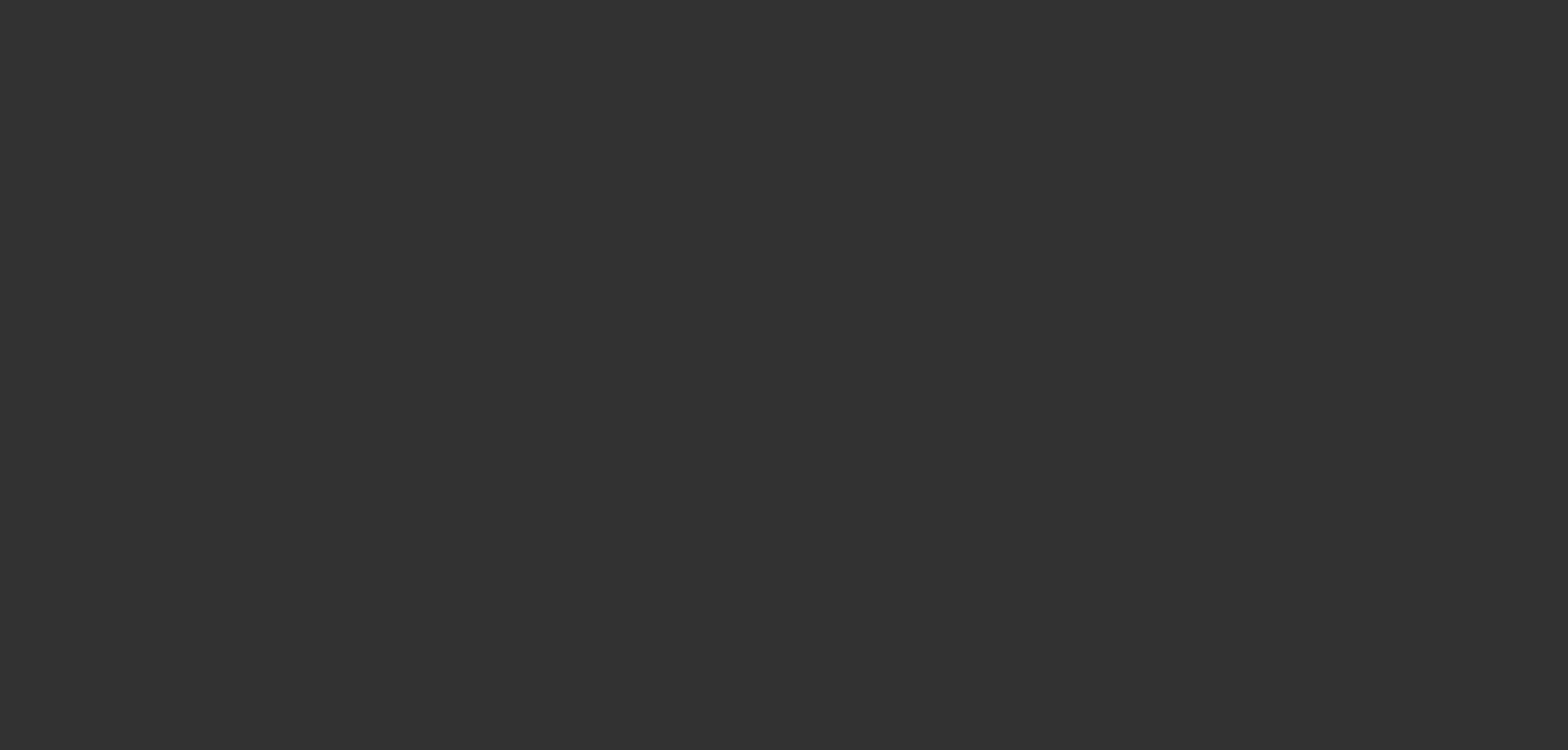
scroll to position [0, 0]
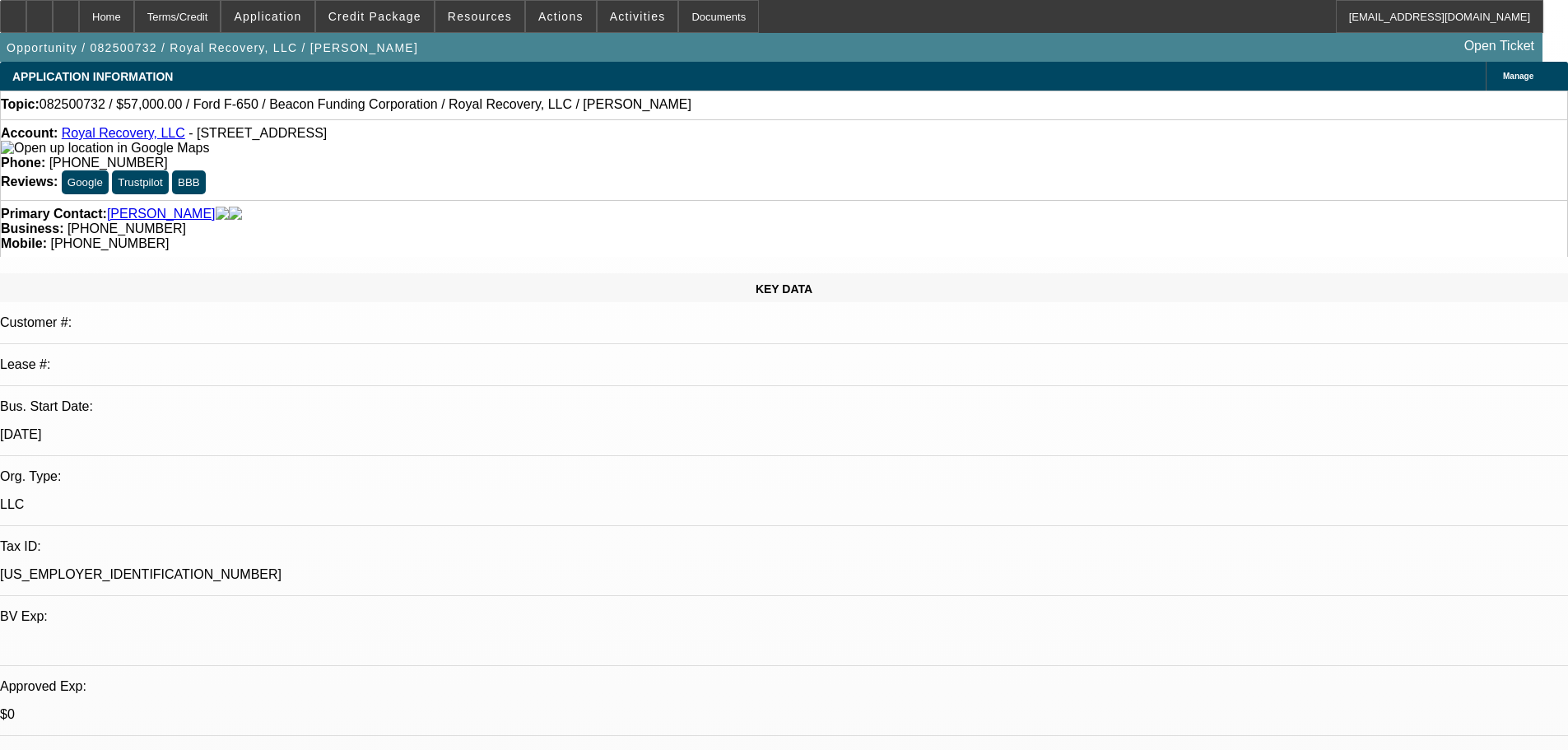
paste textarea "I DON’T THINK WE ARE GOING TO BE ABLE TO STRETCH OUT THIS FAR ON THIS DEAL DUE …"
type textarea "I DON’T THINK WE ARE GOING TO BE ABLE TO STRETCH OUT THIS FAR ON THIS DEAL DUE …"
select select "0"
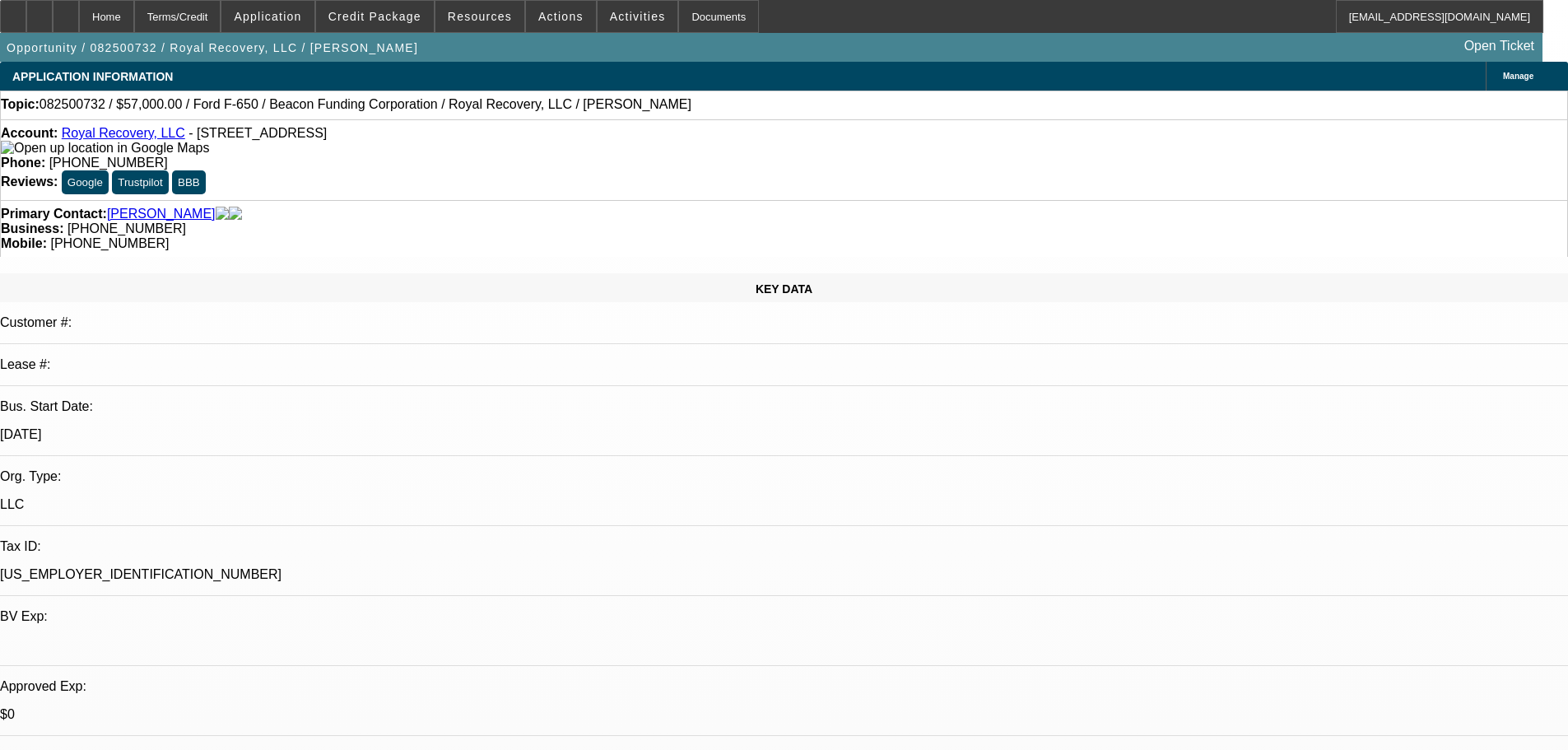
select select "2"
select select "0"
select select "6"
select select "0"
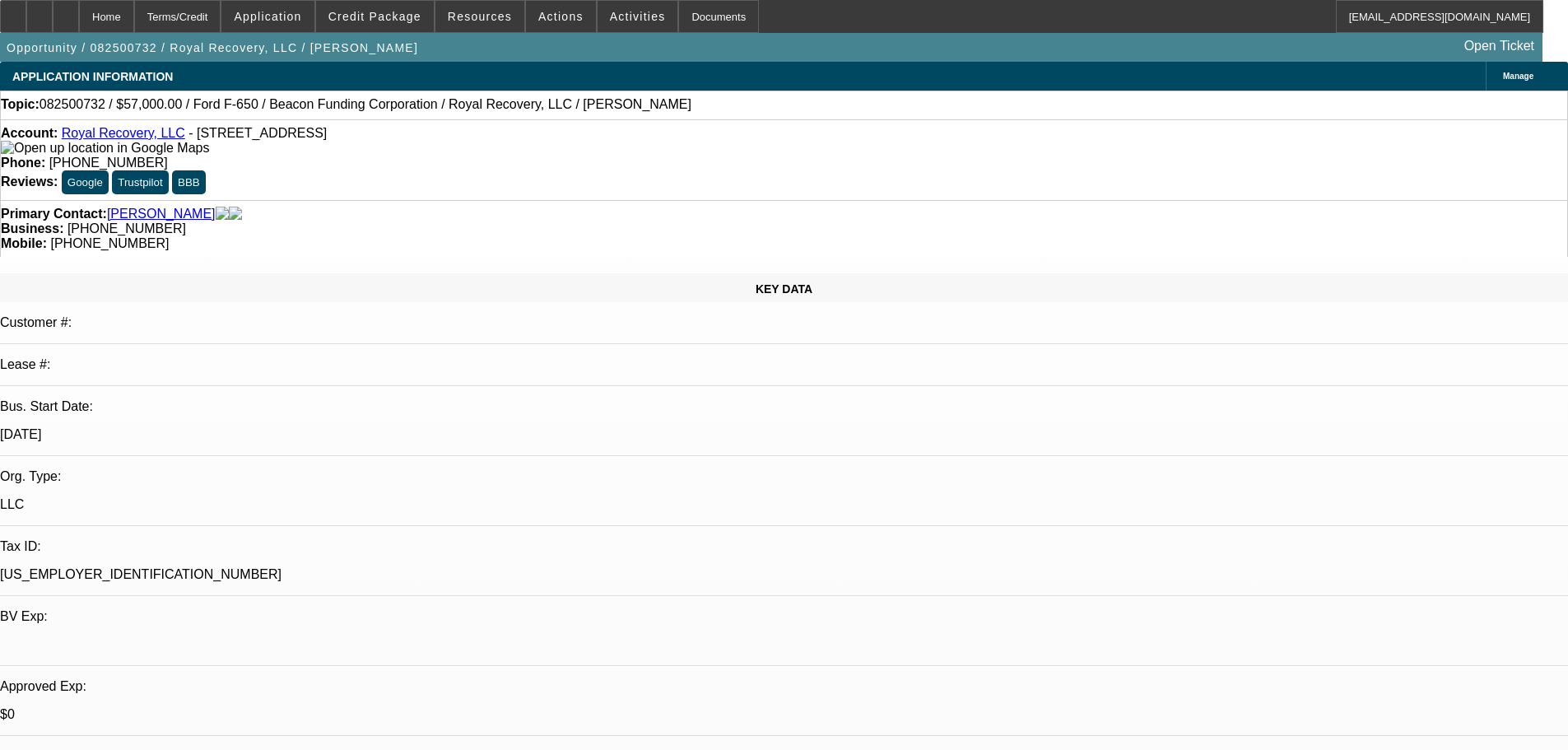
select select "2"
select select "0"
select select "6"
select select "0"
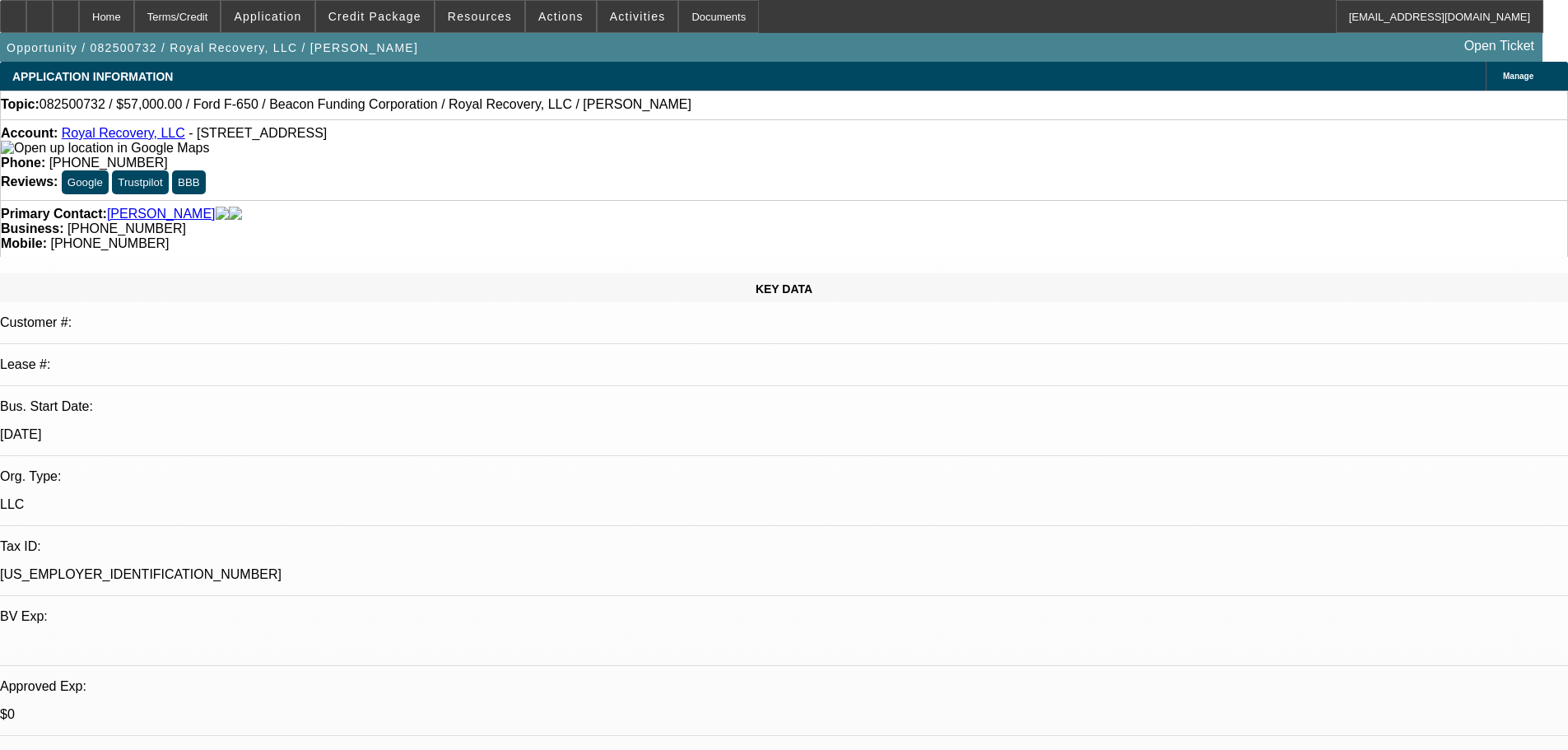
select select "2"
select select "0"
select select "6"
